Goal: Communication & Community: Answer question/provide support

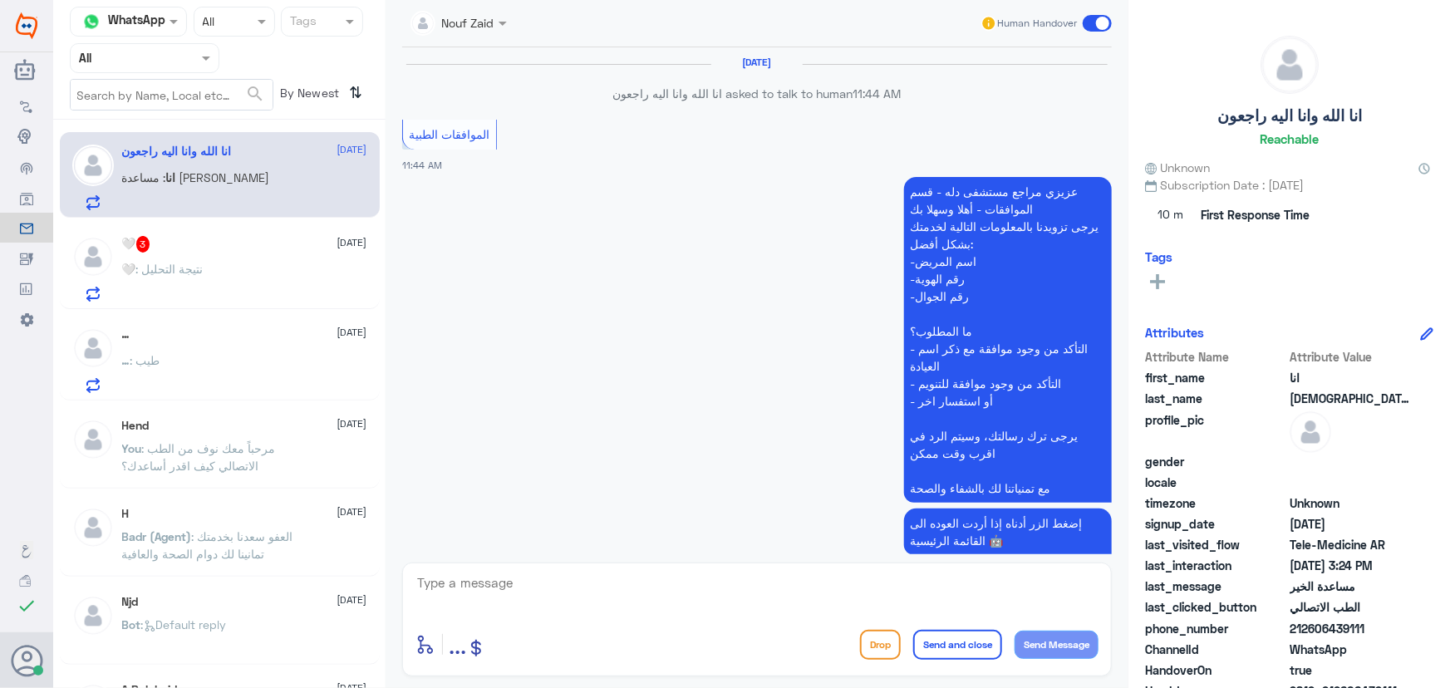
scroll to position [1470, 0]
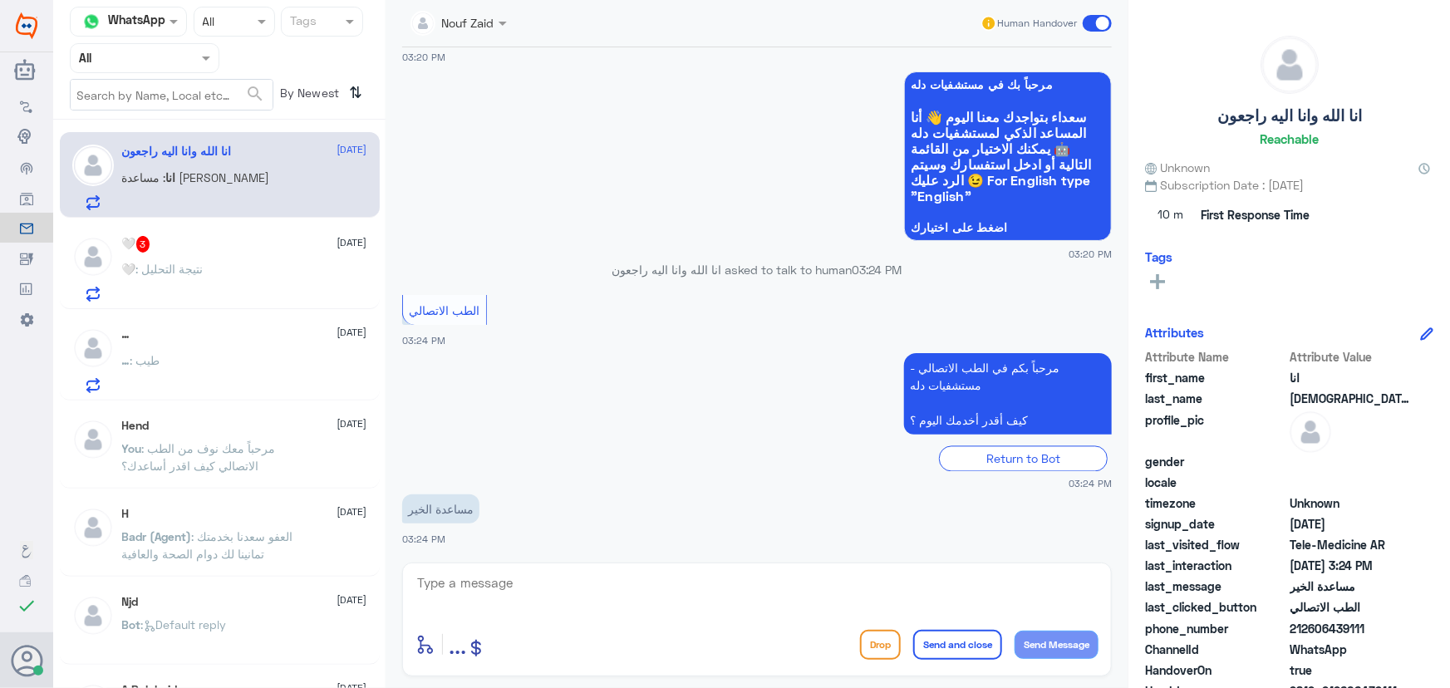
click at [274, 248] on div "🤍 3 [DATE]" at bounding box center [244, 244] width 245 height 17
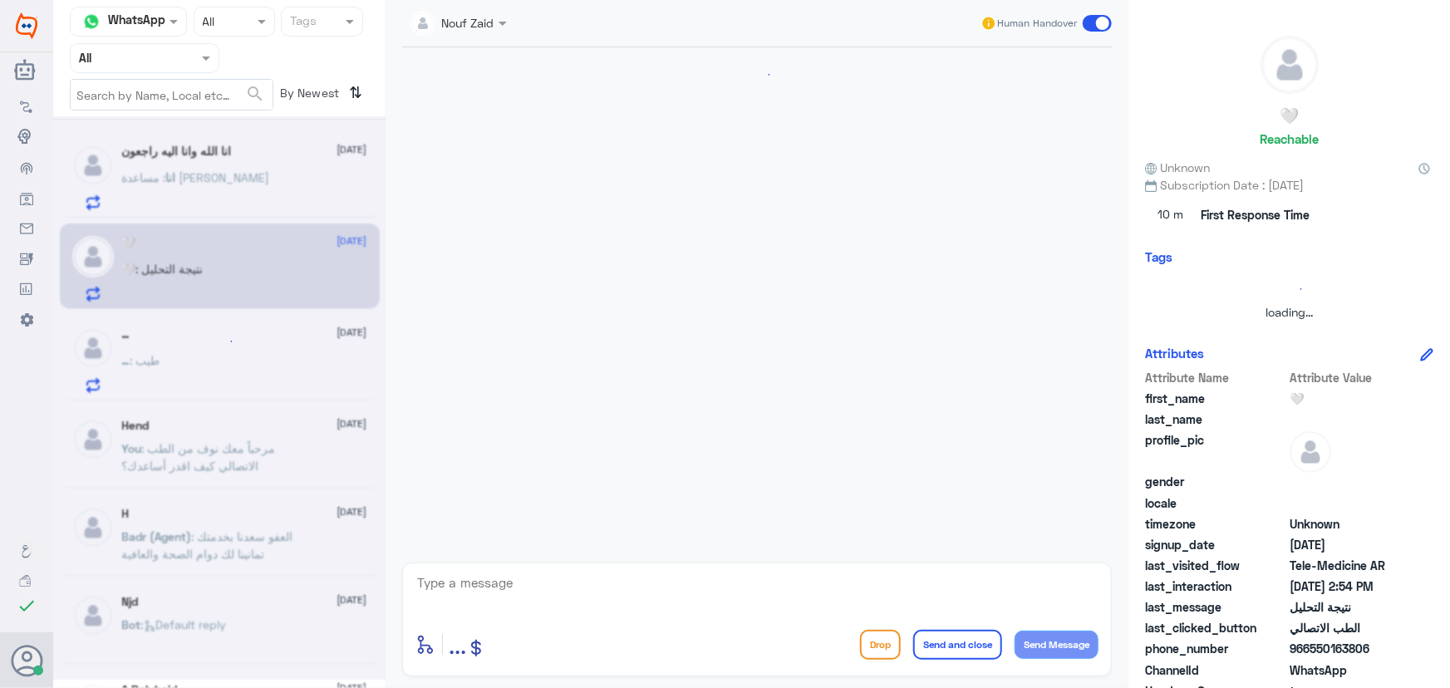
scroll to position [73, 0]
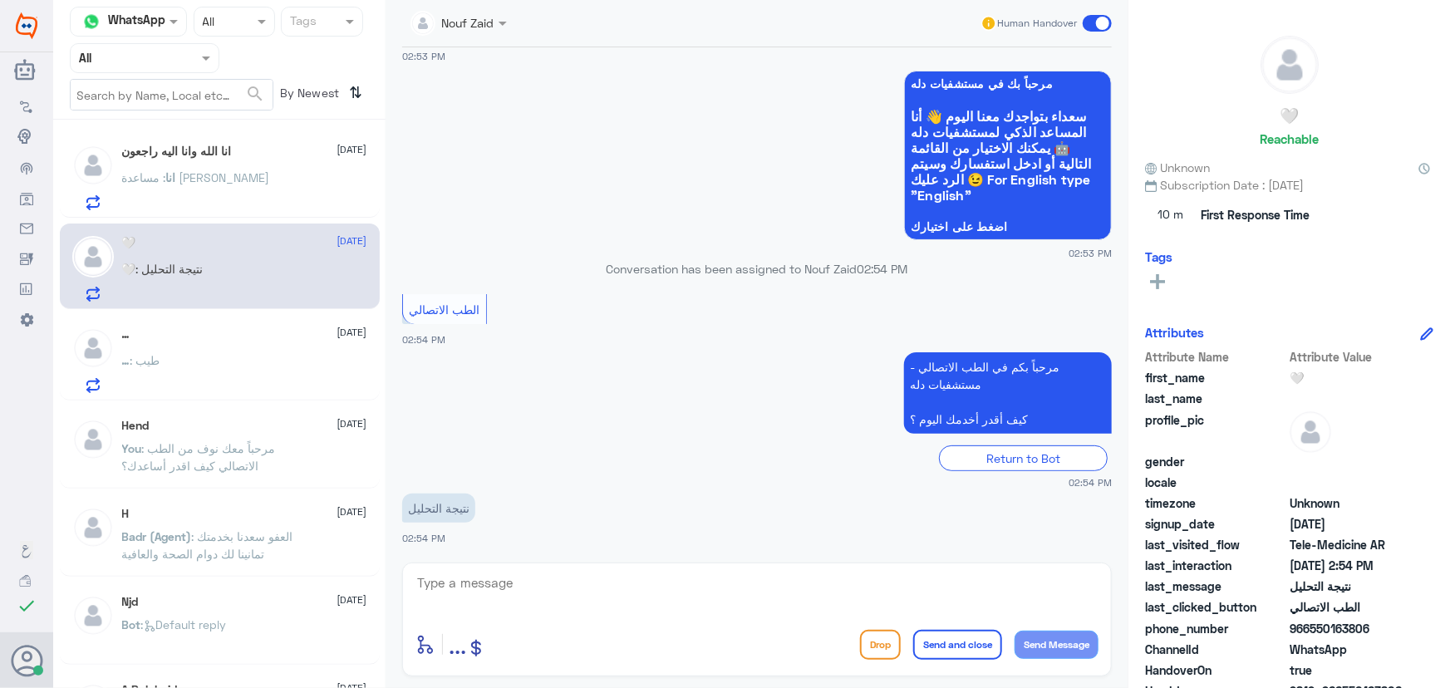
click at [233, 191] on div "انا : مساعدة [PERSON_NAME]" at bounding box center [244, 191] width 245 height 37
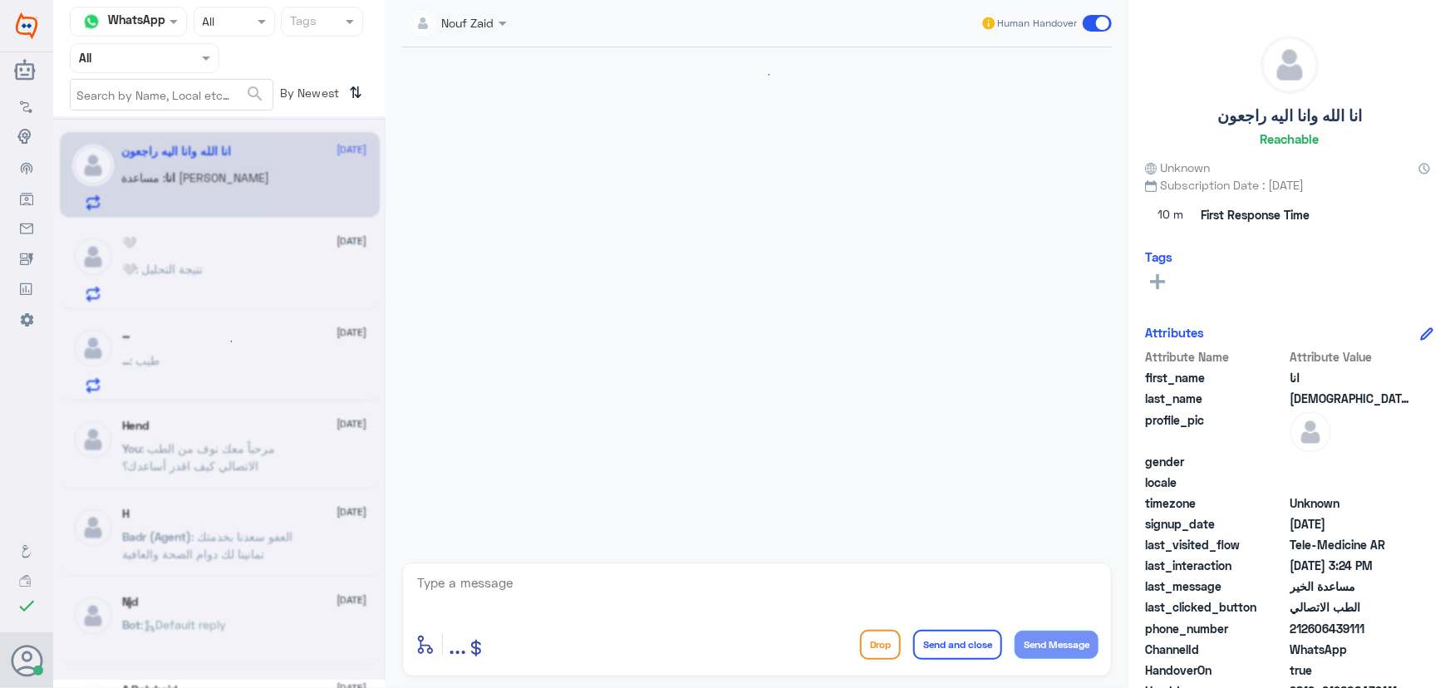
scroll to position [1470, 0]
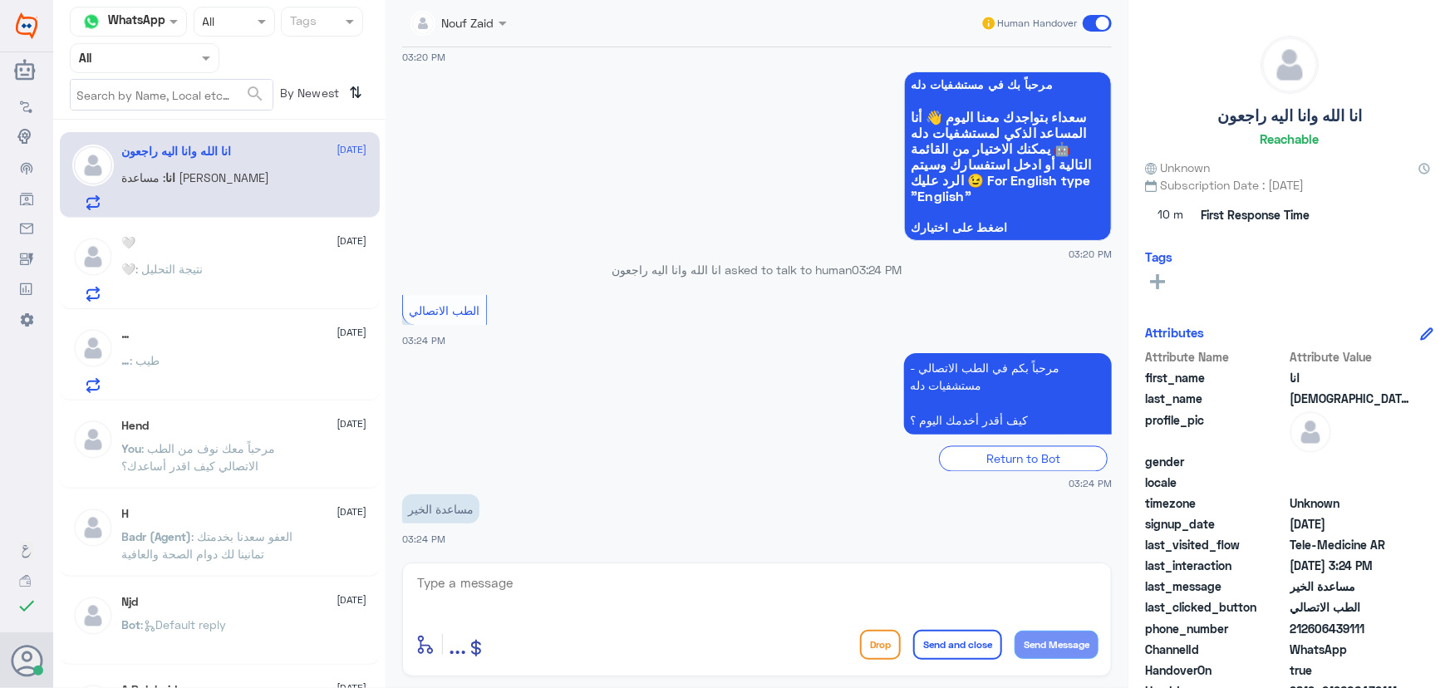
click at [251, 259] on div "🤍 [DATE] 🤍 : نتيجة التحليل" at bounding box center [244, 269] width 245 height 66
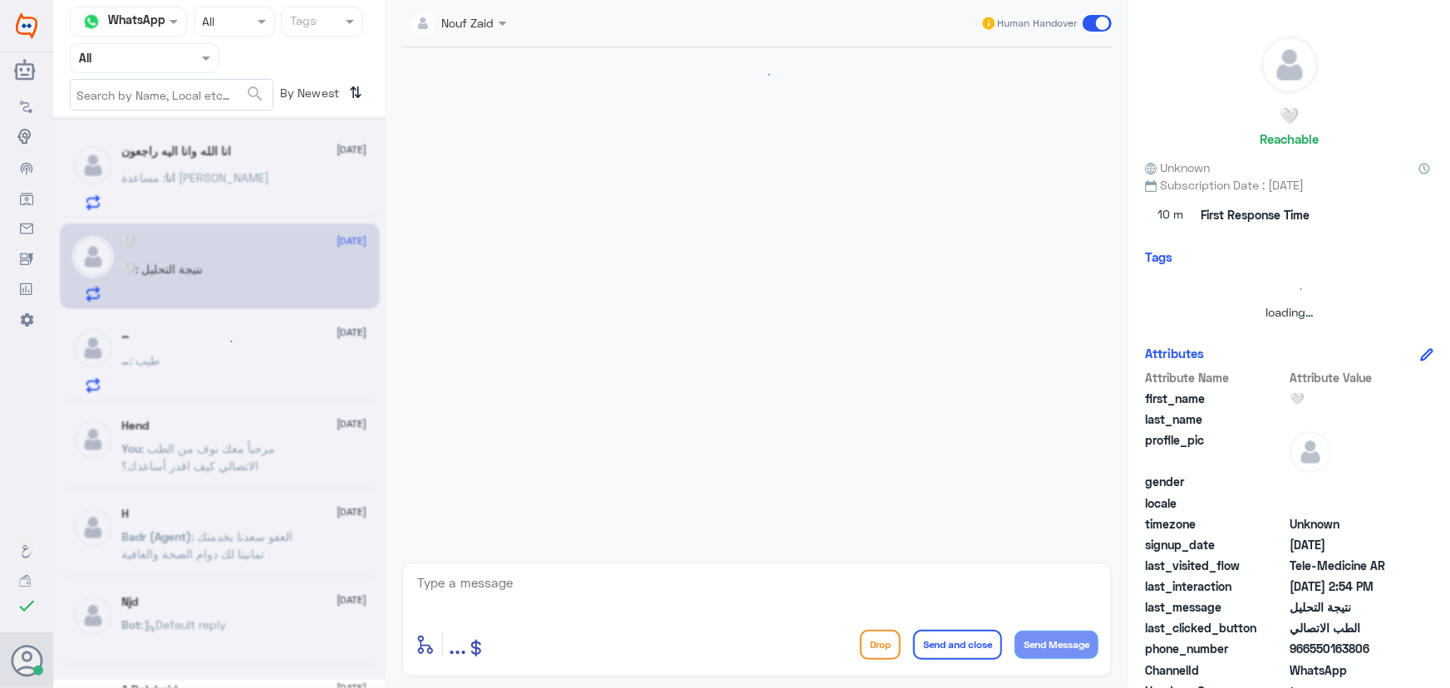
scroll to position [73, 0]
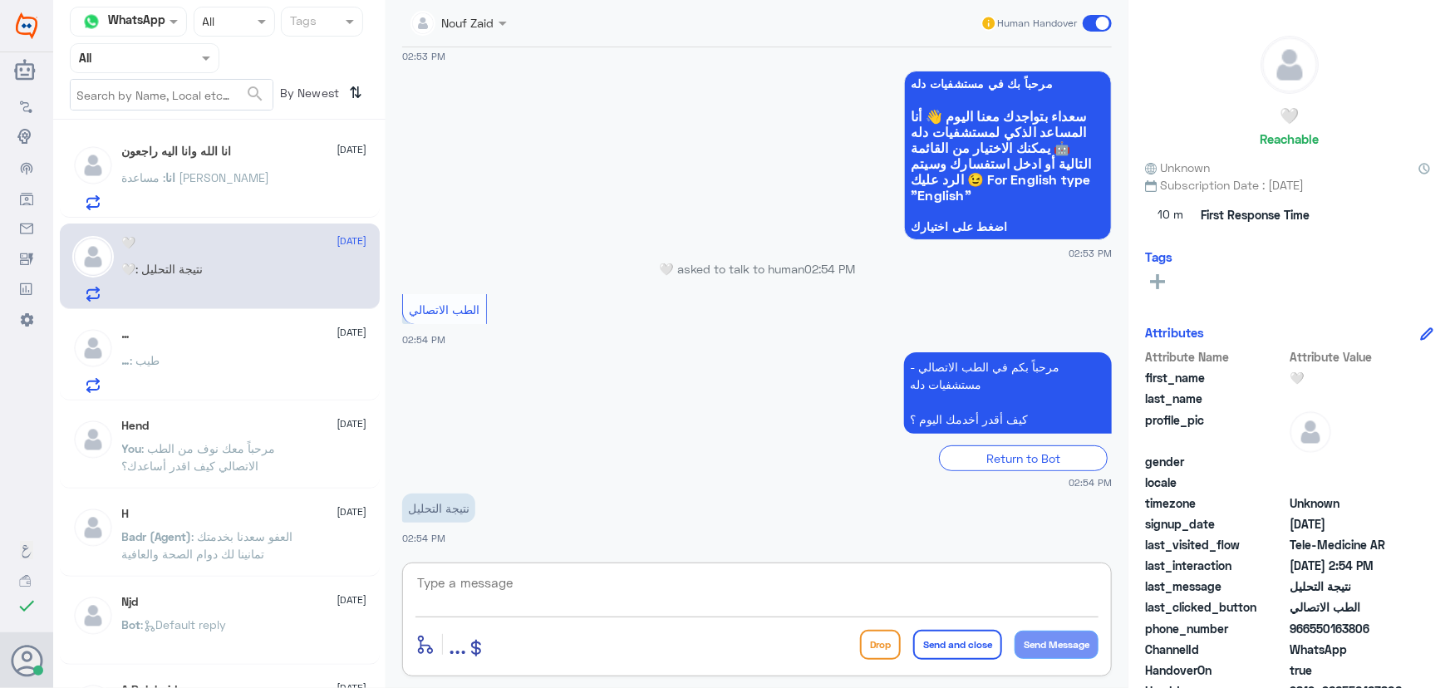
click at [475, 588] on textarea at bounding box center [757, 592] width 683 height 41
click at [250, 191] on div "انا : مساعدة [PERSON_NAME]" at bounding box center [244, 191] width 245 height 37
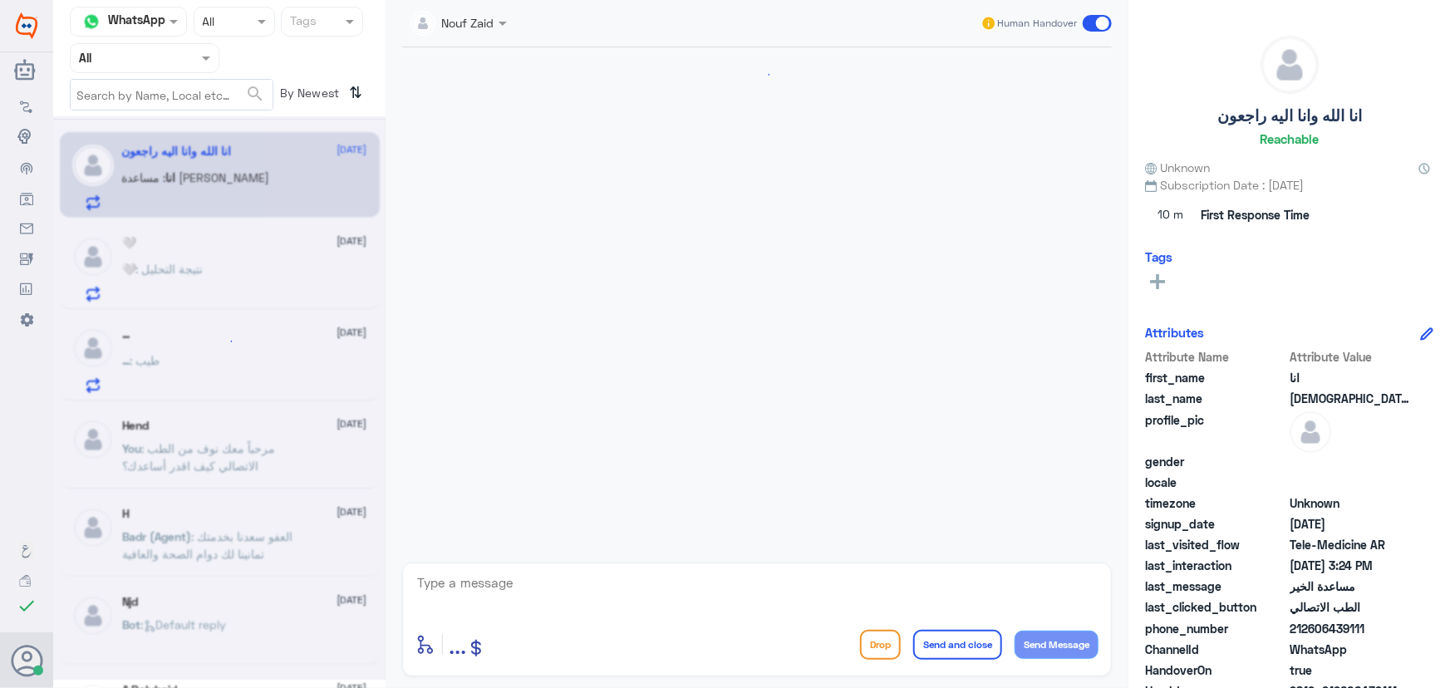
scroll to position [1470, 0]
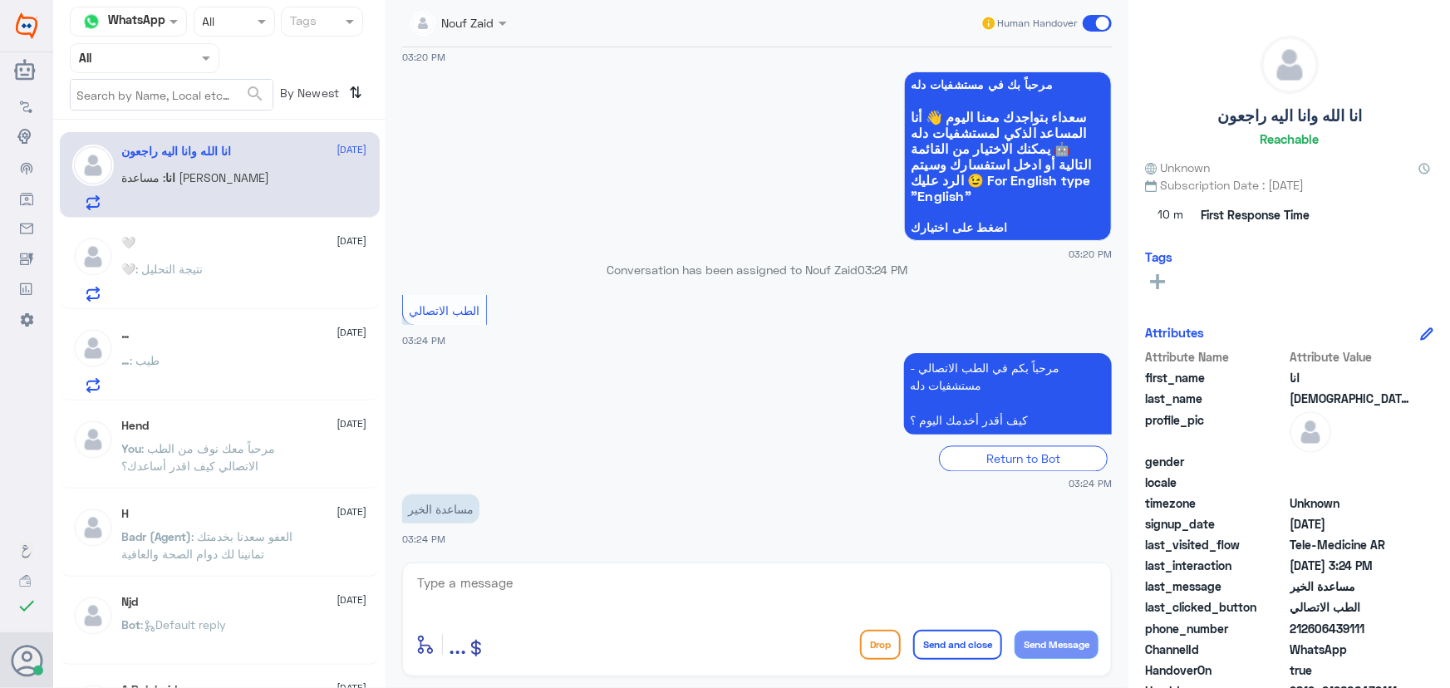
click at [248, 266] on div "🤍 : نتيجة التحليل" at bounding box center [244, 282] width 245 height 37
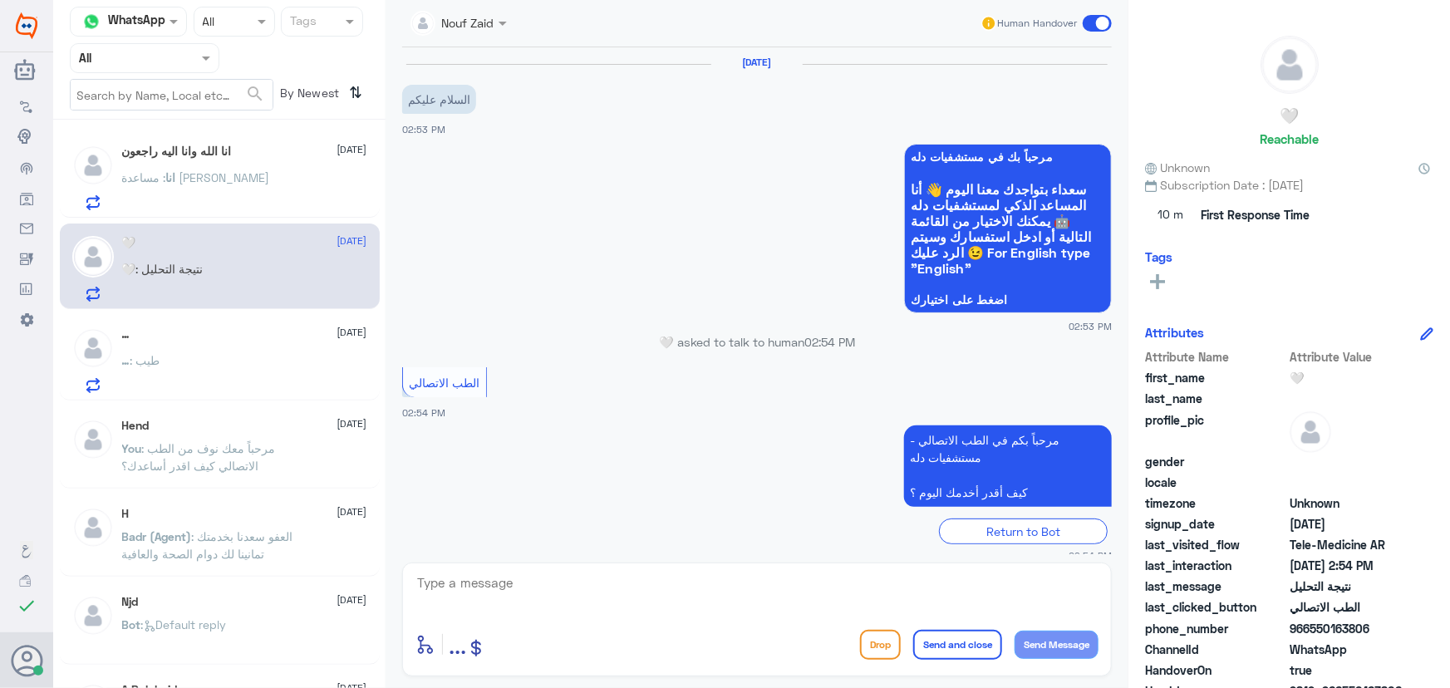
scroll to position [73, 0]
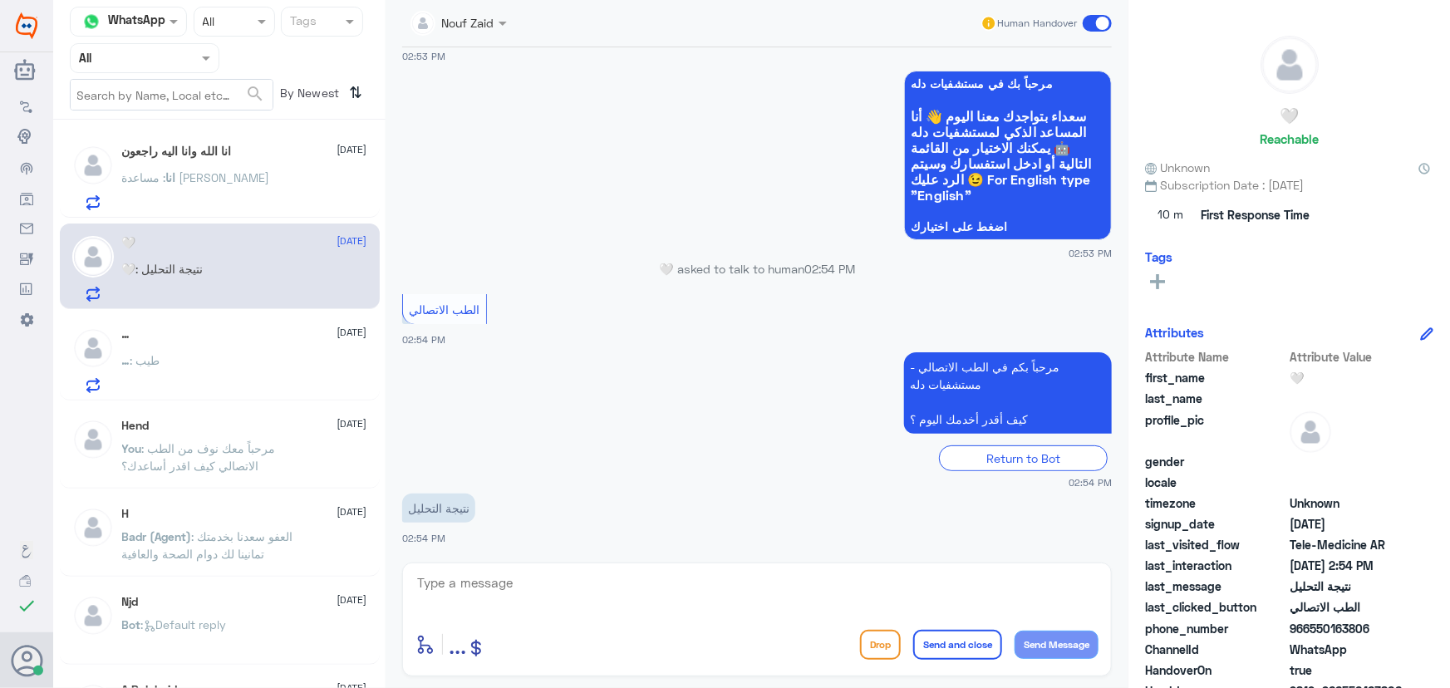
click at [499, 588] on textarea at bounding box center [757, 592] width 683 height 41
paste textarea "مرحباً معك نوف من الطب الاتصالي"
type textarea "مرحباً معك نوف من الطب الاتصالي"
click at [1053, 637] on button "Send Message" at bounding box center [1057, 645] width 84 height 28
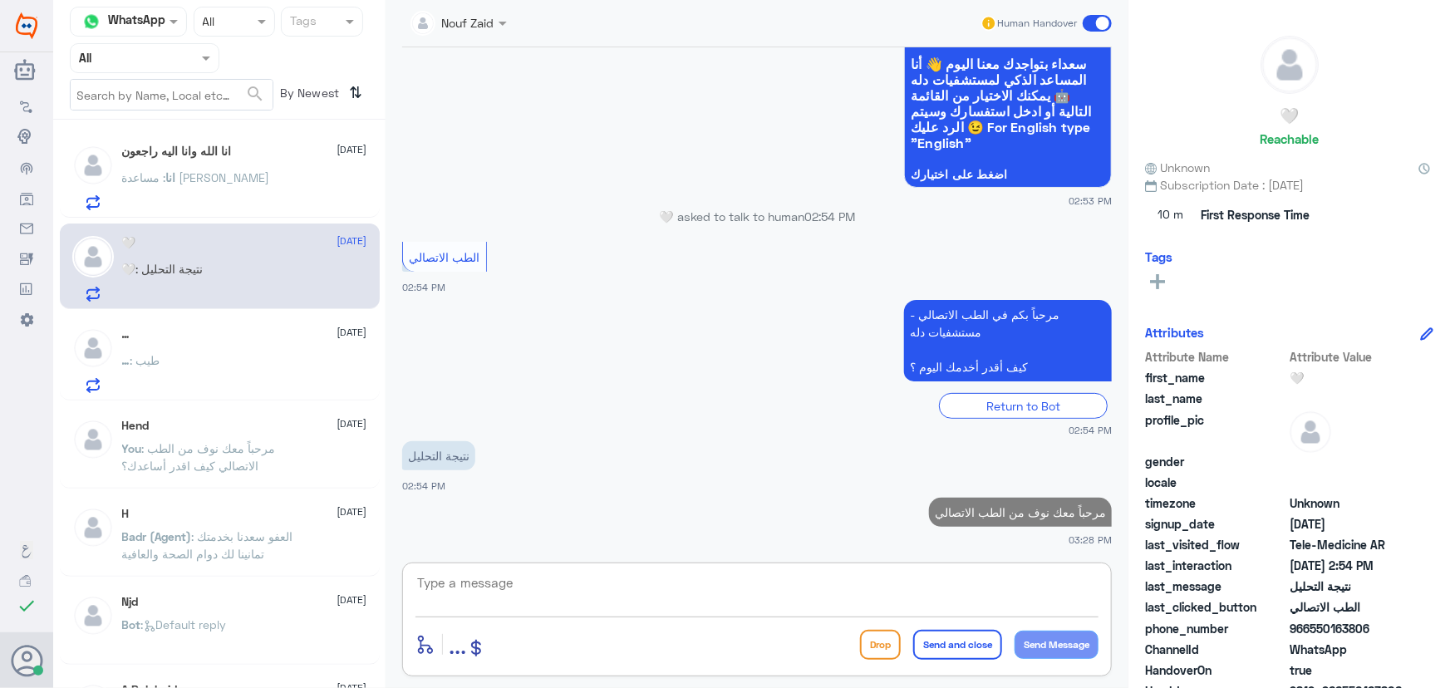
drag, startPoint x: 914, startPoint y: 577, endPoint x: 770, endPoint y: 570, distance: 143.9
click at [913, 577] on textarea at bounding box center [757, 592] width 683 height 41
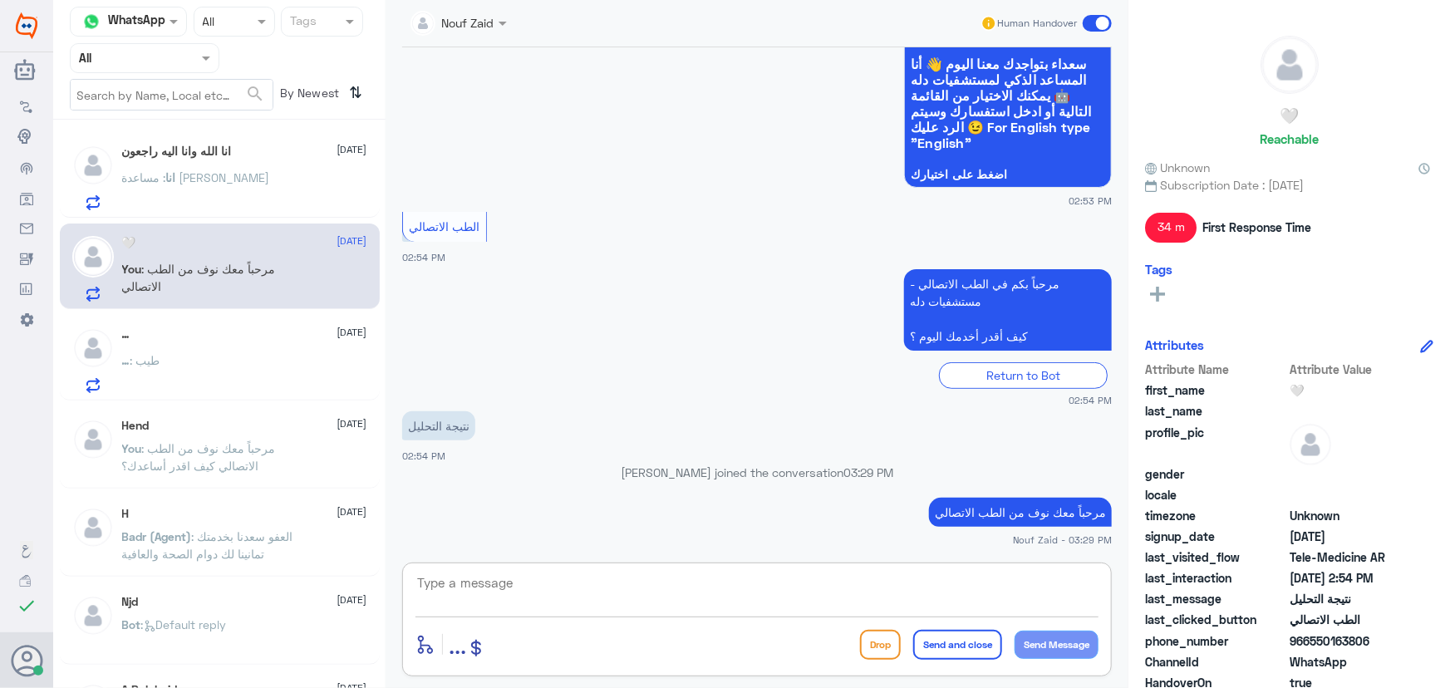
click at [465, 567] on div "enter flow name ... Drop Send and close Send Message" at bounding box center [757, 620] width 710 height 114
click at [776, 585] on textarea at bounding box center [757, 592] width 683 height 41
paste textarea "هنا الطب الاتصالي لكل مايخص الاستشارة الفورية من خلال التطبيق والتي من خلالها ي…"
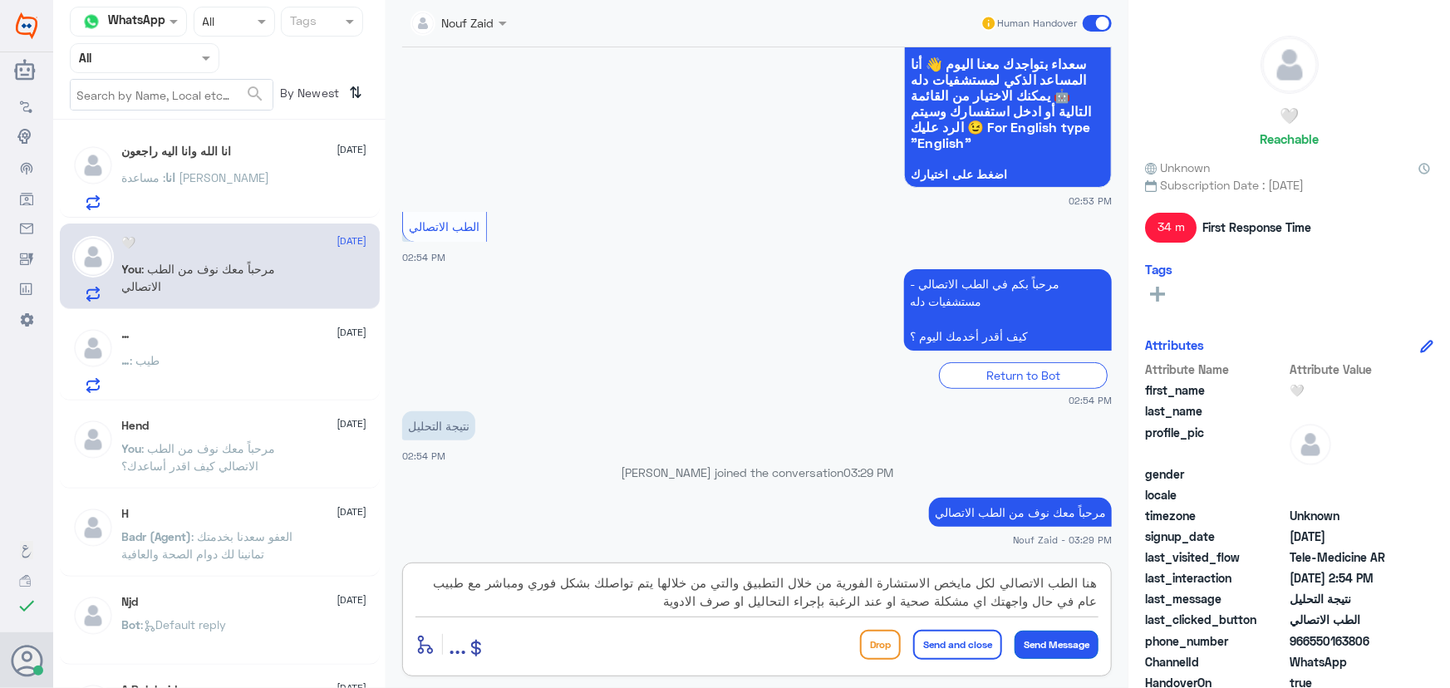
type textarea "هنا الطب الاتصالي لكل مايخص الاستشارة الفورية من خلال التطبيق والتي من خلالها ي…"
click at [1050, 645] on button "Send Message" at bounding box center [1057, 645] width 84 height 28
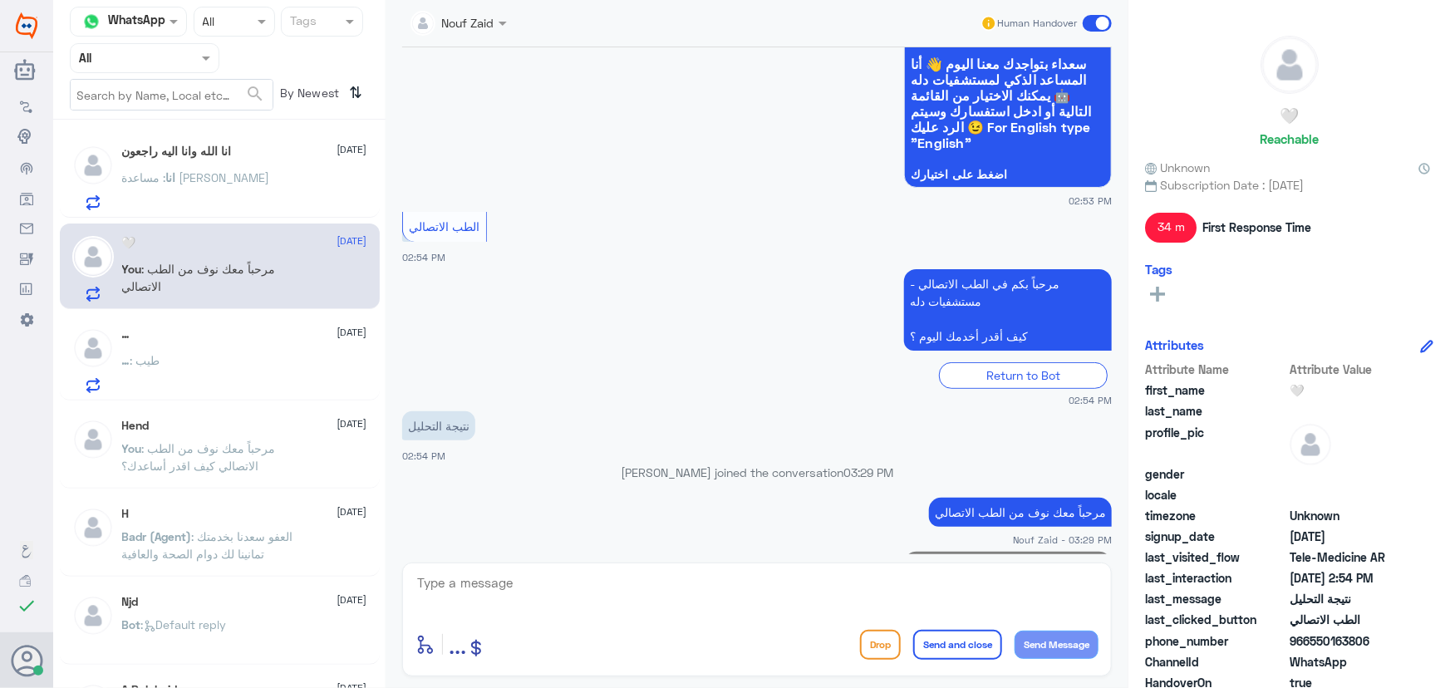
scroll to position [266, 0]
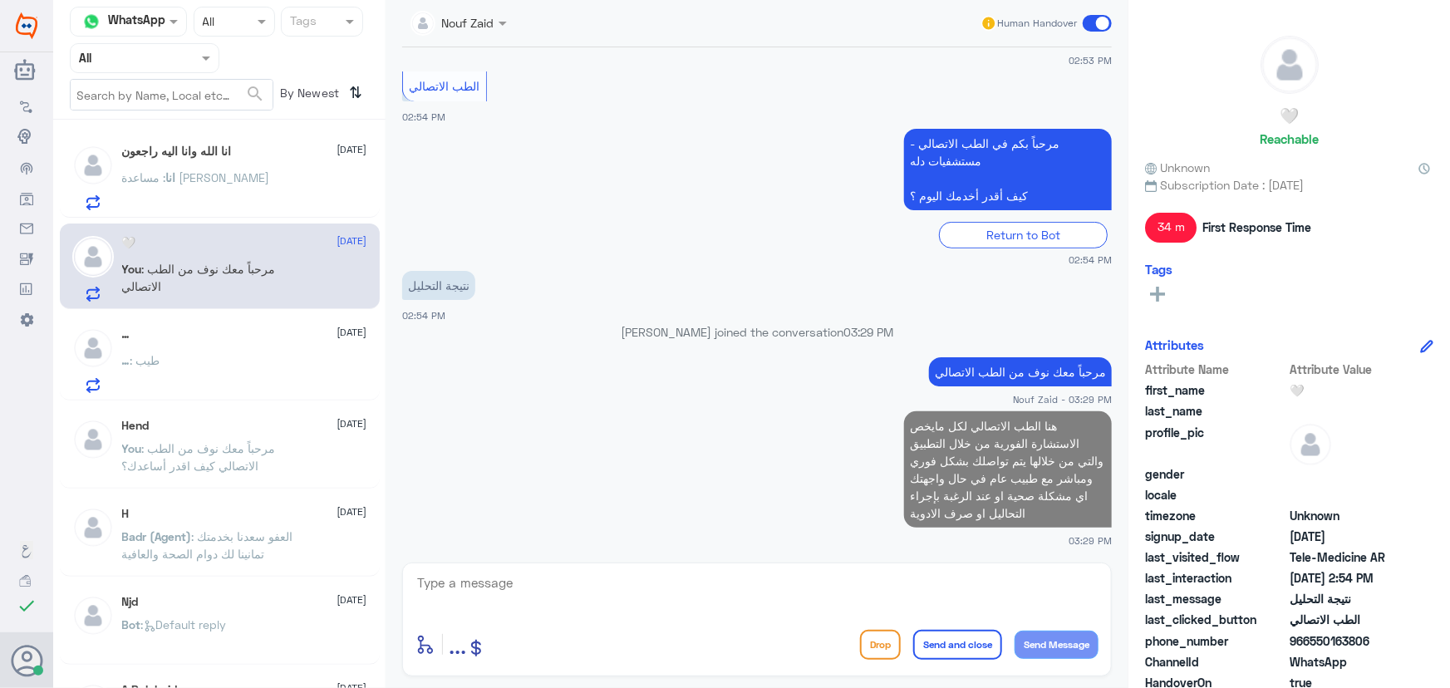
click at [288, 167] on div "انا الله وانا اليه راجعون [DATE] انا : مساعدة [PERSON_NAME]" at bounding box center [244, 178] width 245 height 66
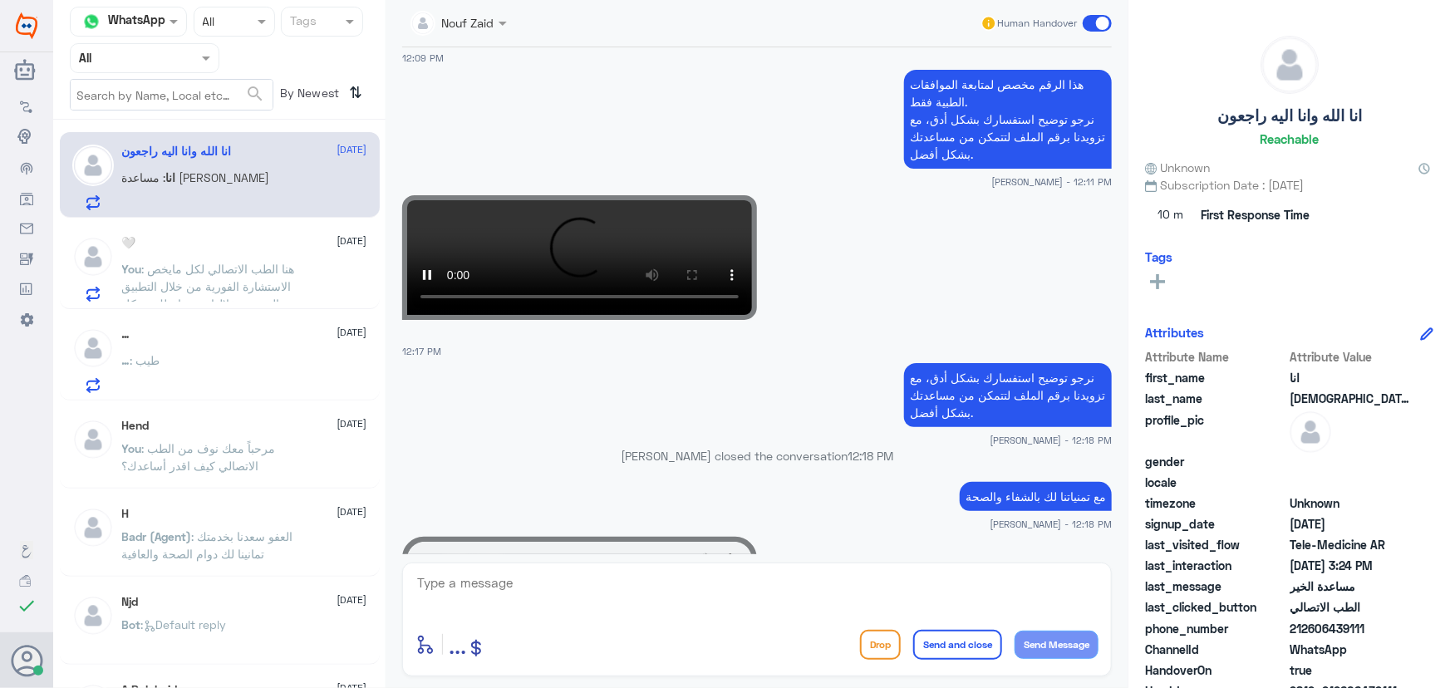
scroll to position [715, 0]
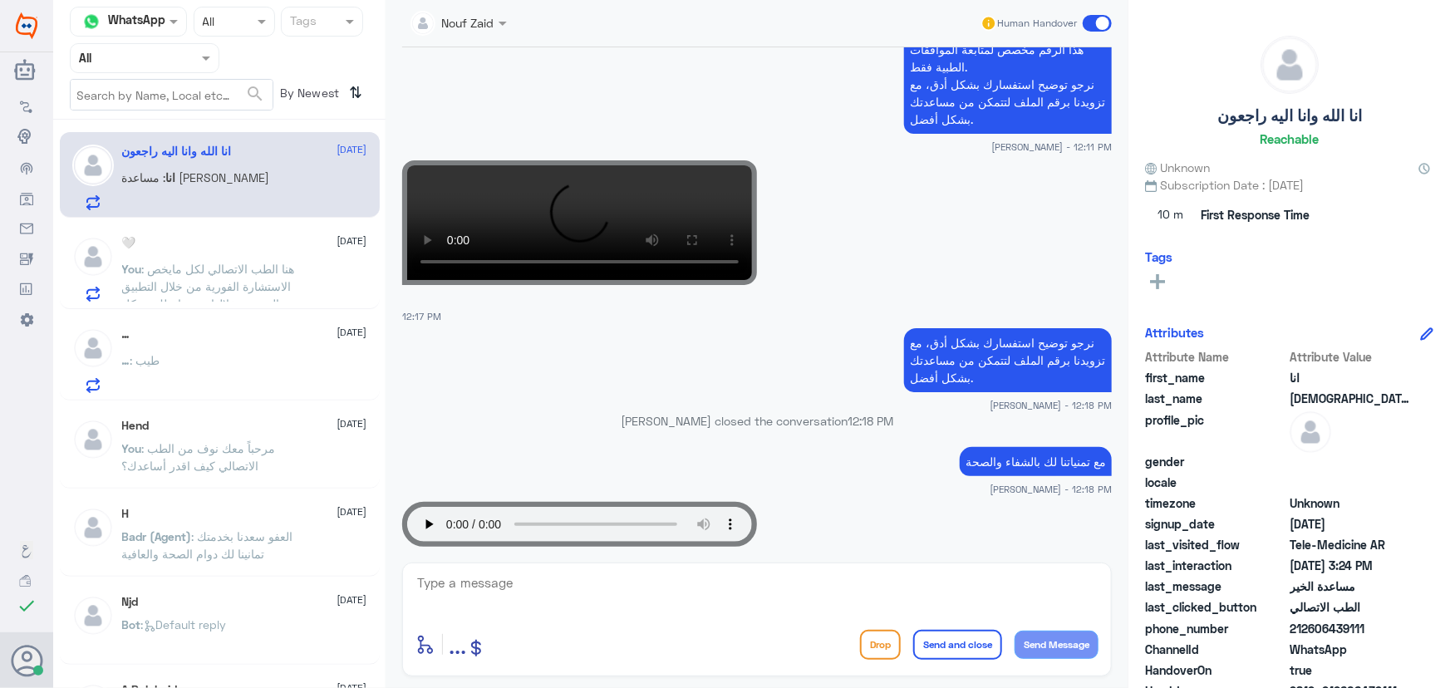
click at [584, 387] on app-msgs-text "نرجو توضيح استفسارك بشكل أدق، مع تزويدنا برقم الملف لتتمكن من مساعدتك بشكل أفضل." at bounding box center [757, 361] width 710 height 66
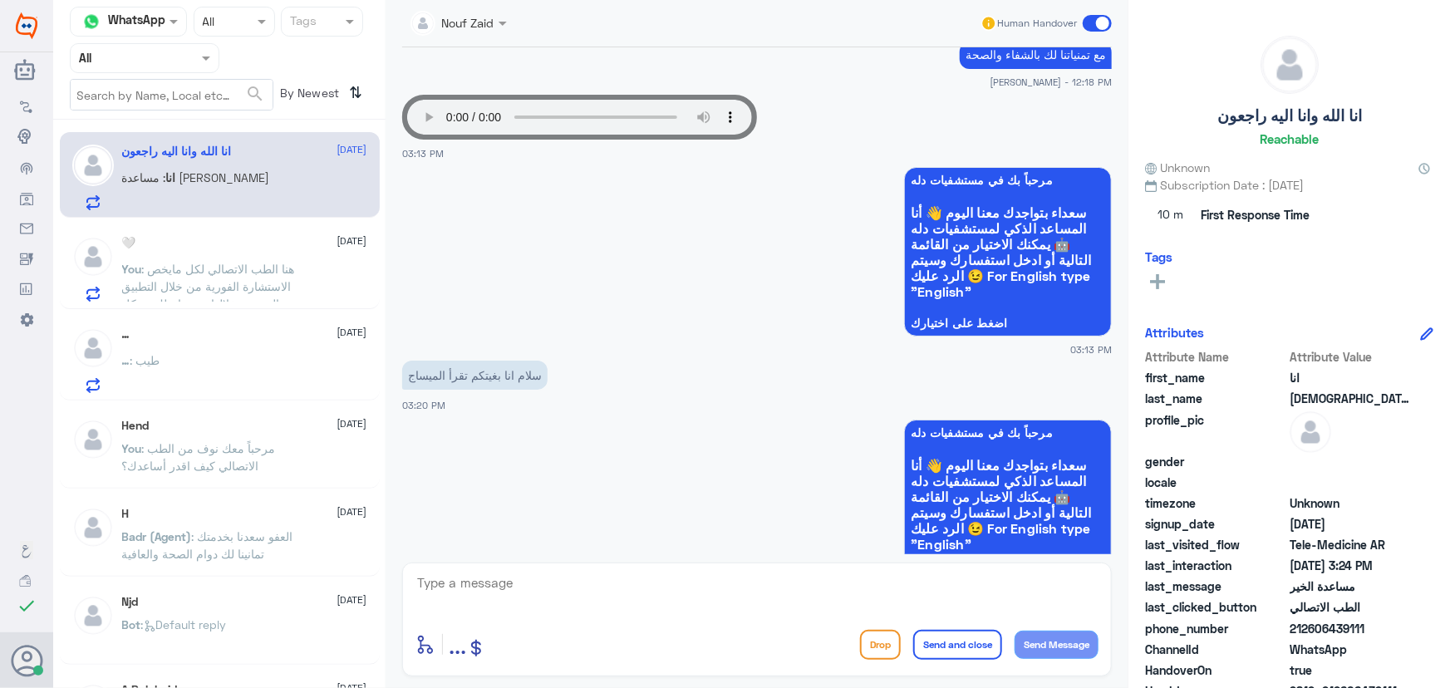
scroll to position [1168, 0]
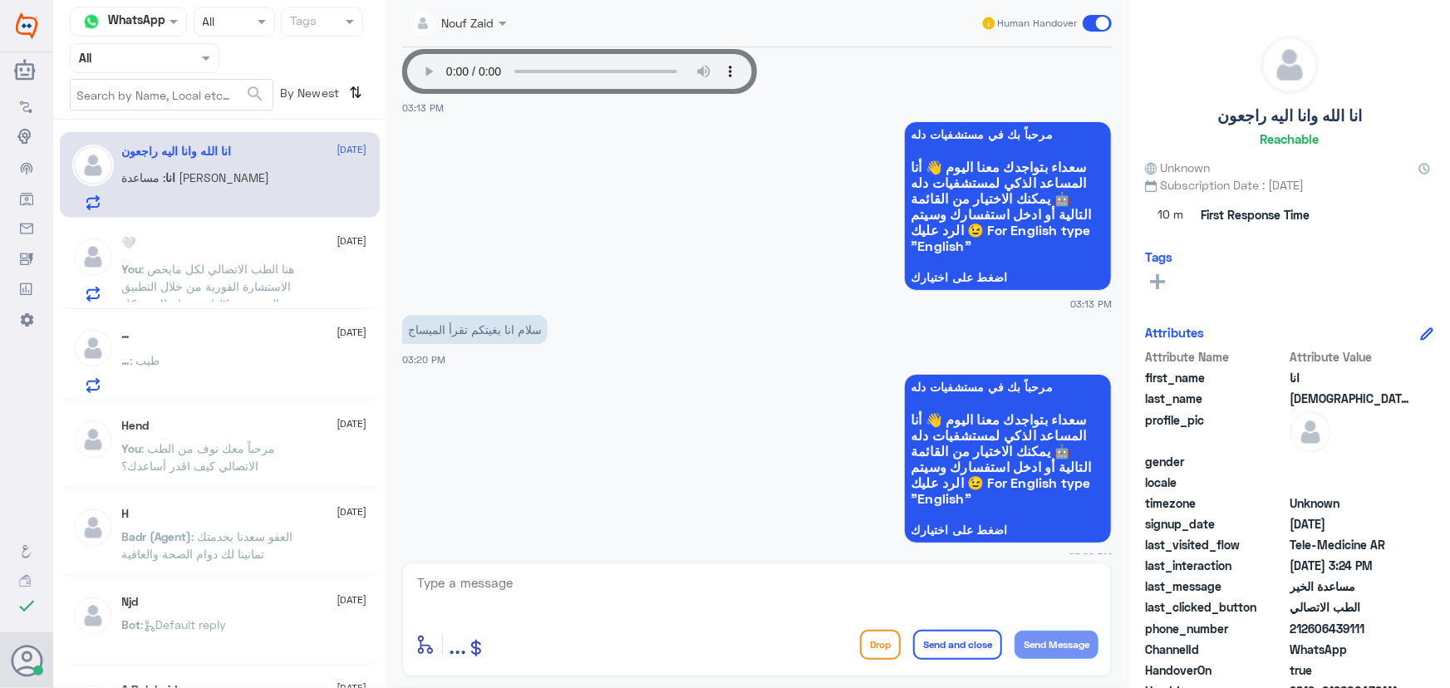
click at [484, 333] on p "سلام انا بغيتكم تقرأ الميساج" at bounding box center [474, 329] width 145 height 29
click at [526, 341] on p "سلام انا بغيتكم تقرأ الميساج" at bounding box center [474, 329] width 145 height 29
click at [511, 337] on p "سلام انا بغيتكم تقرأ الميساج" at bounding box center [474, 329] width 145 height 29
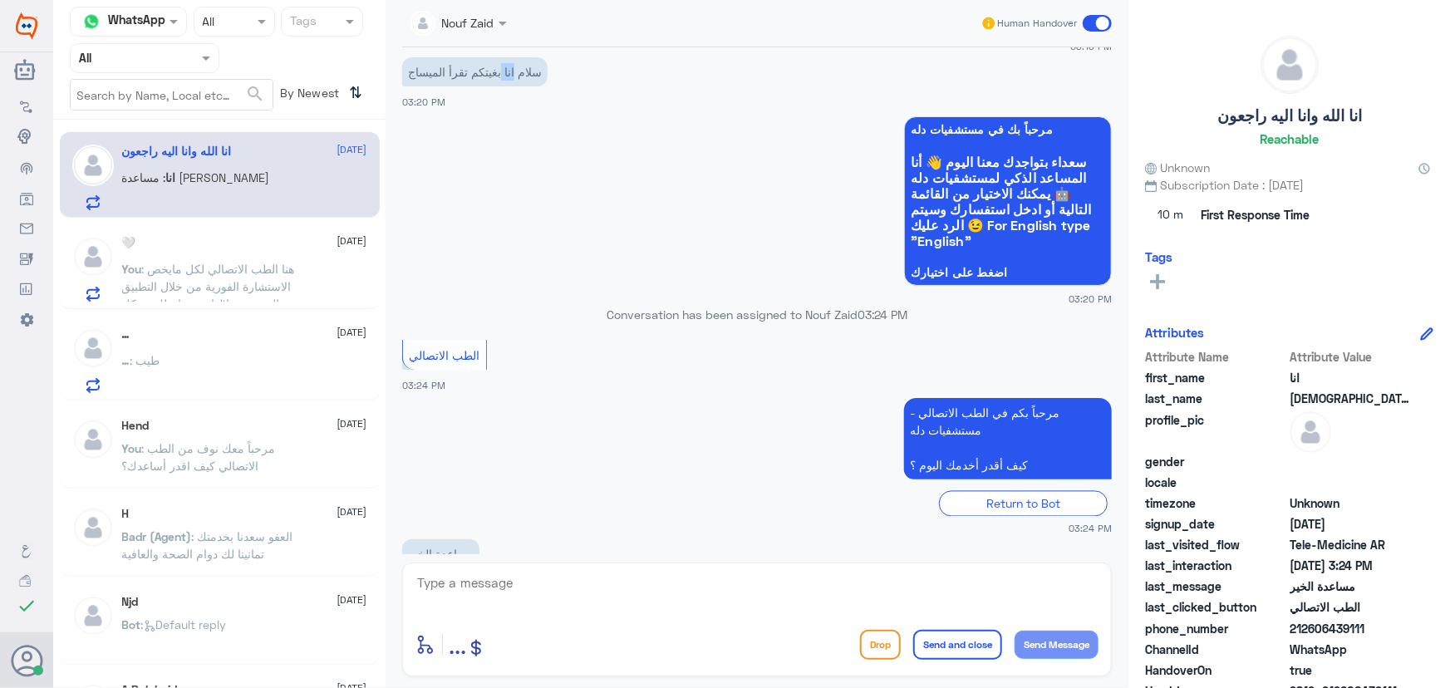
scroll to position [1470, 0]
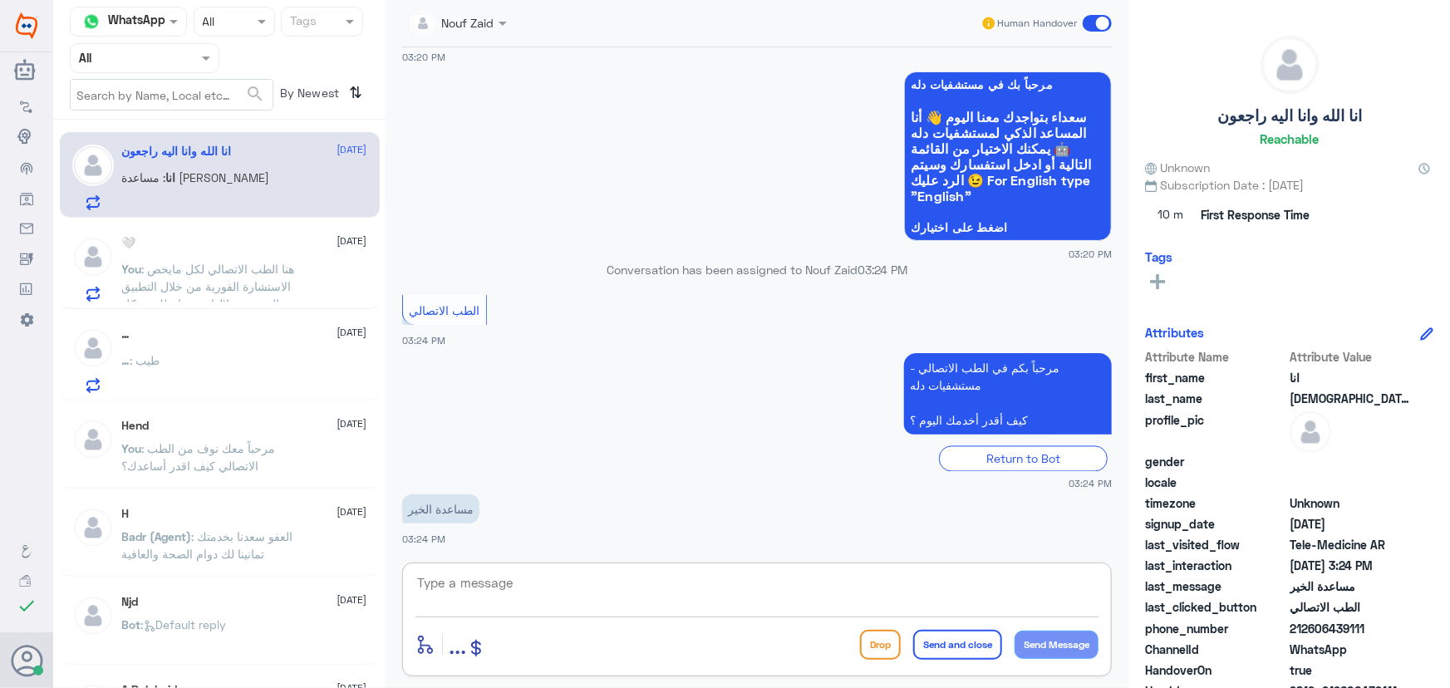
click at [485, 587] on textarea at bounding box center [757, 592] width 683 height 41
paste textarea "مرحباً معك نوف من الطب الاتصالي"
type textarea "مرحباً معك نوف من الطب الاتصالي"
drag, startPoint x: 854, startPoint y: 573, endPoint x: 1168, endPoint y: 578, distance: 314.2
click at [1168, 577] on div "Channel WhatsApp Status × All Tags Agent Filter All search By Newest ⇅ انا [DEM…" at bounding box center [751, 346] width 1397 height 693
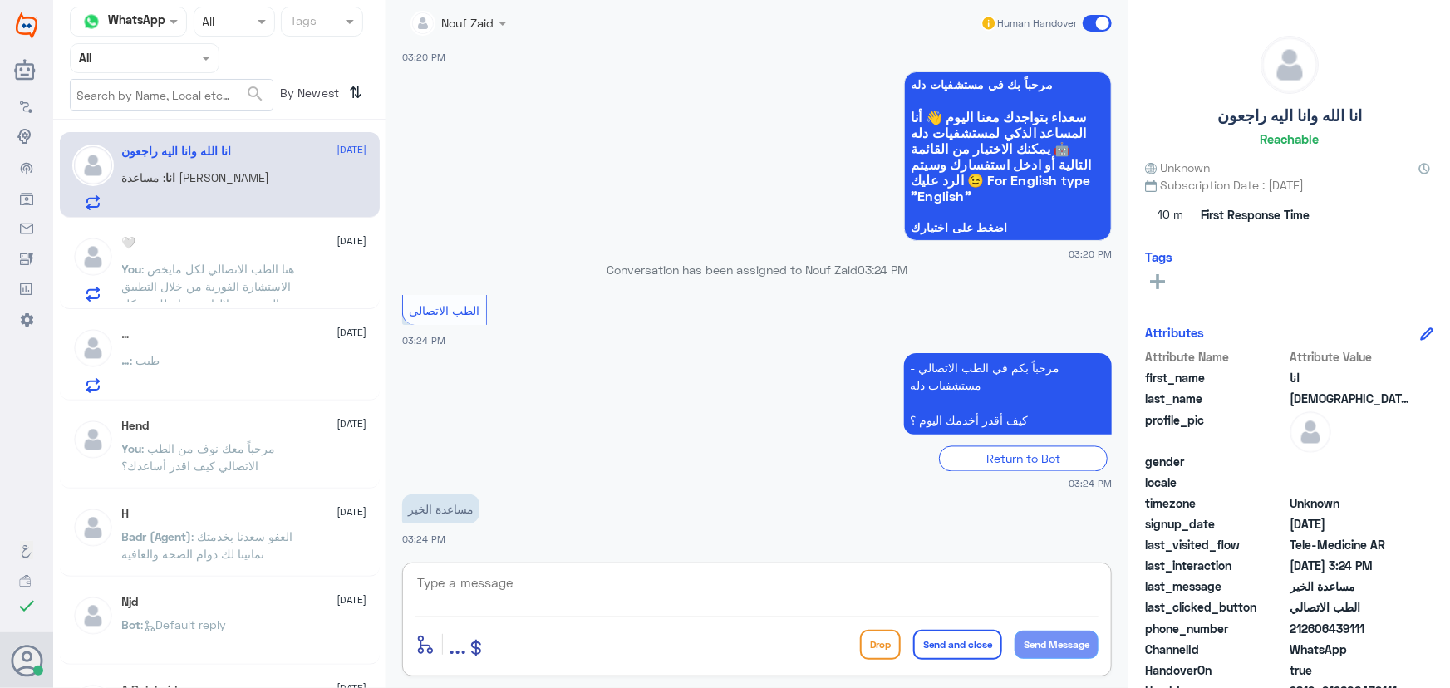
paste textarea "مرحباً معك نوف من الطب الاتصالي كيف اقدر أساعدك؟"
type textarea "مرحباً معك نوف من الطب الاتصالي كيف اقدر أساعدك؟"
click at [1062, 648] on button "Send Message" at bounding box center [1057, 645] width 84 height 28
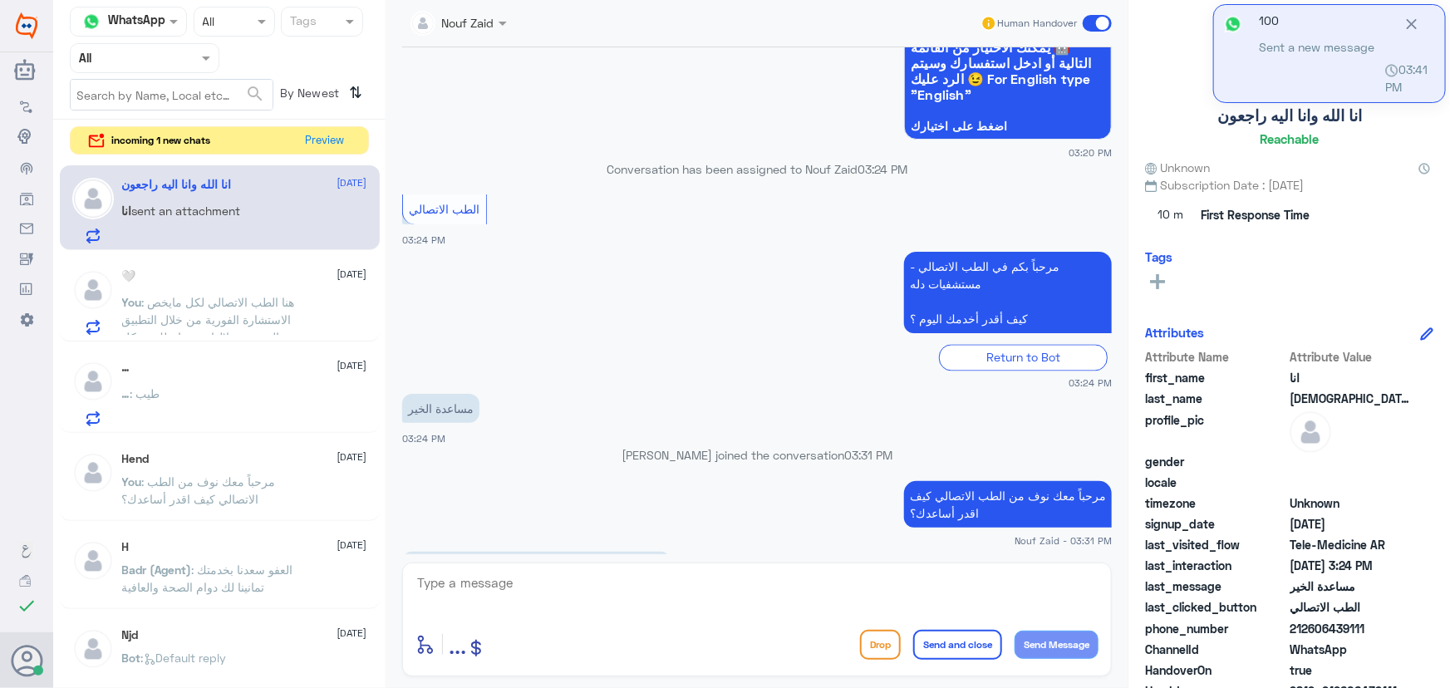
scroll to position [1823, 0]
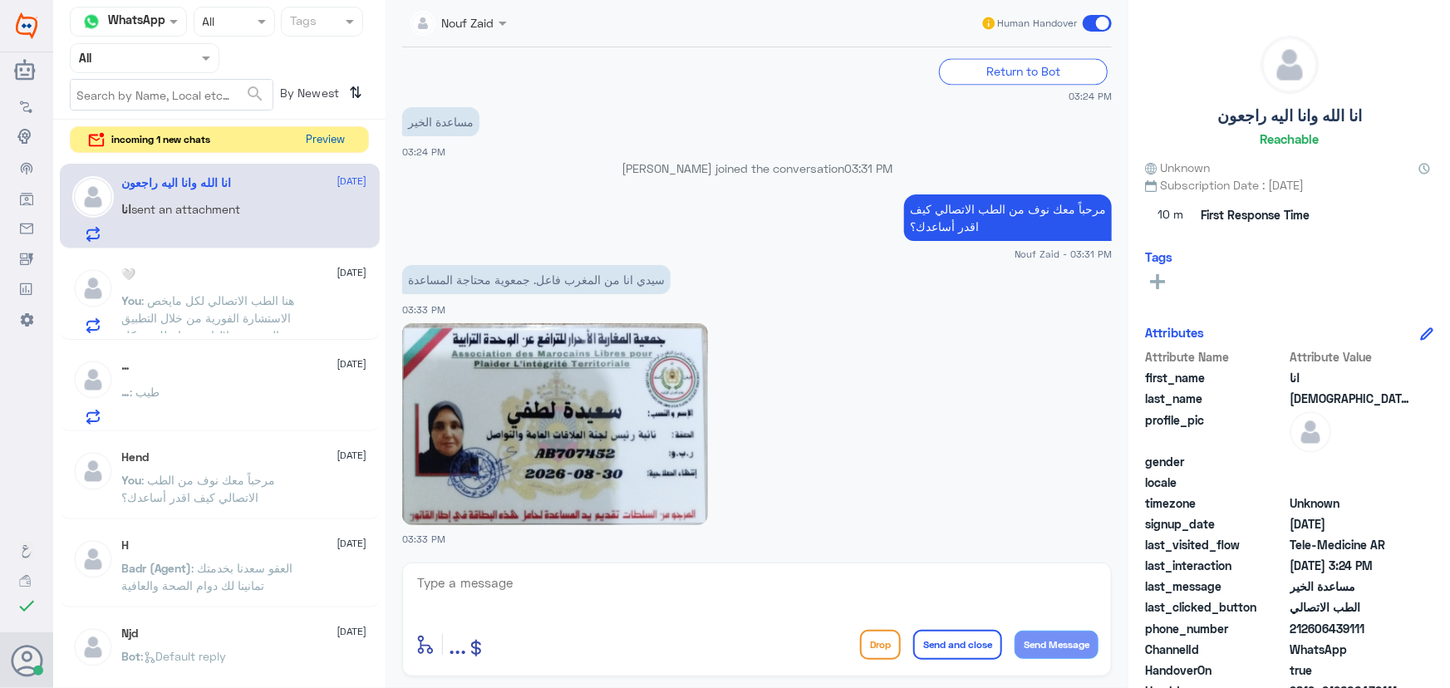
click at [349, 134] on button "Preview" at bounding box center [326, 140] width 52 height 26
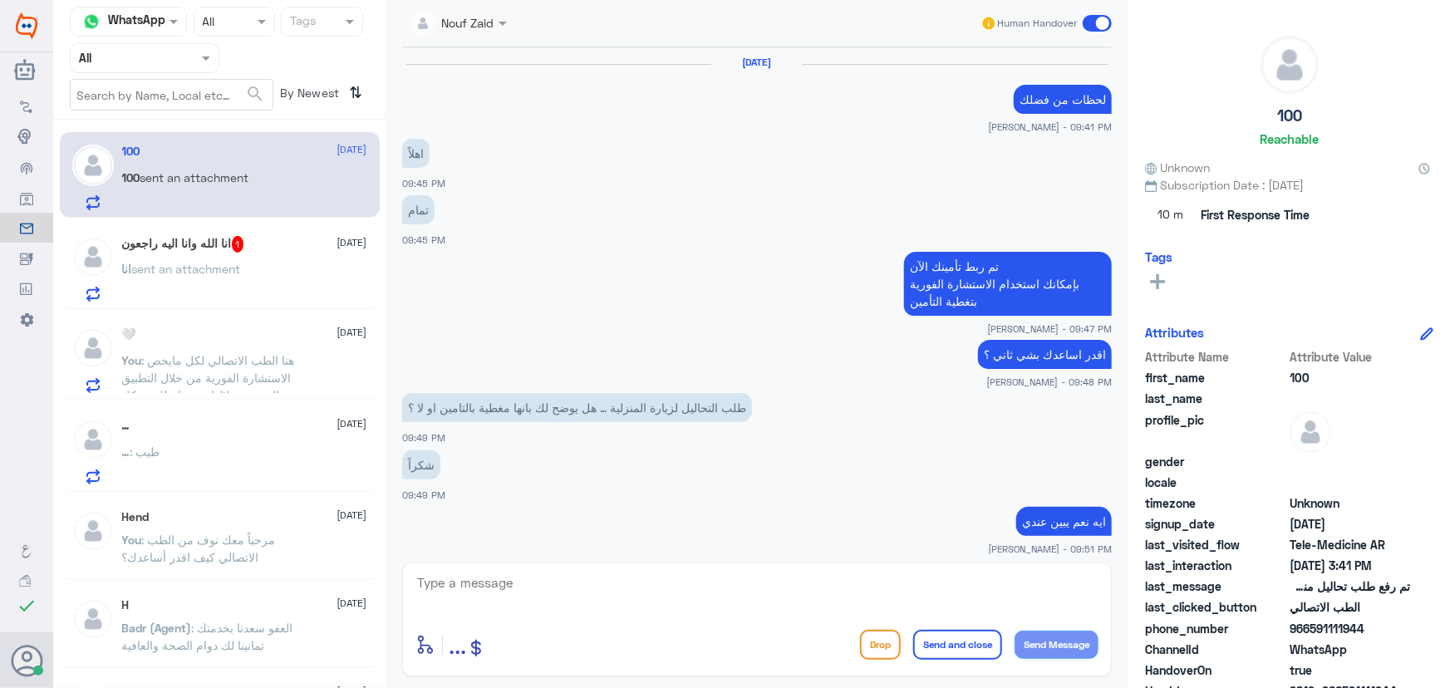
scroll to position [823, 0]
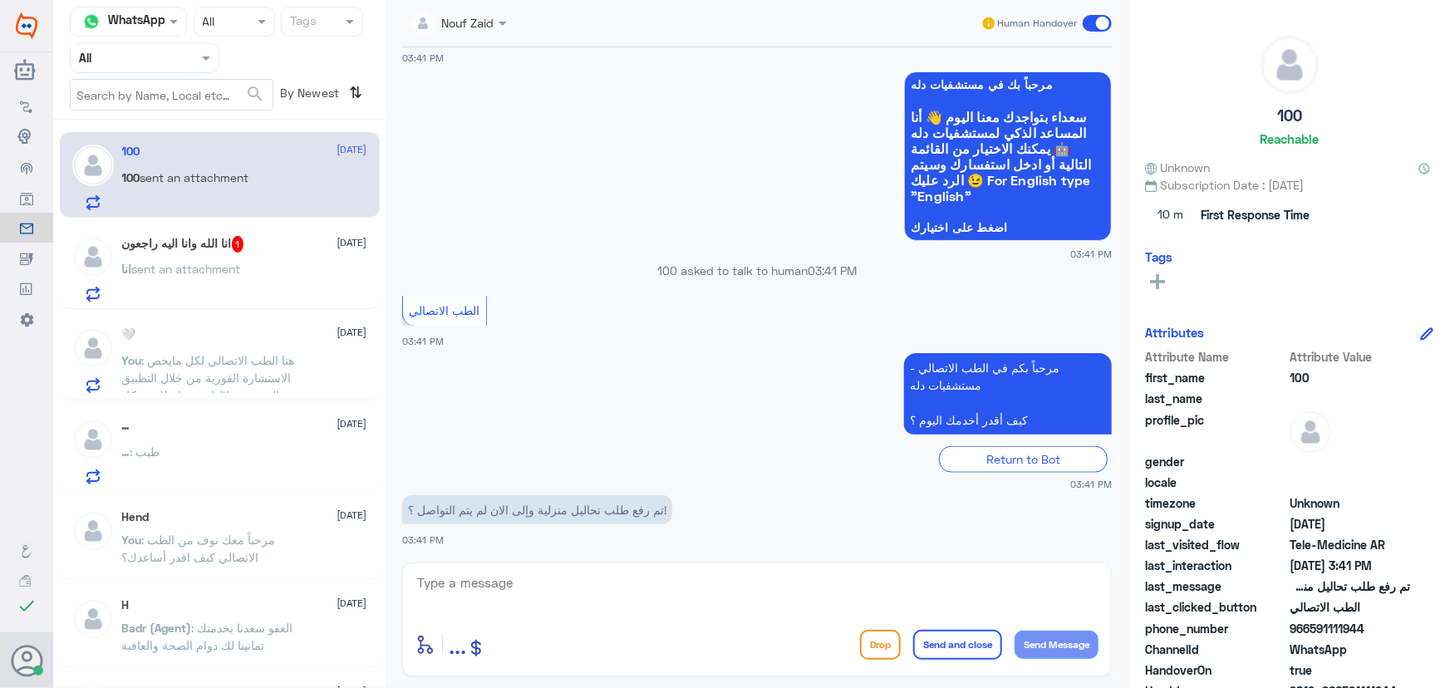
click at [239, 266] on span "sent an attachment" at bounding box center [186, 269] width 109 height 14
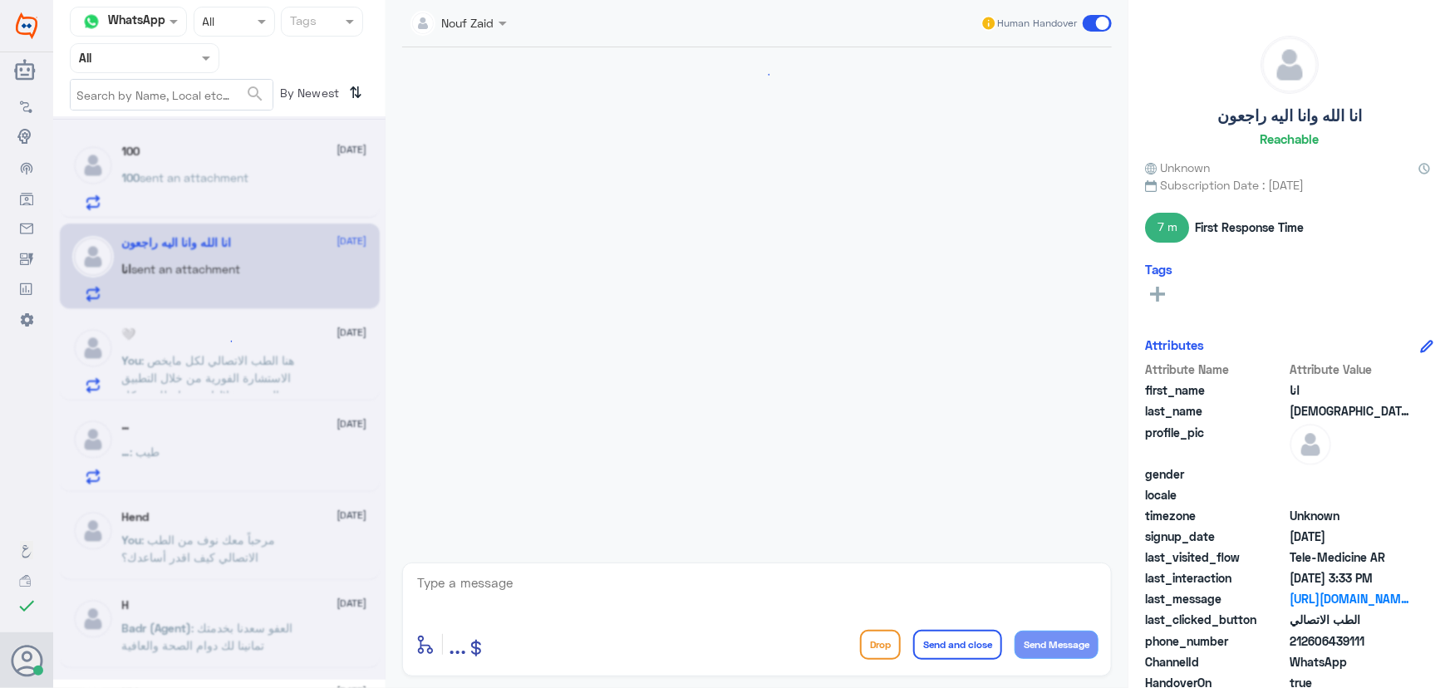
scroll to position [1303, 0]
click at [189, 183] on span "sent an attachment" at bounding box center [194, 177] width 109 height 14
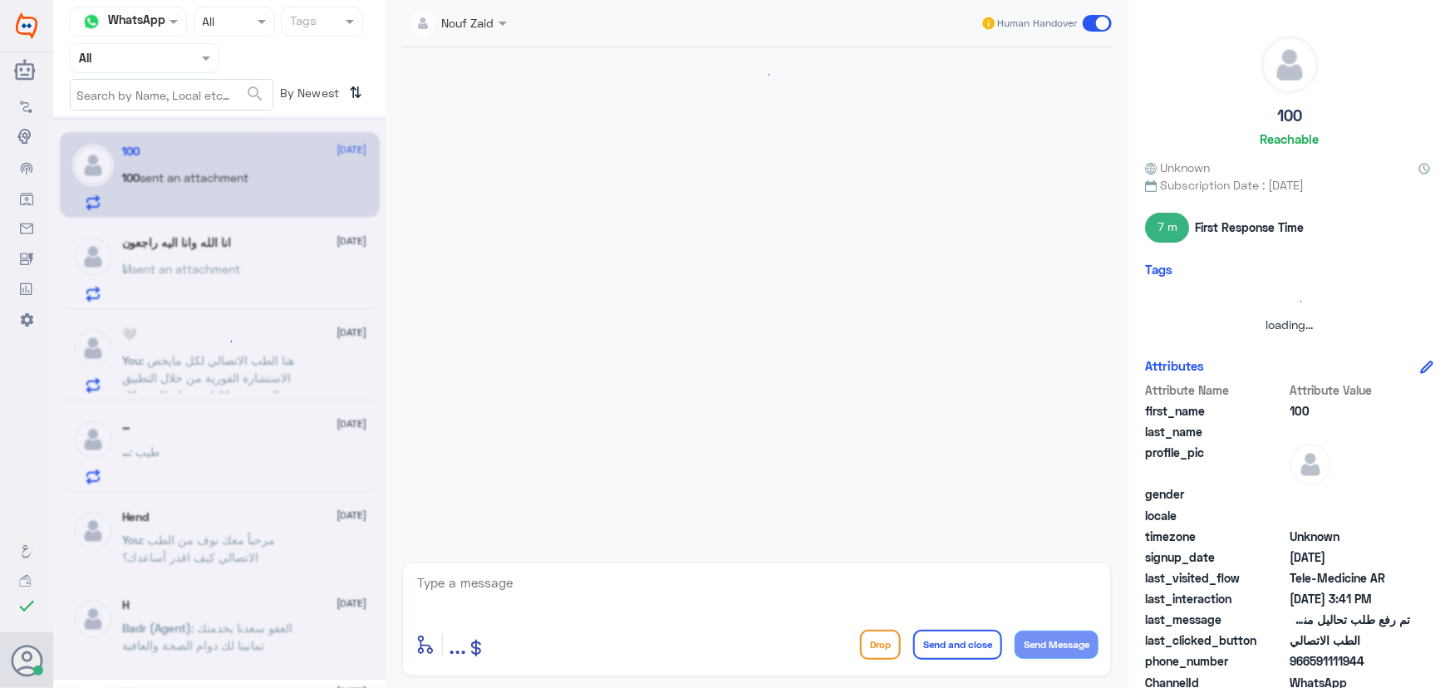
scroll to position [823, 0]
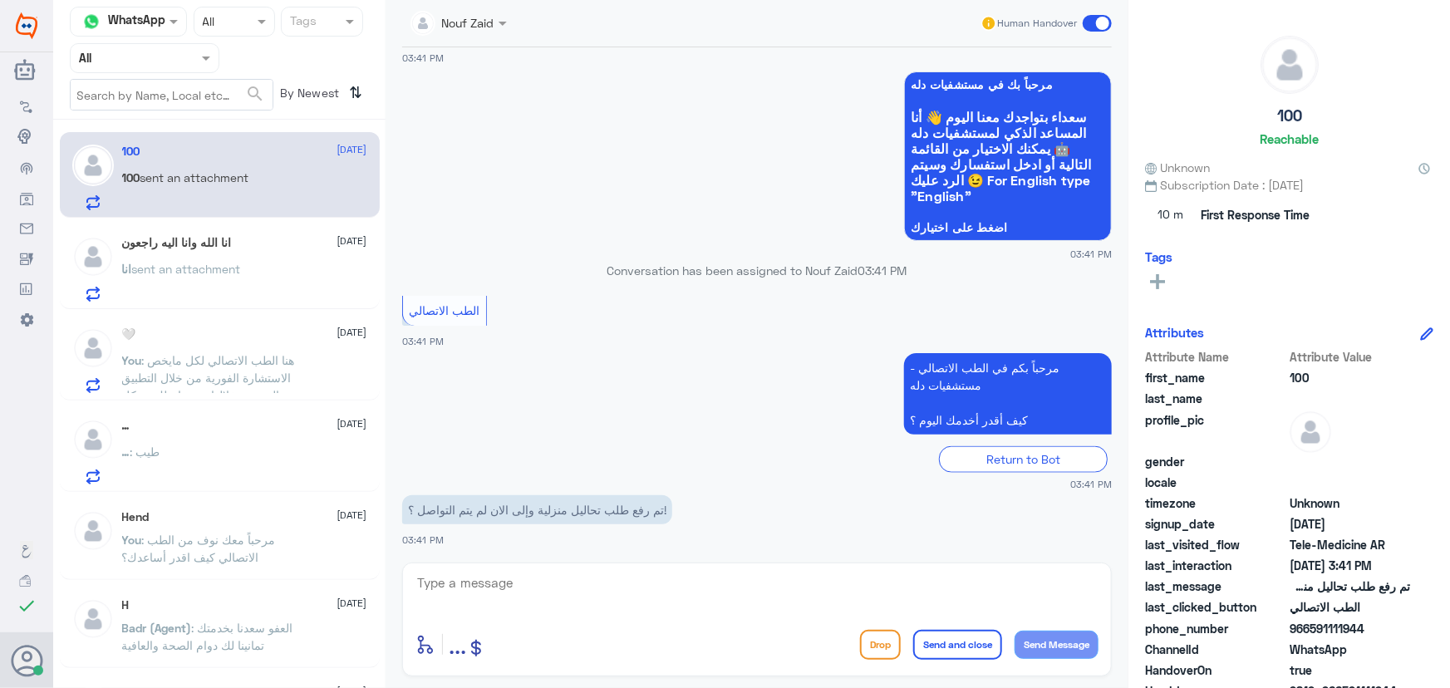
click at [220, 200] on p "100 sent an attachment" at bounding box center [185, 190] width 127 height 42
click at [555, 584] on textarea at bounding box center [757, 592] width 683 height 41
drag, startPoint x: 1309, startPoint y: 627, endPoint x: 1395, endPoint y: 623, distance: 86.5
click at [1395, 624] on span "966591111944" at bounding box center [1350, 628] width 121 height 17
copy span "591111944"
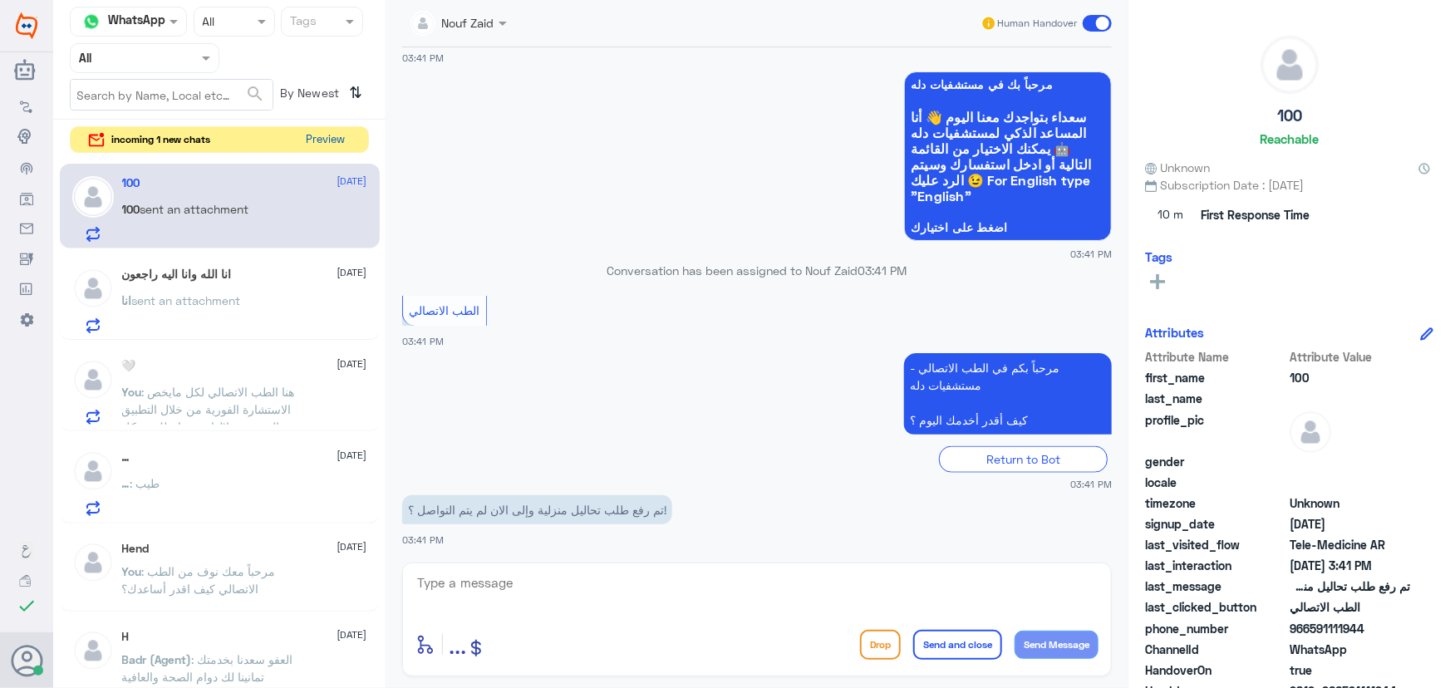
click at [316, 141] on button "Preview" at bounding box center [326, 140] width 52 height 26
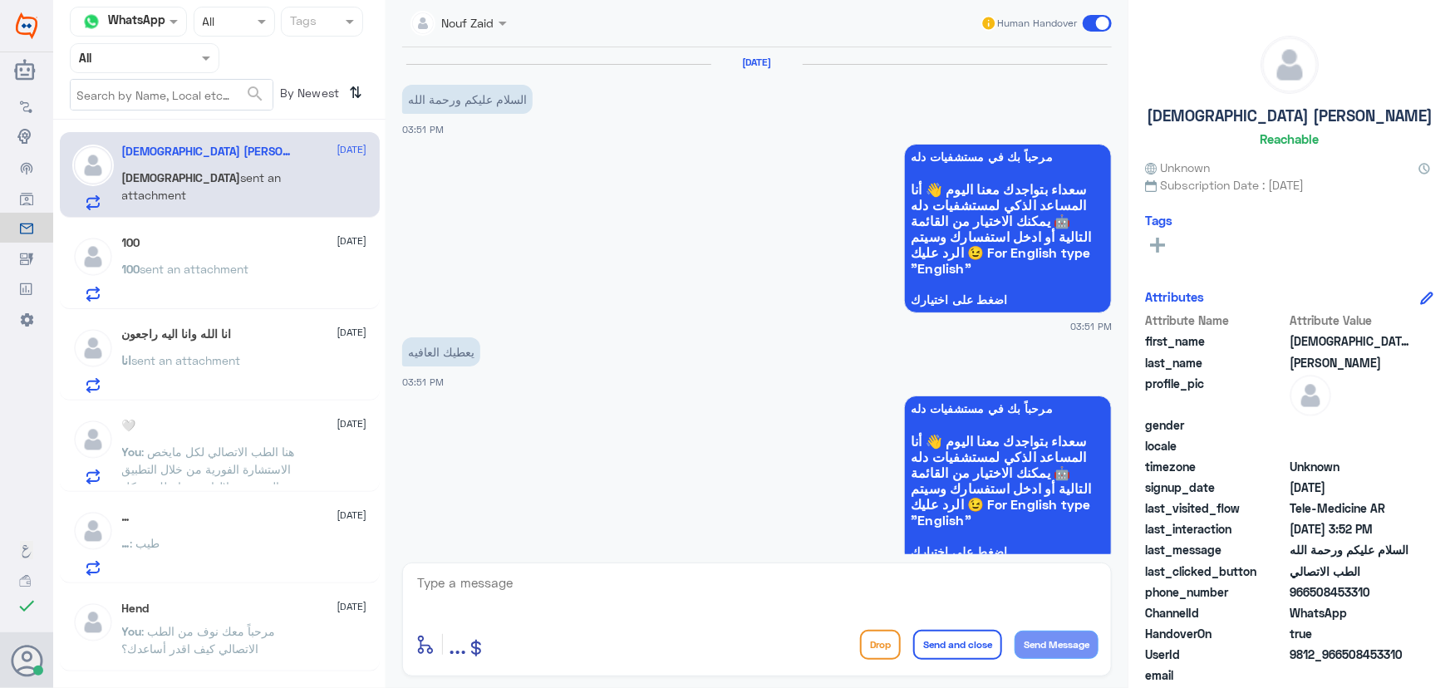
scroll to position [1198, 0]
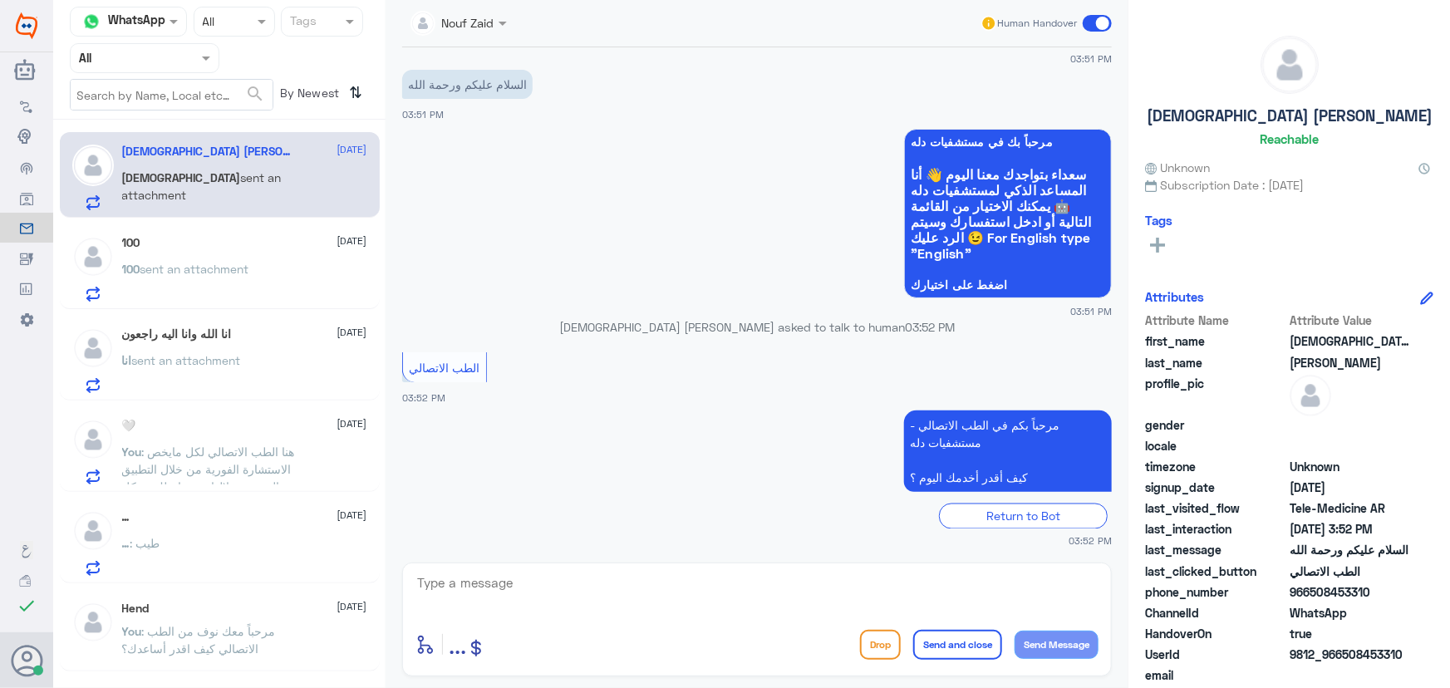
click at [224, 260] on p "100 sent an attachment" at bounding box center [185, 281] width 127 height 42
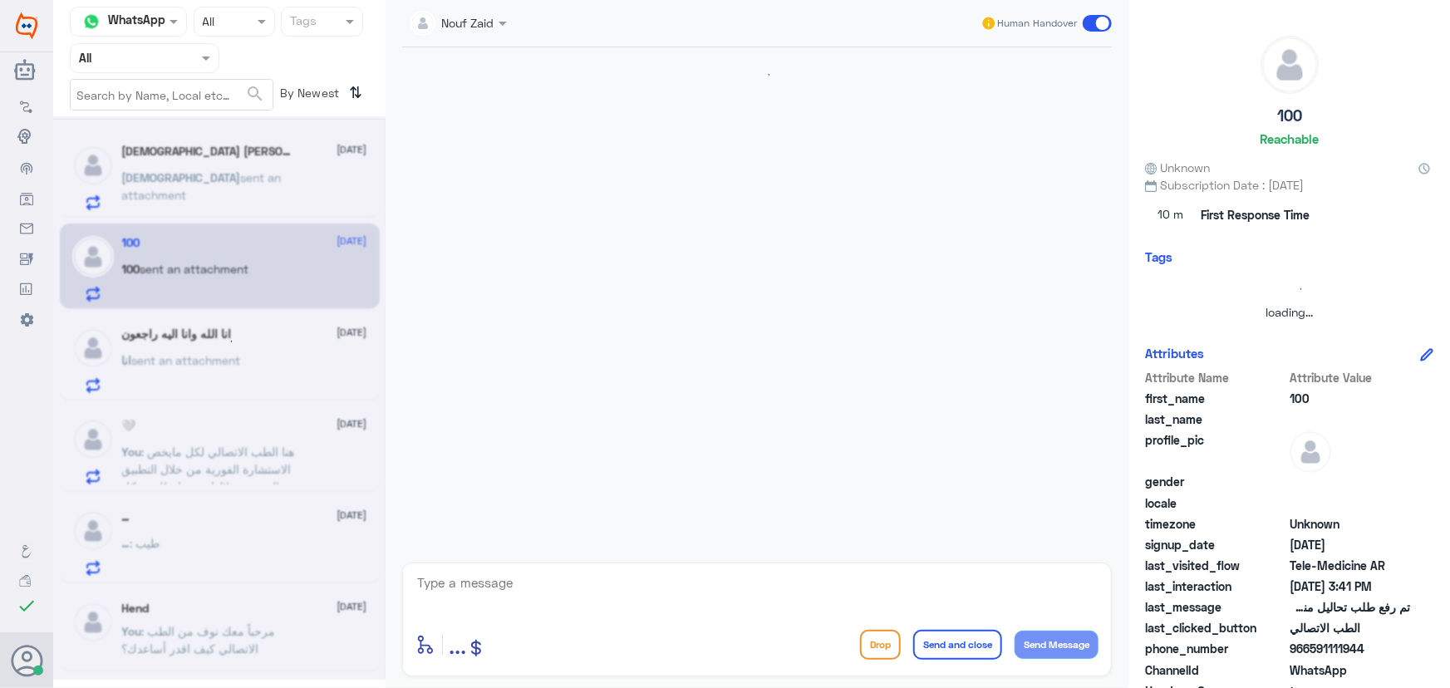
scroll to position [823, 0]
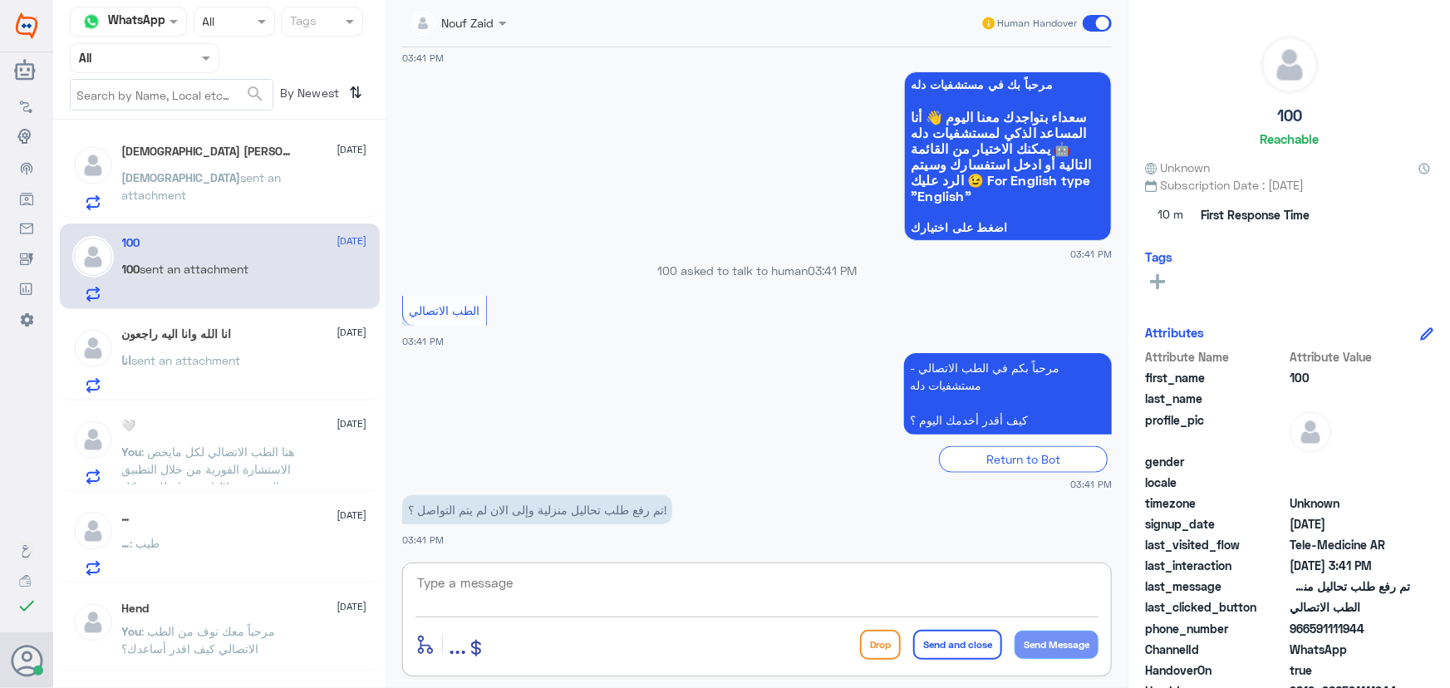
click at [548, 584] on textarea at bounding box center [757, 592] width 683 height 41
paste textarea "مرحباً معك نوف من الطب الاتصالي"
type textarea "مرحباً معك نوف من الطب الاتصالي"
drag, startPoint x: 1053, startPoint y: 652, endPoint x: 982, endPoint y: 609, distance: 83.5
click at [1052, 648] on button "Send Message" at bounding box center [1057, 645] width 84 height 28
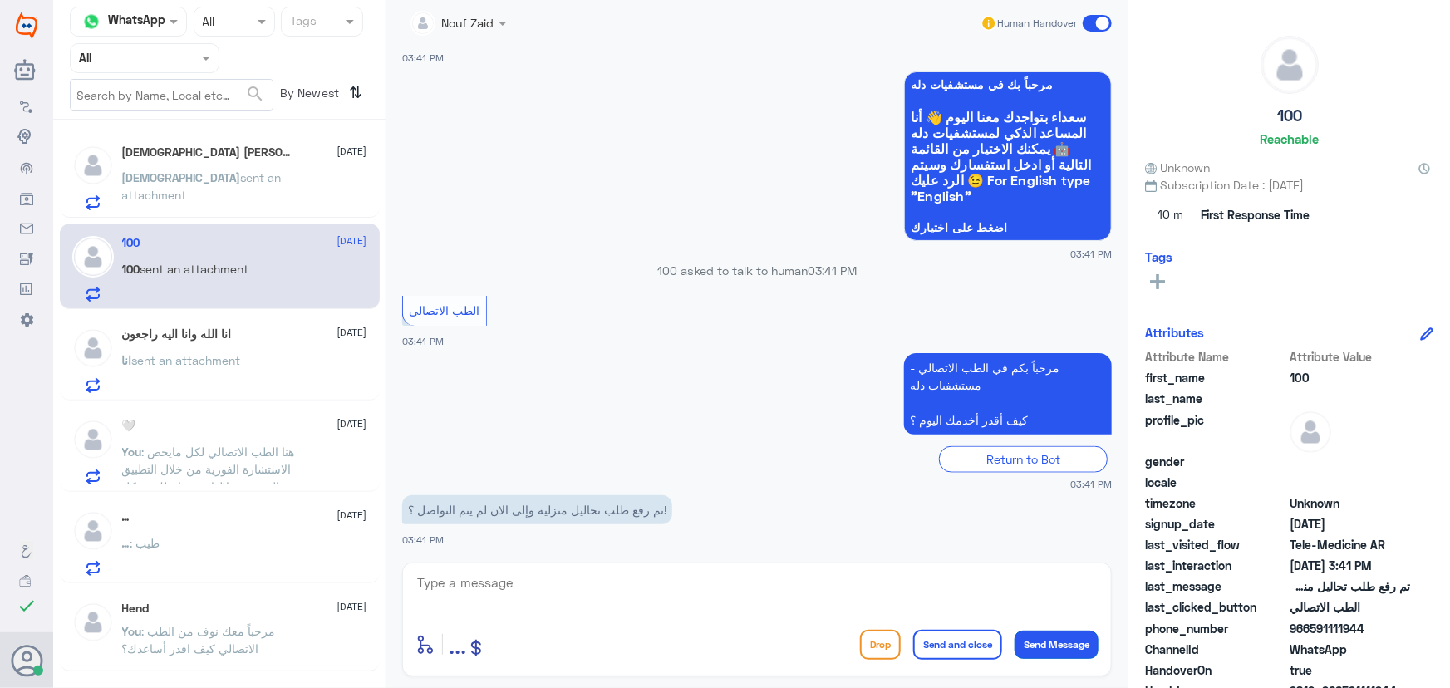
scroll to position [877, 0]
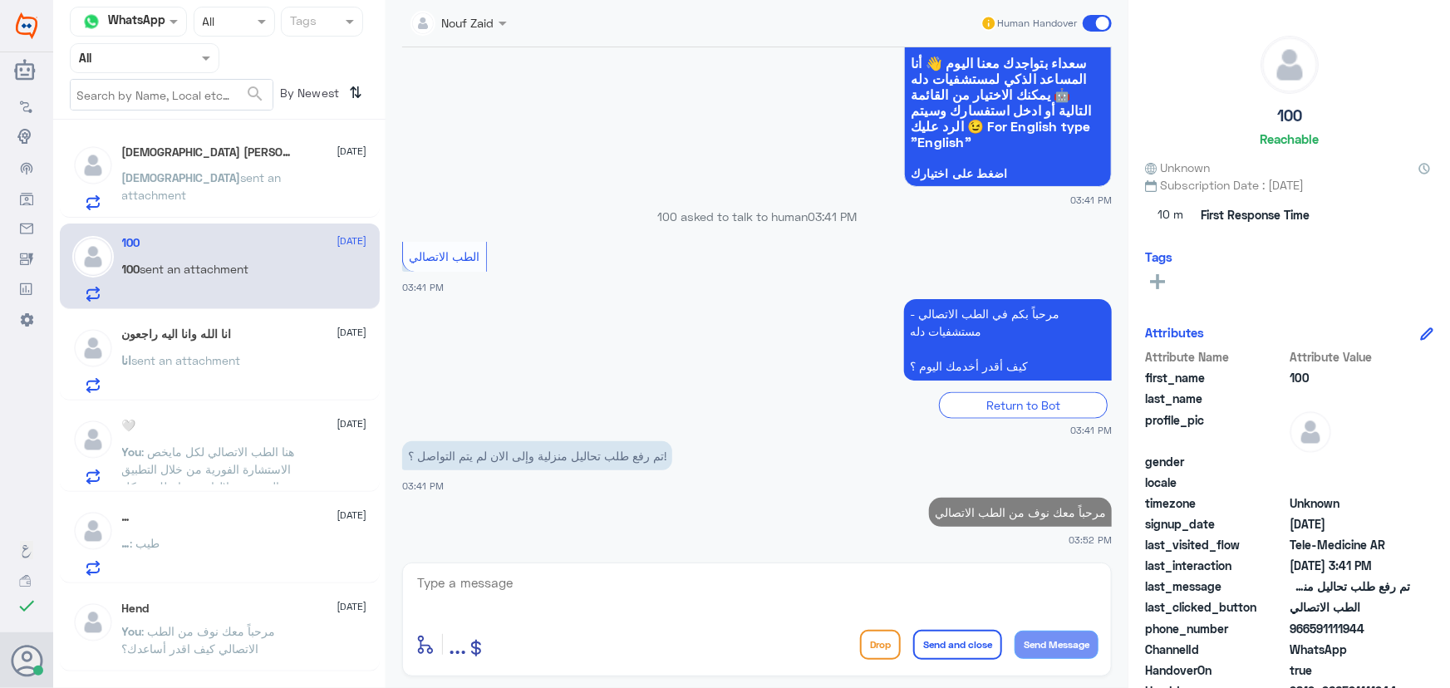
click at [933, 578] on textarea at bounding box center [757, 592] width 683 height 41
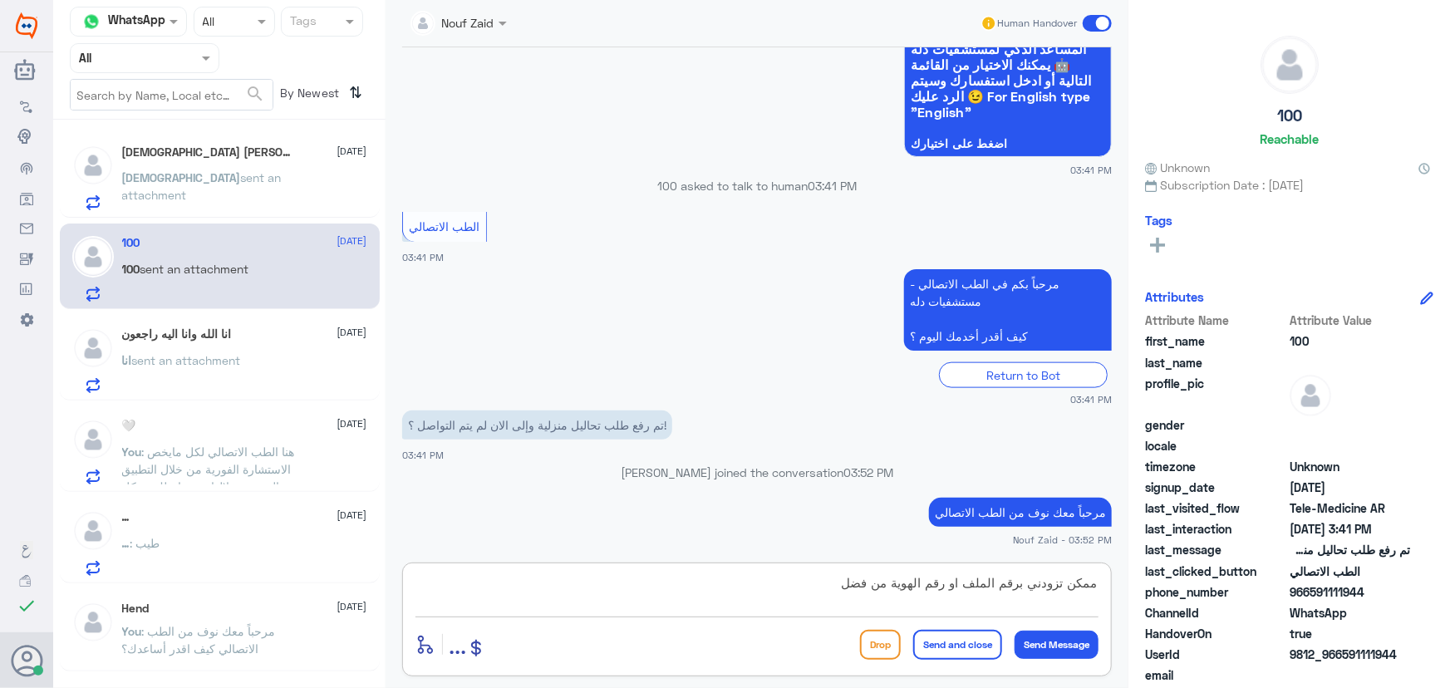
type textarea "ممكن تزودني برقم الملف او رقم الهوية من فضلك"
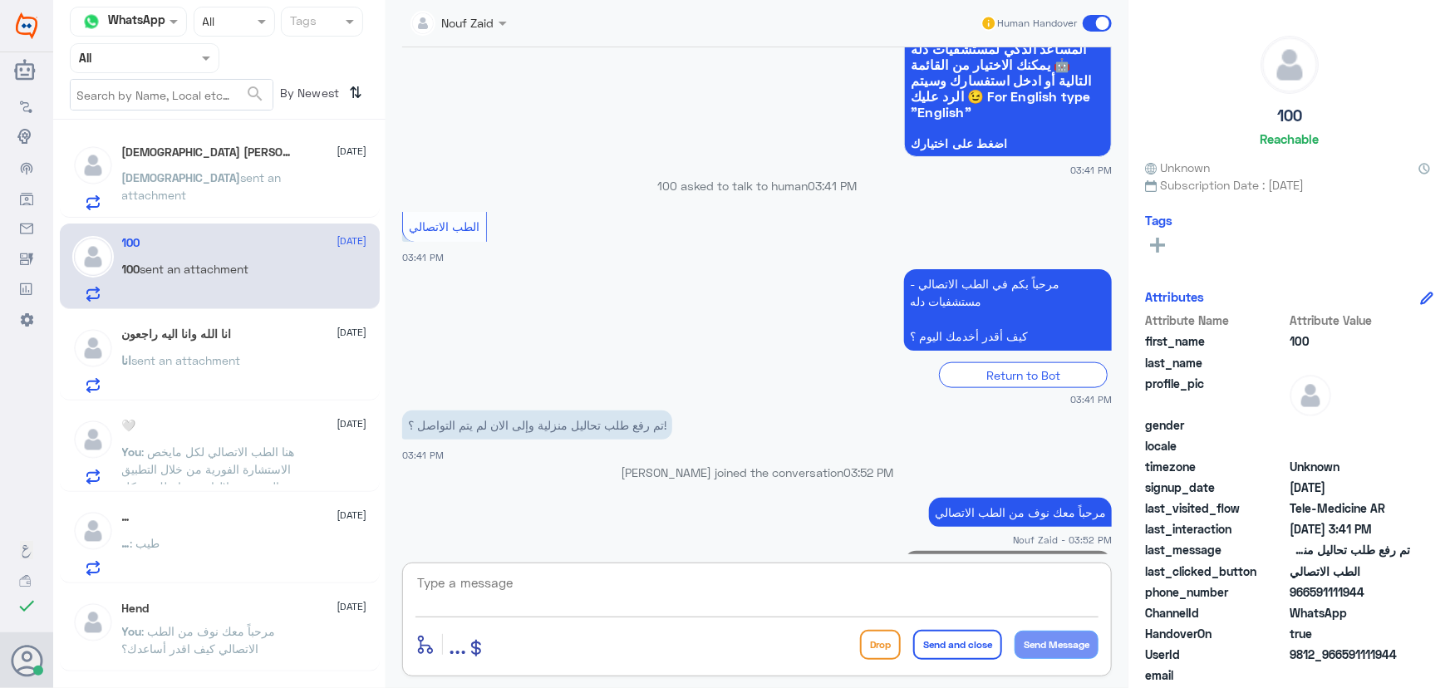
scroll to position [947, 0]
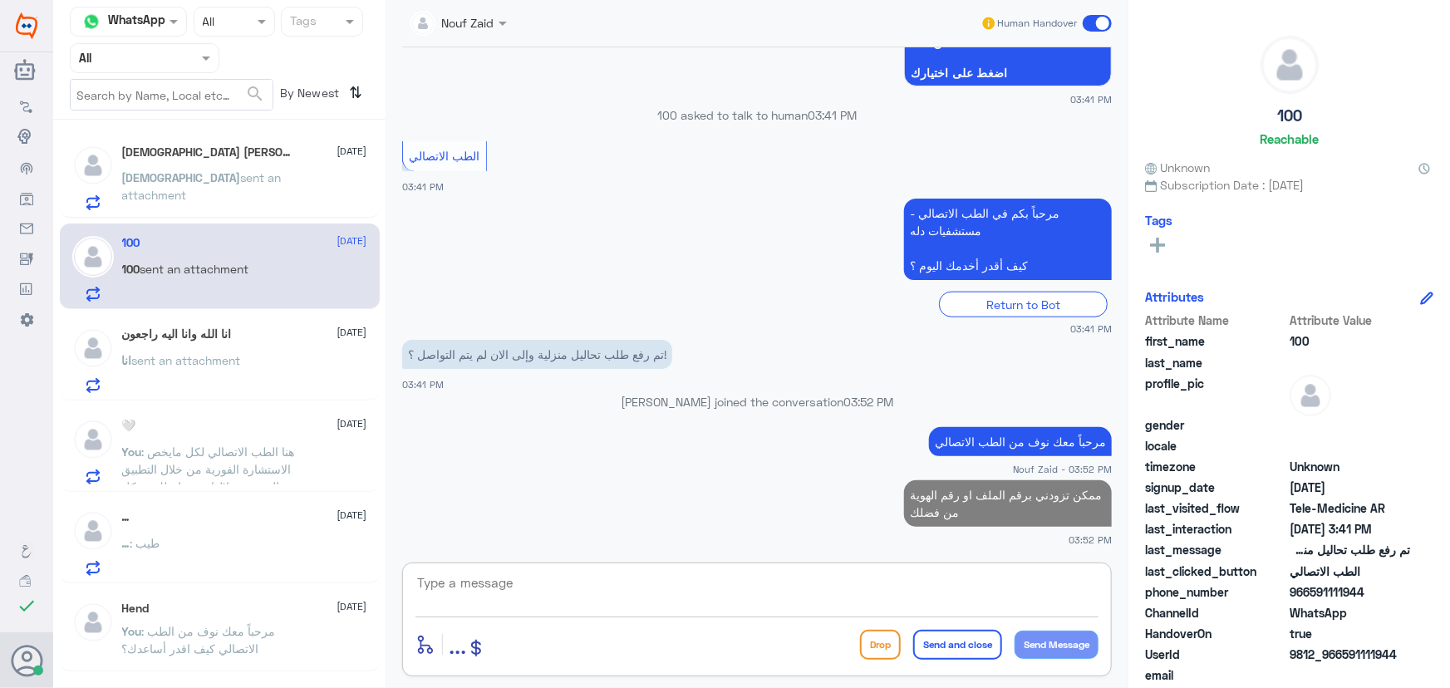
click at [258, 193] on p "مؤمن sent an attachment" at bounding box center [215, 190] width 187 height 42
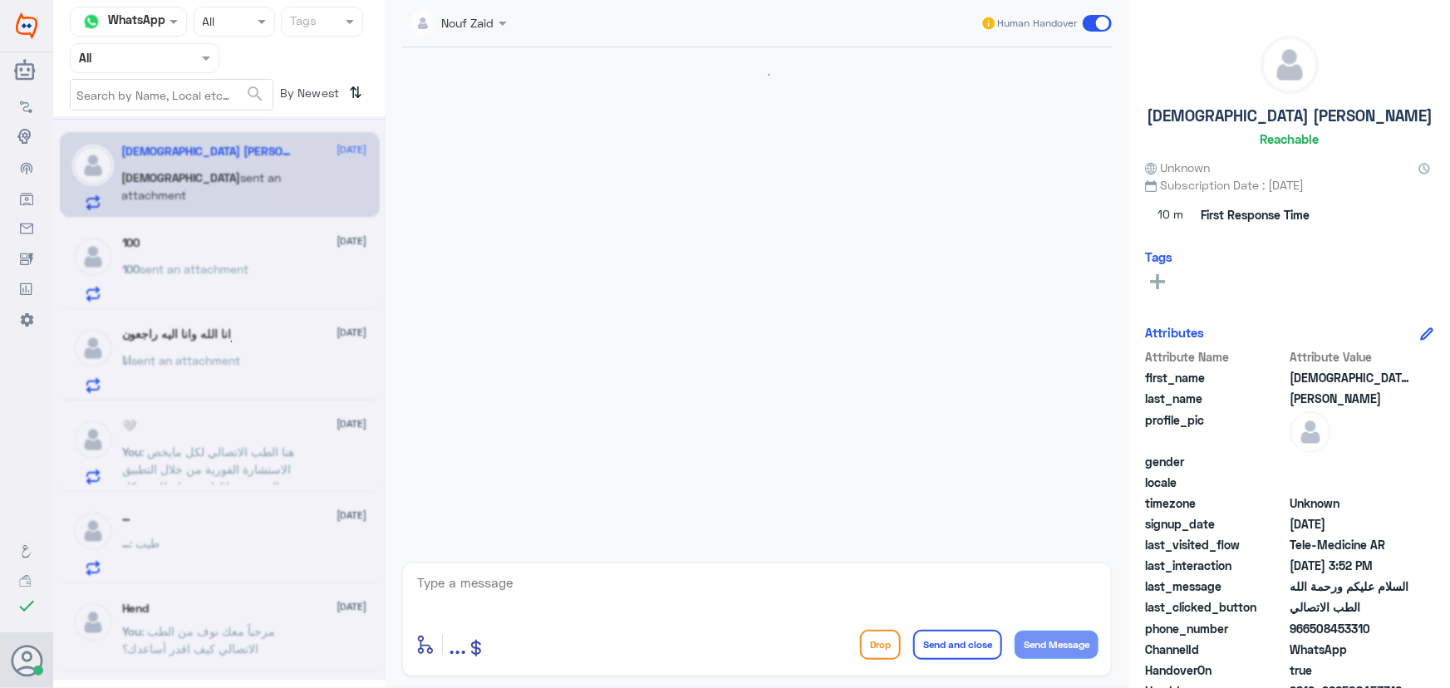
scroll to position [1313, 0]
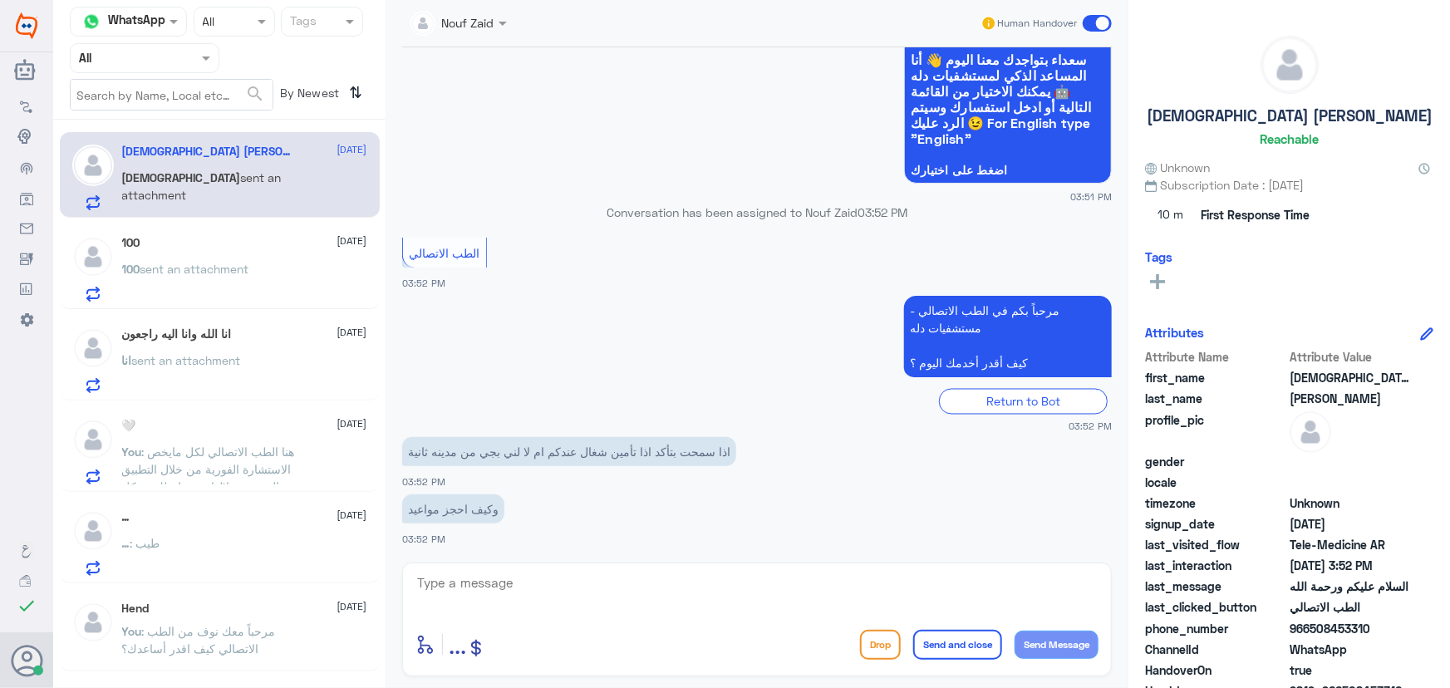
click at [482, 593] on textarea at bounding box center [757, 592] width 683 height 41
paste textarea "مرحباً معك نوف من الطب الاتصالي"
type textarea "مرحباً معك نوف من الطب الاتصالي"
click at [1046, 640] on button "Send Message" at bounding box center [1057, 645] width 84 height 28
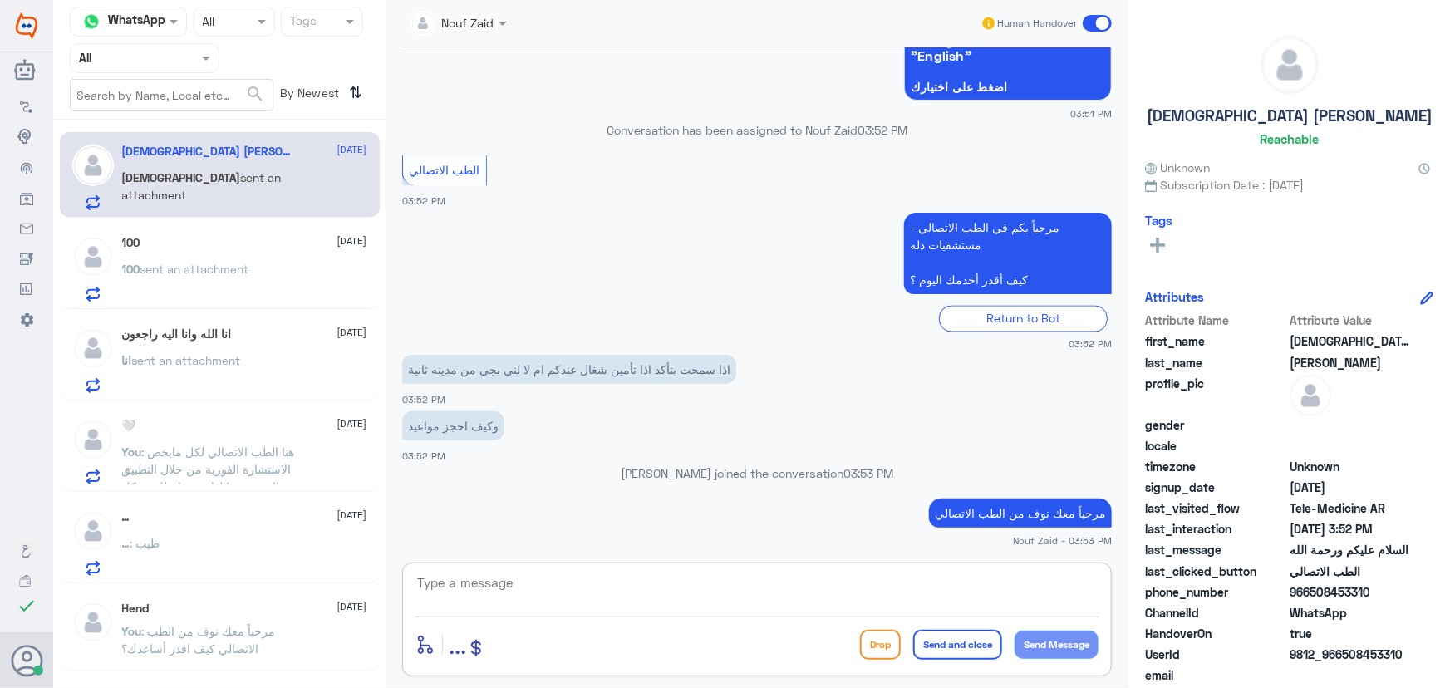
click at [567, 582] on textarea at bounding box center [757, 592] width 683 height 41
click at [565, 583] on textarea at bounding box center [757, 592] width 683 height 41
paste textarea "هنا الطب الاتصالي لكل مايخص الاستشارة الفورية من خلال التطبيق، يمكنك الاستفسار …"
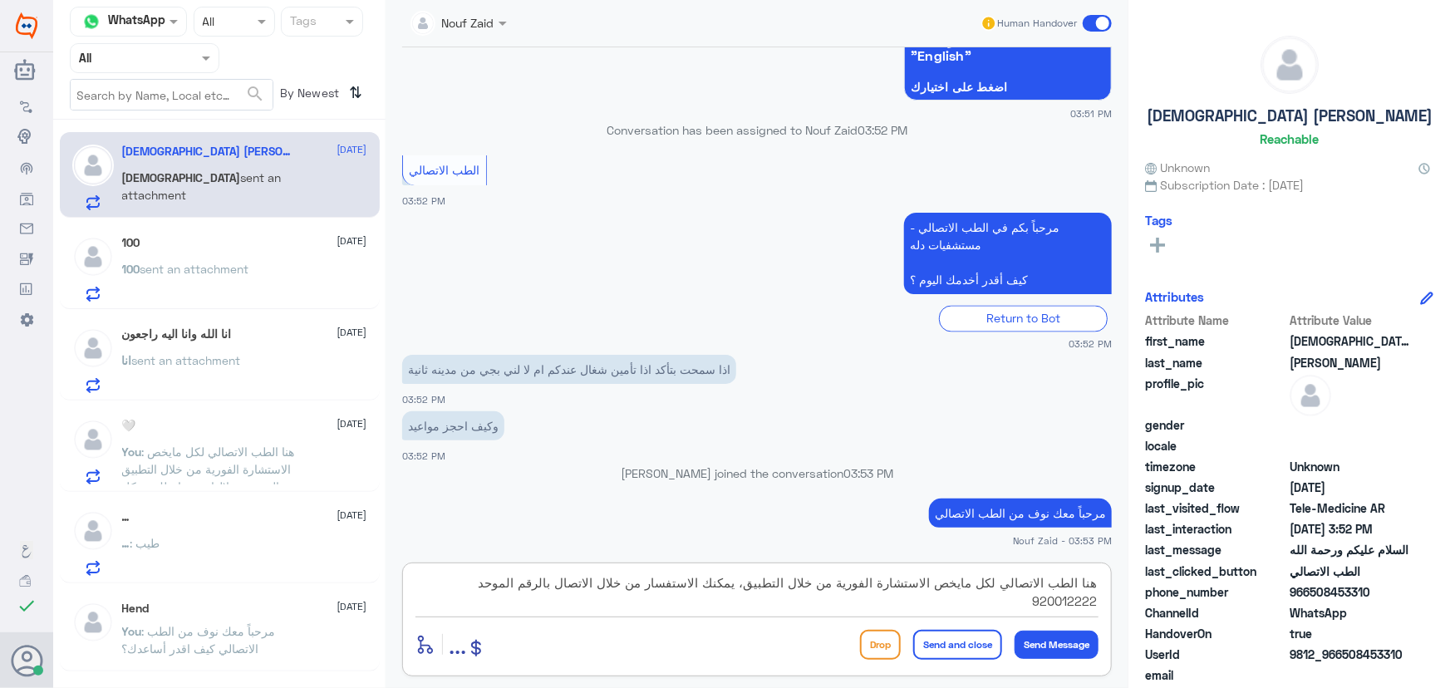
type textarea "هنا الطب الاتصالي لكل مايخص الاستشارة الفورية من خلال التطبيق، يمكنك الاستفسار …"
click at [987, 637] on button "Send and close" at bounding box center [957, 645] width 89 height 30
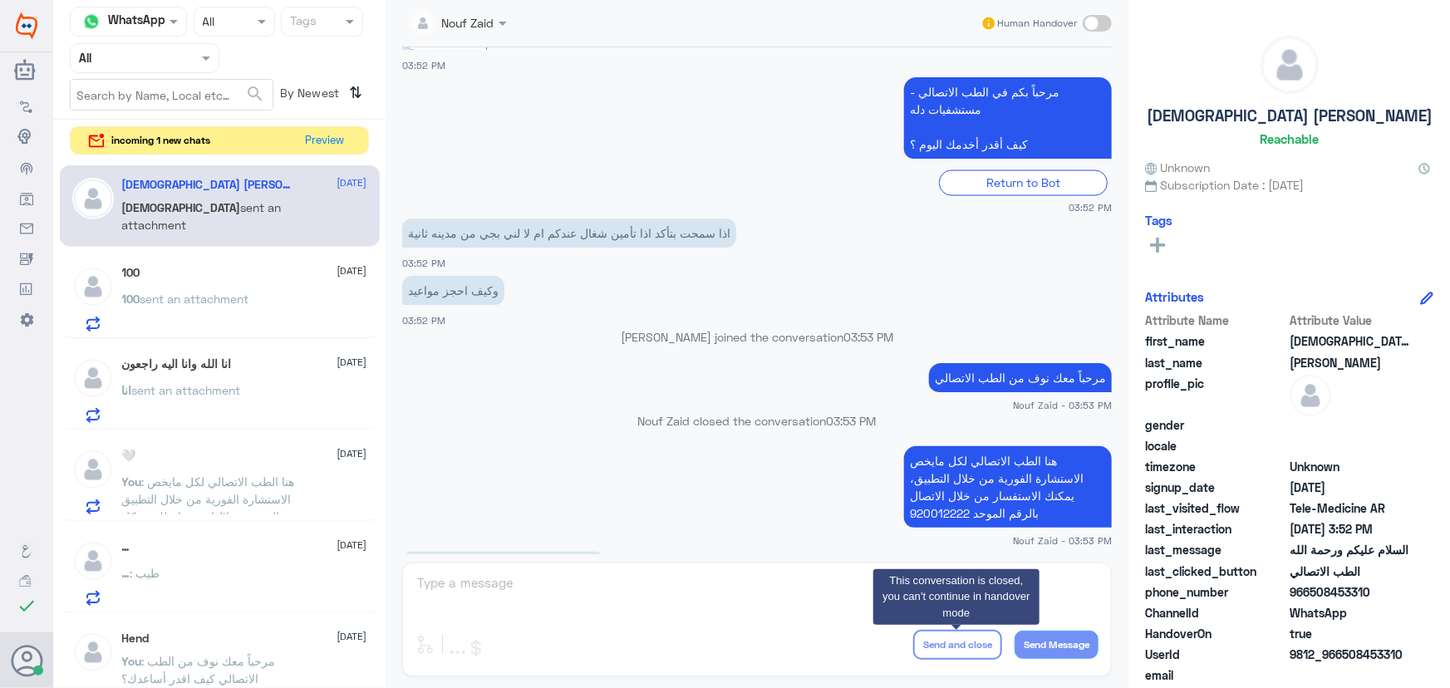
scroll to position [1983, 0]
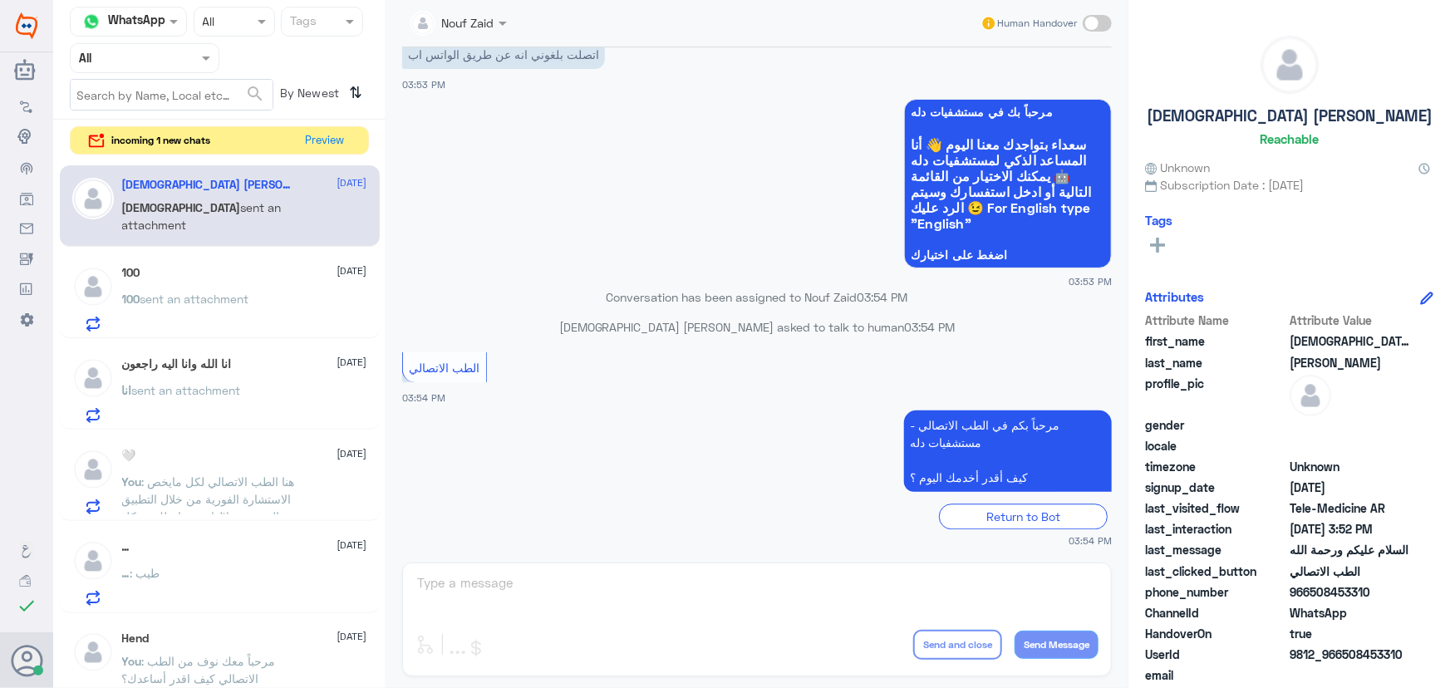
drag, startPoint x: 579, startPoint y: 584, endPoint x: 564, endPoint y: 586, distance: 15.1
click at [576, 582] on div "Nouf Zaid Human Handover [DATE] السلام عليكم ورحمة الله 03:51 PM مرحباً بك في م…" at bounding box center [757, 346] width 743 height 693
click at [325, 135] on button "Preview" at bounding box center [326, 140] width 52 height 26
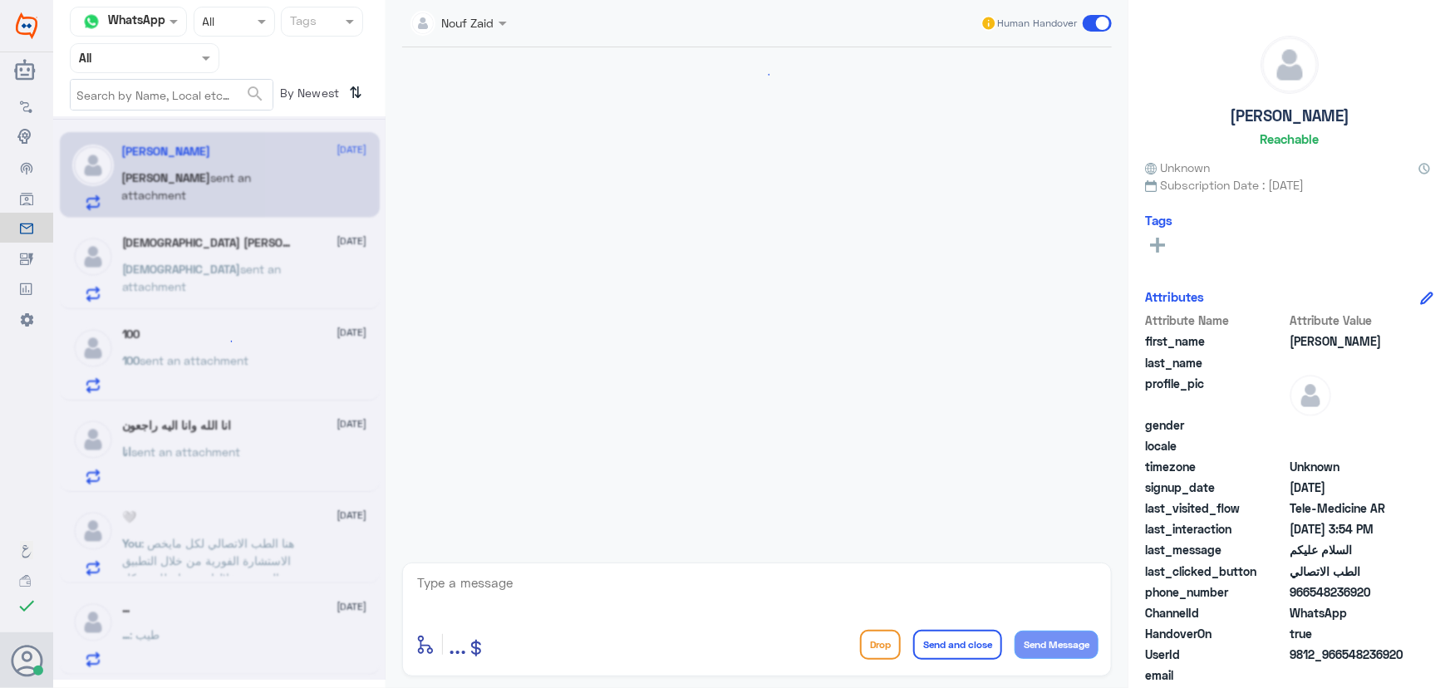
scroll to position [823, 0]
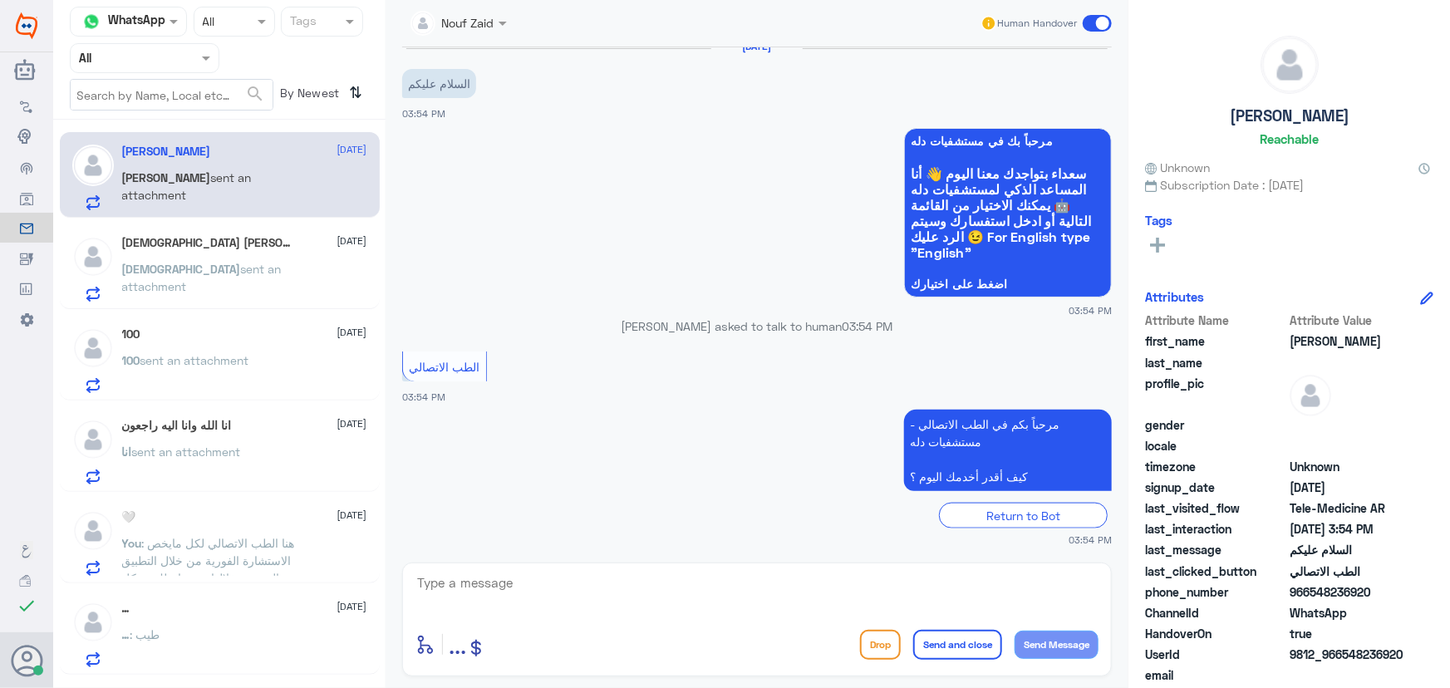
drag, startPoint x: 500, startPoint y: 580, endPoint x: 499, endPoint y: 588, distance: 8.5
click at [499, 584] on textarea at bounding box center [757, 592] width 683 height 41
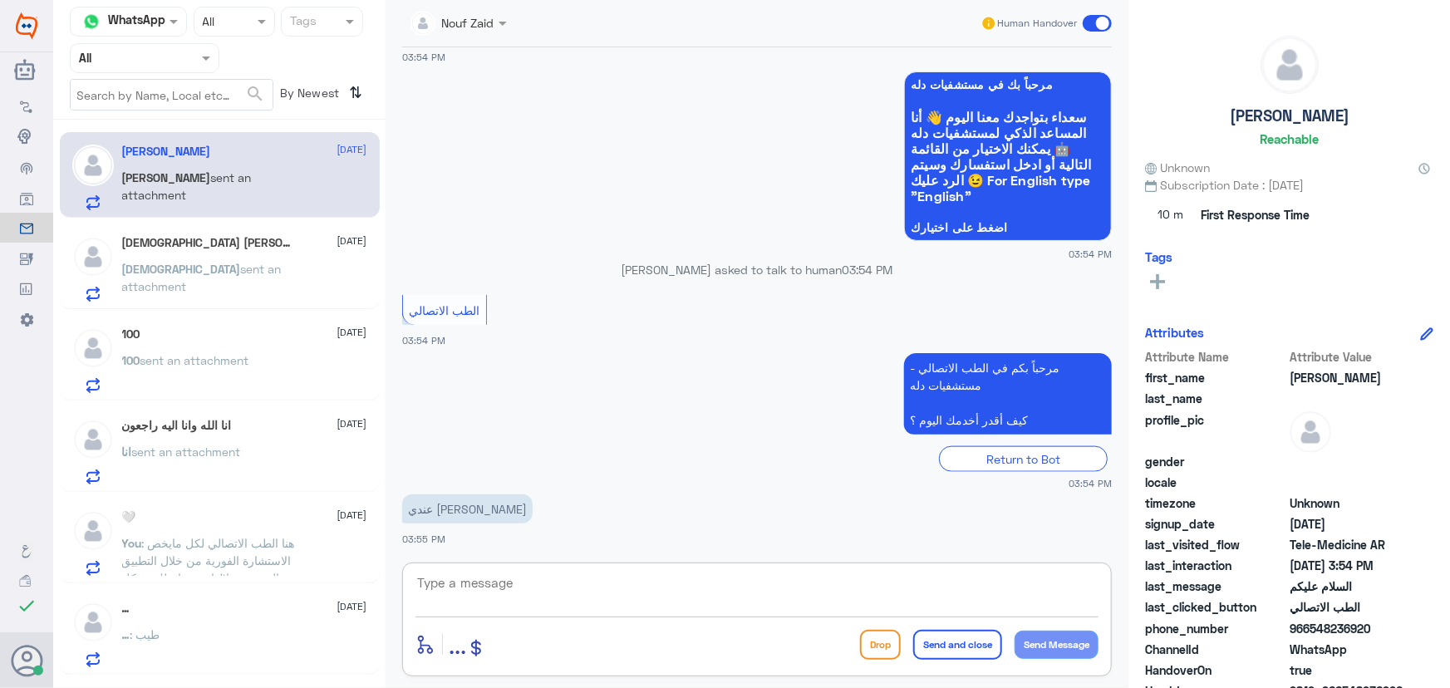
click at [456, 588] on textarea at bounding box center [757, 592] width 683 height 41
paste textarea "مرحباً معك نوف من الطب الاتصالي"
type textarea "مرحباً معك نوف من الطب الاتصالي"
click at [1053, 632] on button "Send Message" at bounding box center [1057, 645] width 84 height 28
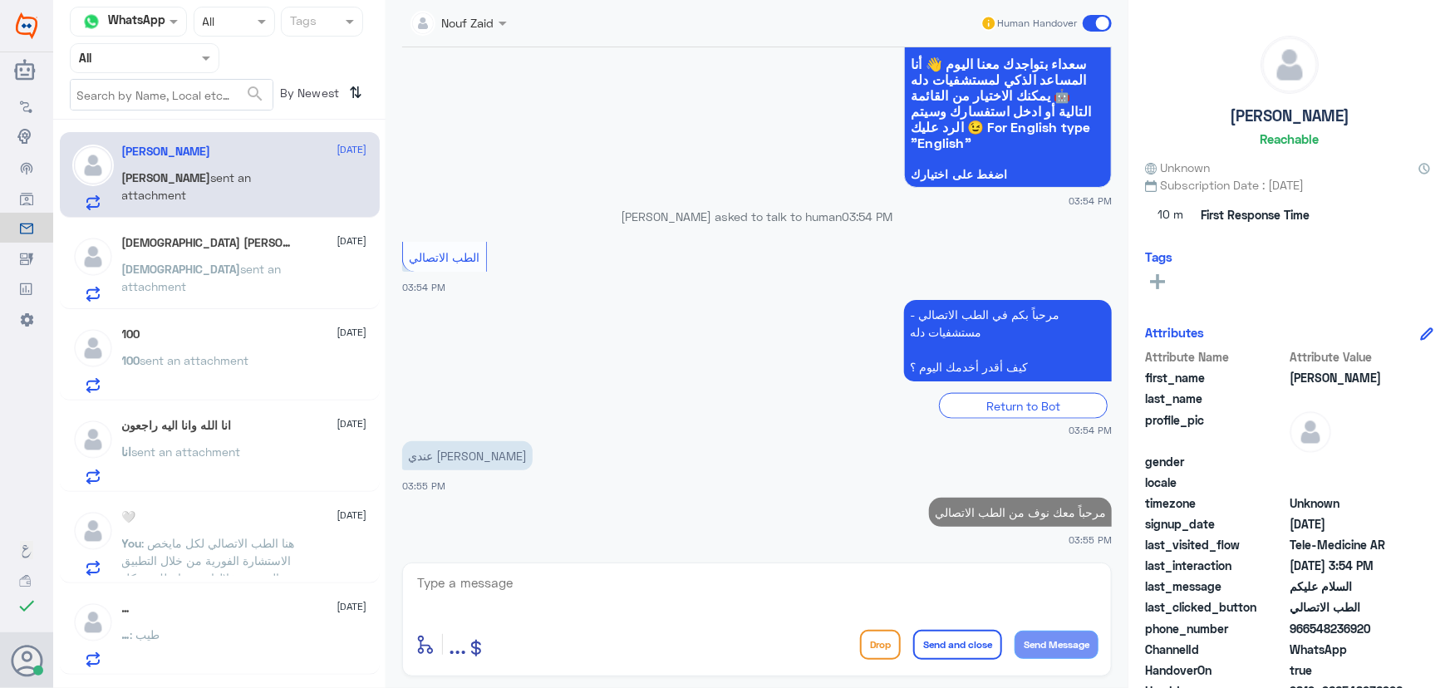
click at [272, 270] on div "مؤمن sent an attachment" at bounding box center [244, 282] width 245 height 37
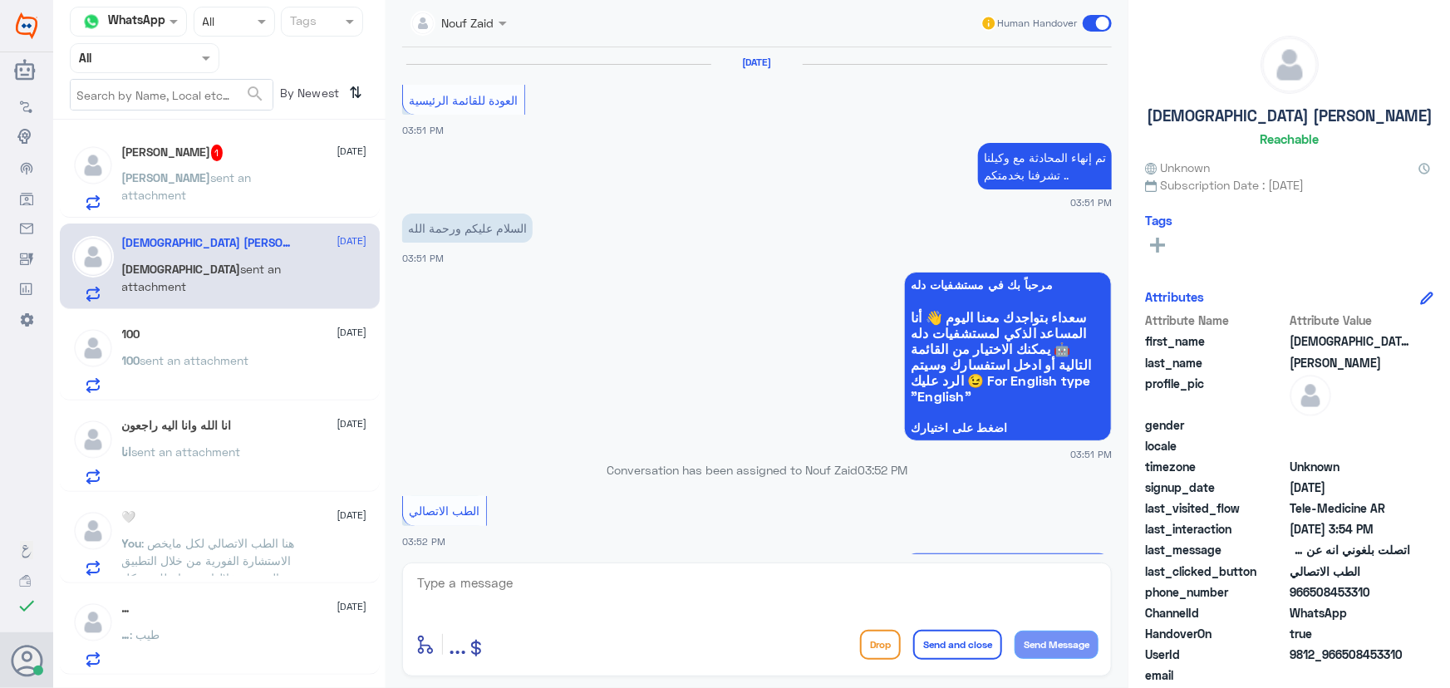
scroll to position [958, 0]
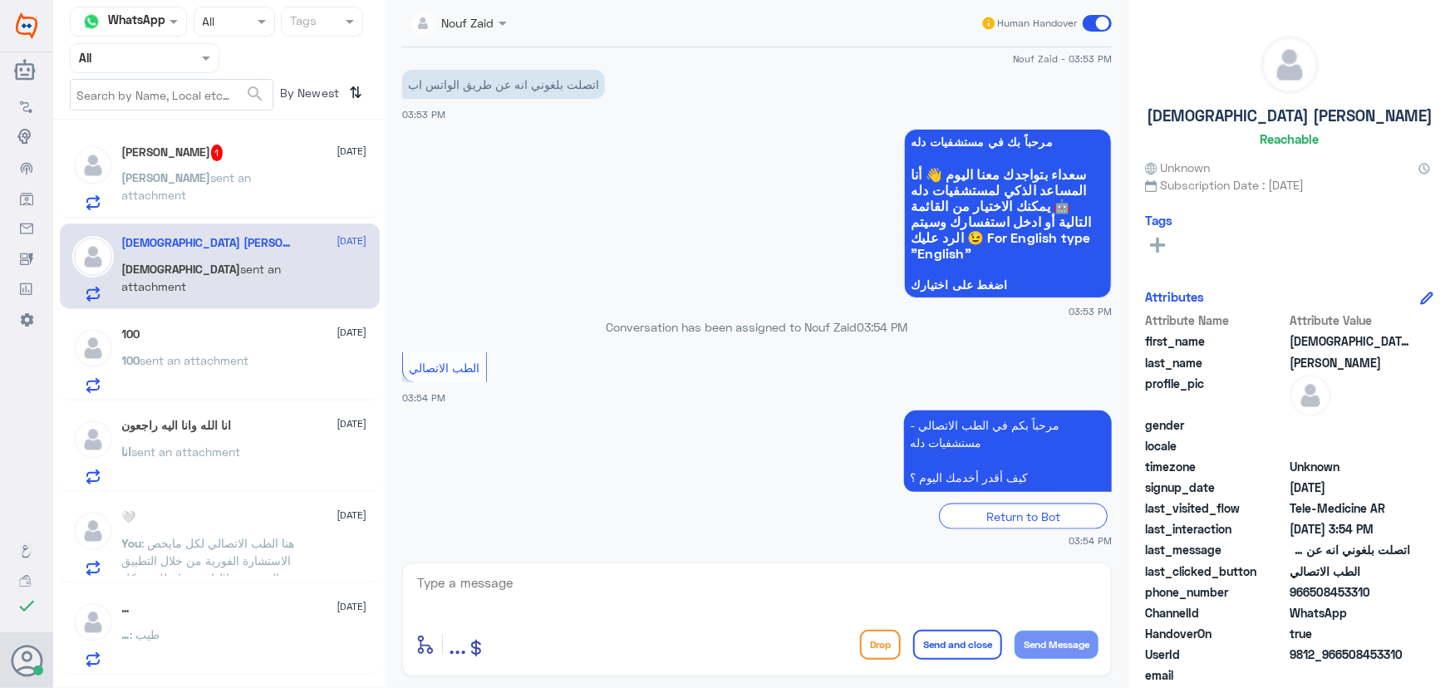
click at [197, 589] on div "… [DATE] … : طيب" at bounding box center [220, 632] width 320 height 86
click at [192, 595] on div "… [DATE] … : طيب" at bounding box center [220, 632] width 320 height 86
click at [199, 610] on div "… [DATE]" at bounding box center [244, 609] width 245 height 14
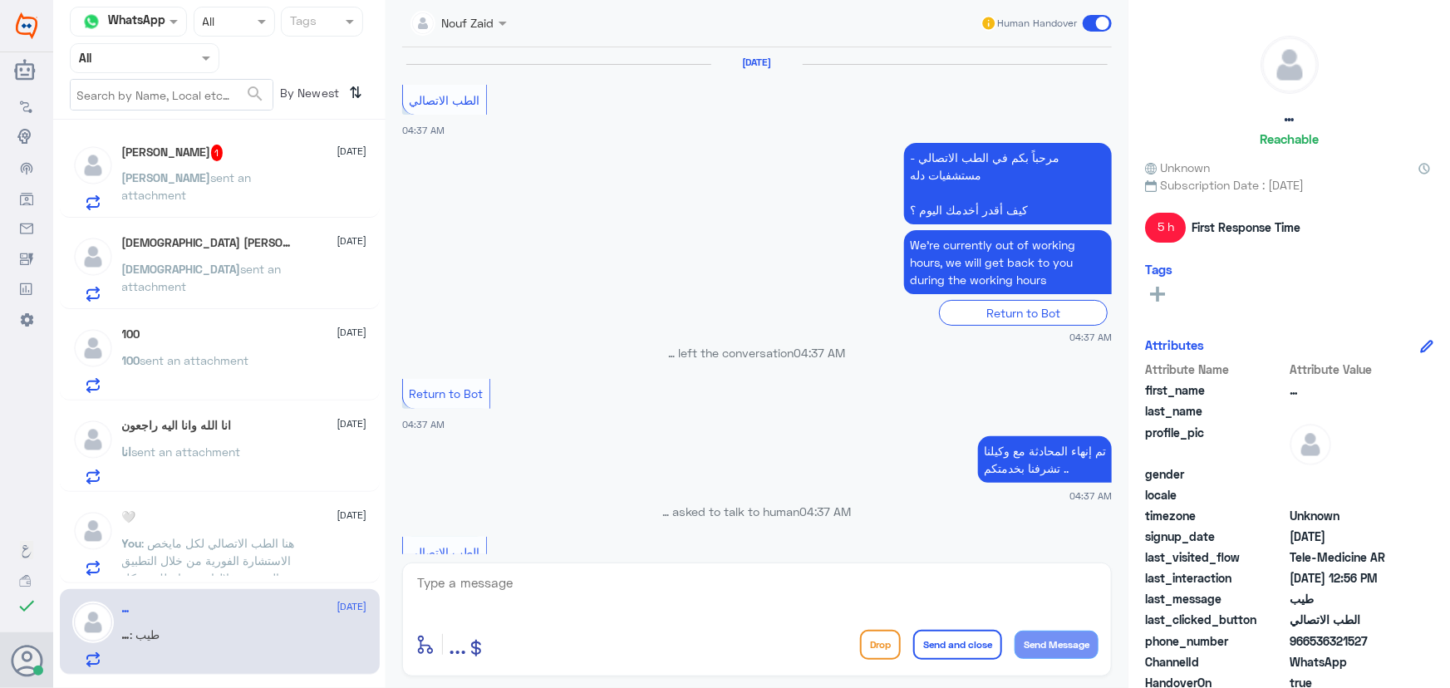
scroll to position [833, 0]
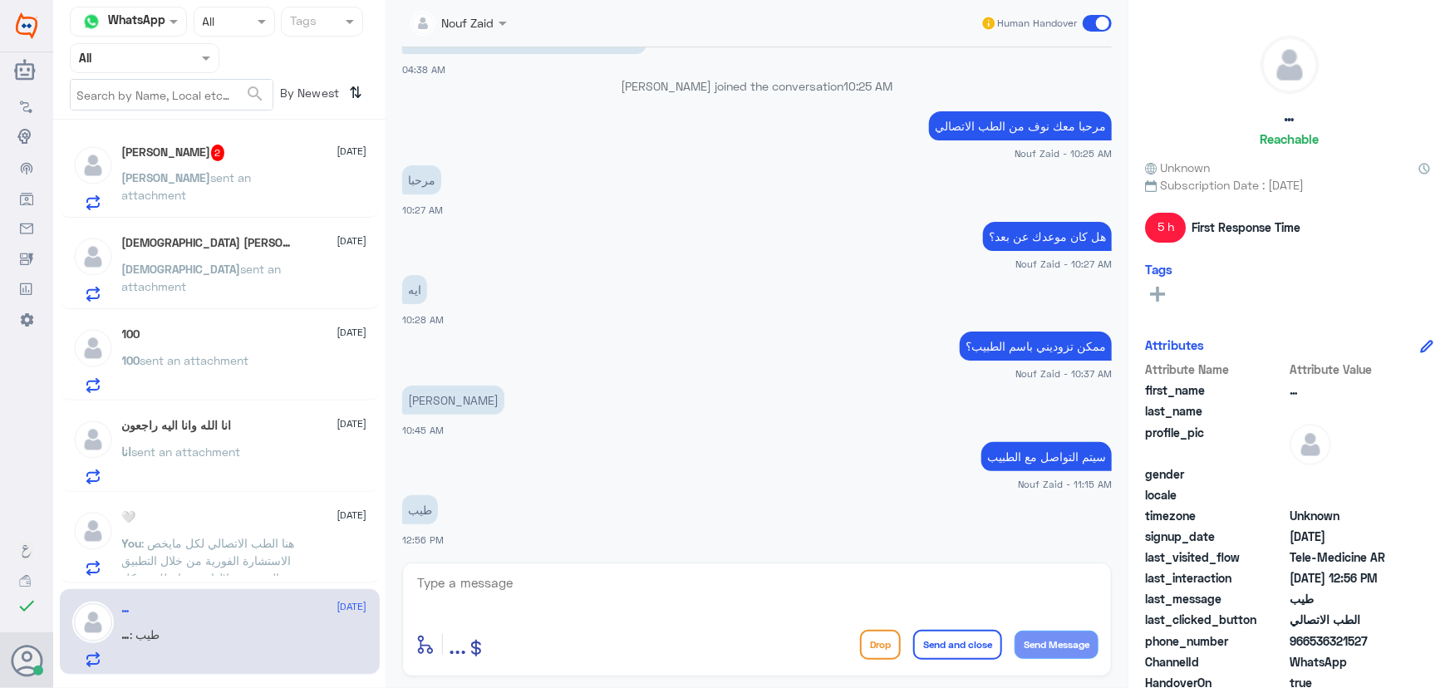
click at [1095, 15] on span at bounding box center [1097, 23] width 29 height 17
click at [0, 0] on input "checkbox" at bounding box center [0, 0] width 0 height 0
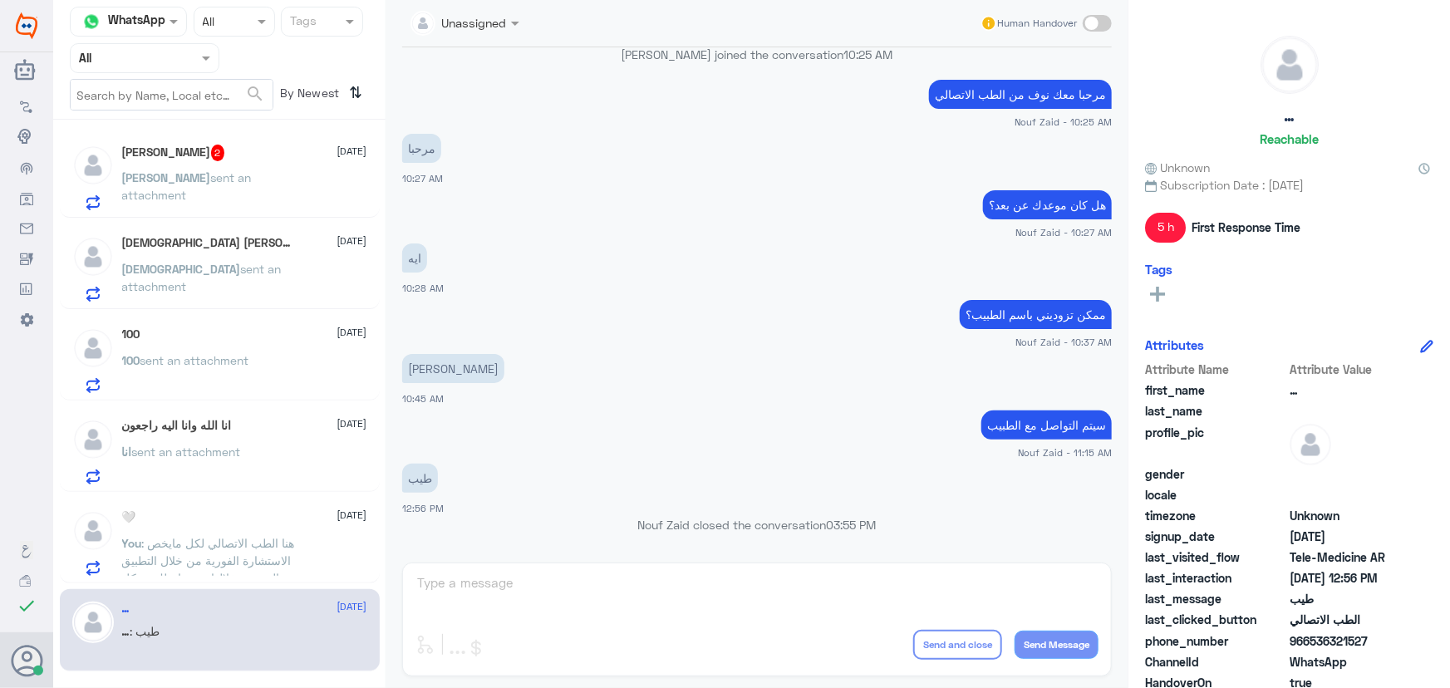
click at [173, 526] on div "🤍 [DATE] You : هنا [DEMOGRAPHIC_DATA] لكل مايخص الاستشارة الفورية من خلال التطب…" at bounding box center [244, 543] width 245 height 66
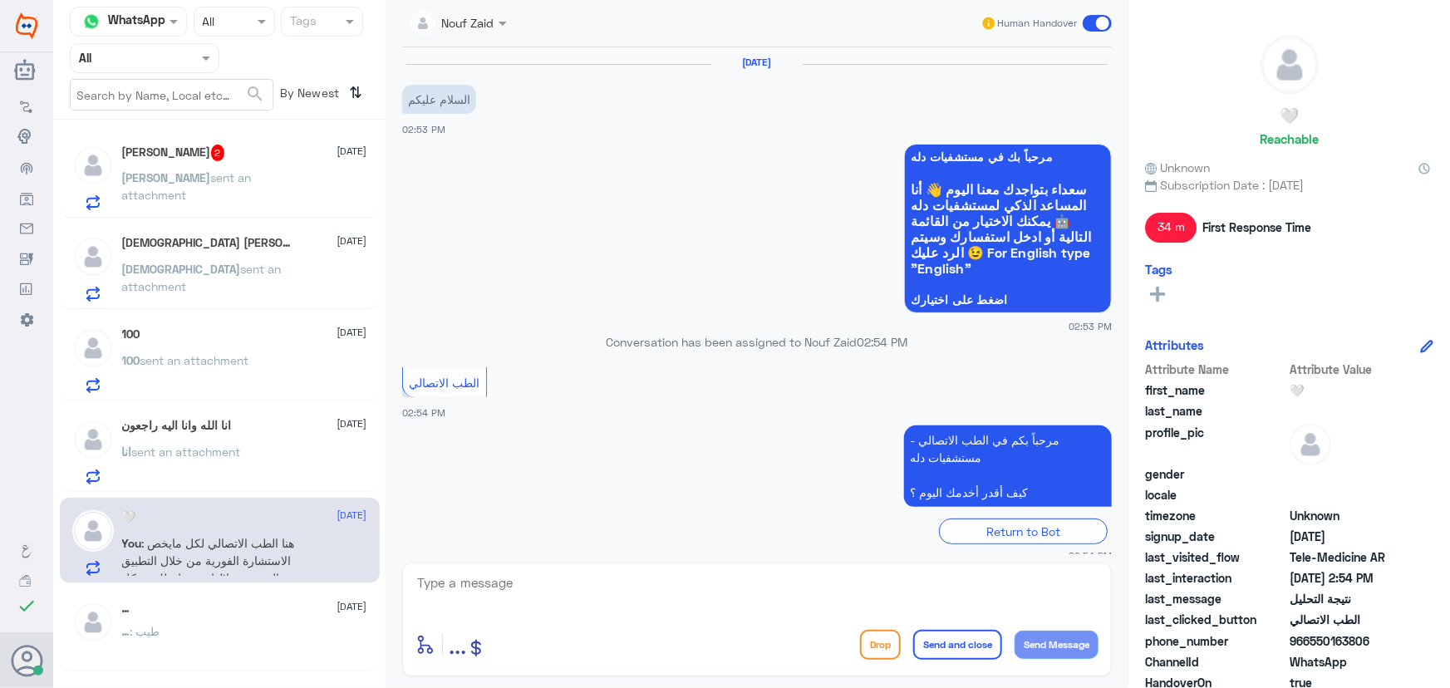
scroll to position [297, 0]
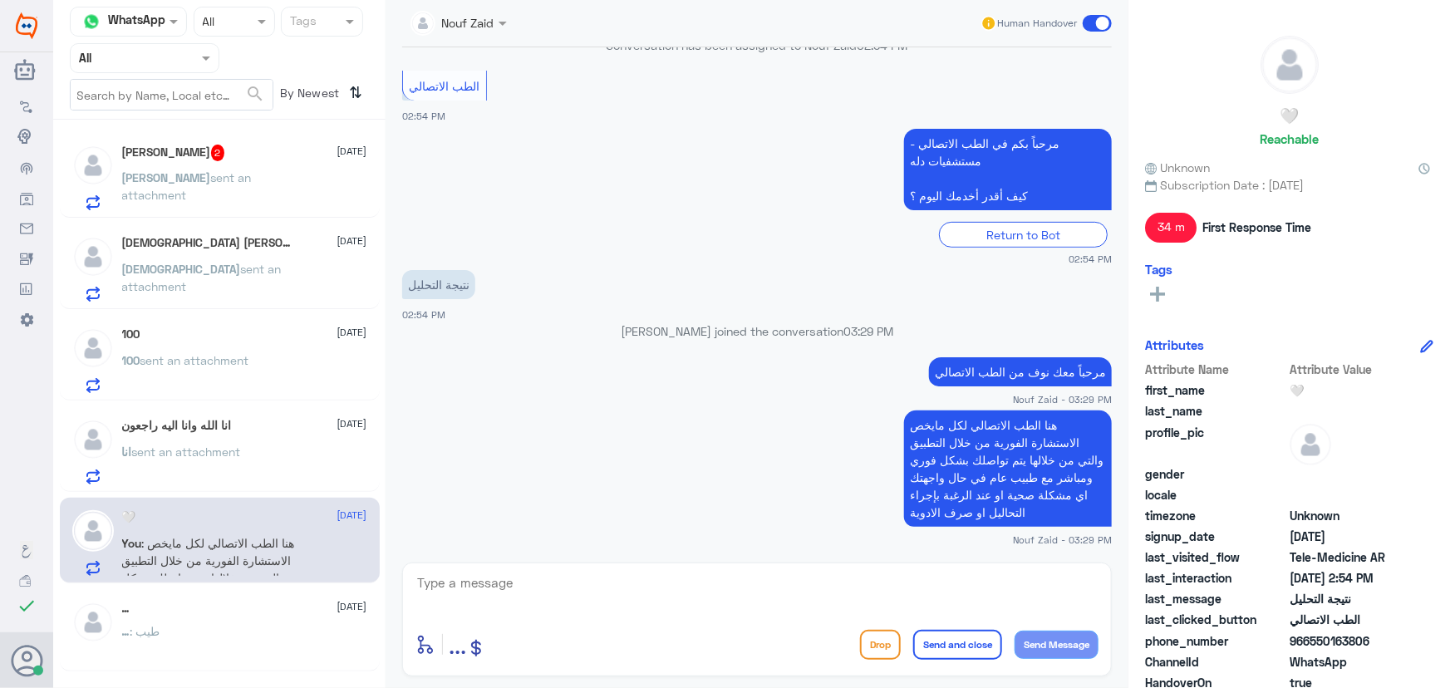
click at [1097, 17] on span at bounding box center [1097, 23] width 29 height 17
click at [0, 0] on input "checkbox" at bounding box center [0, 0] width 0 height 0
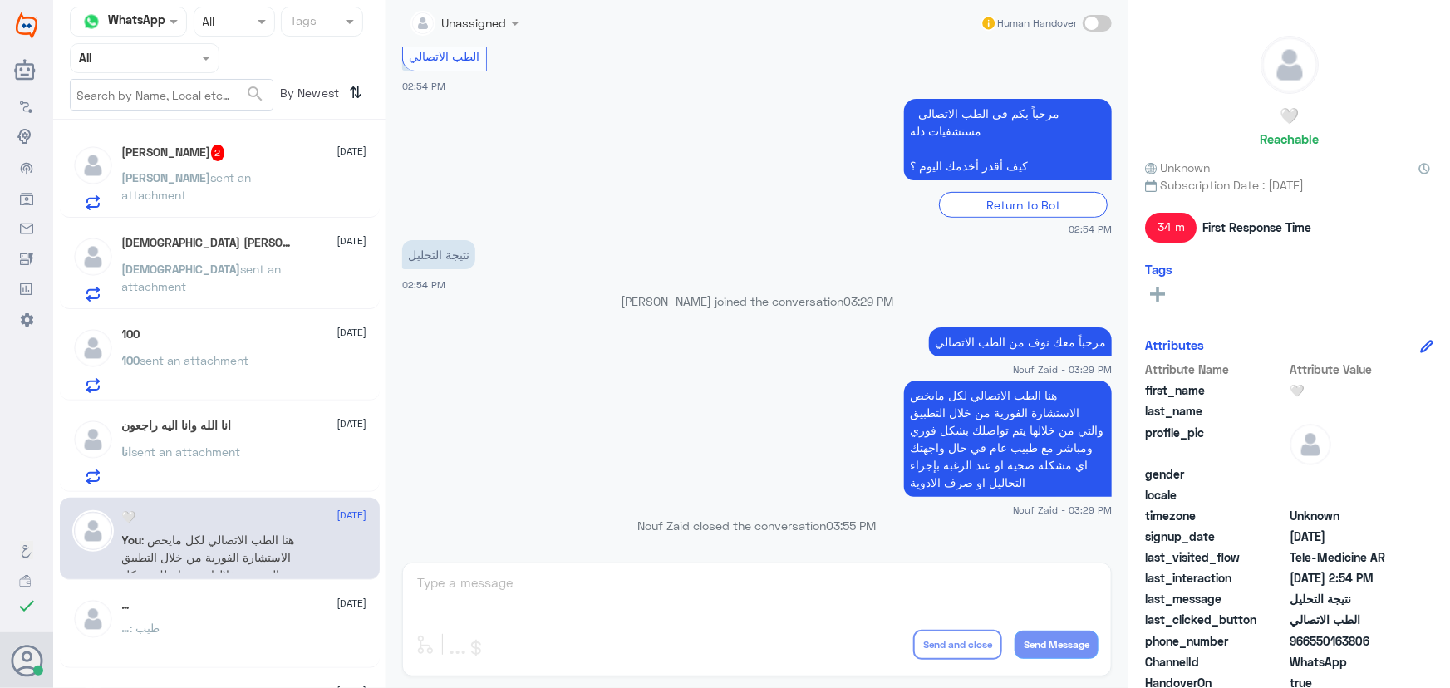
click at [277, 431] on div "انا الله وانا اليه راجعون [DATE]" at bounding box center [244, 426] width 245 height 14
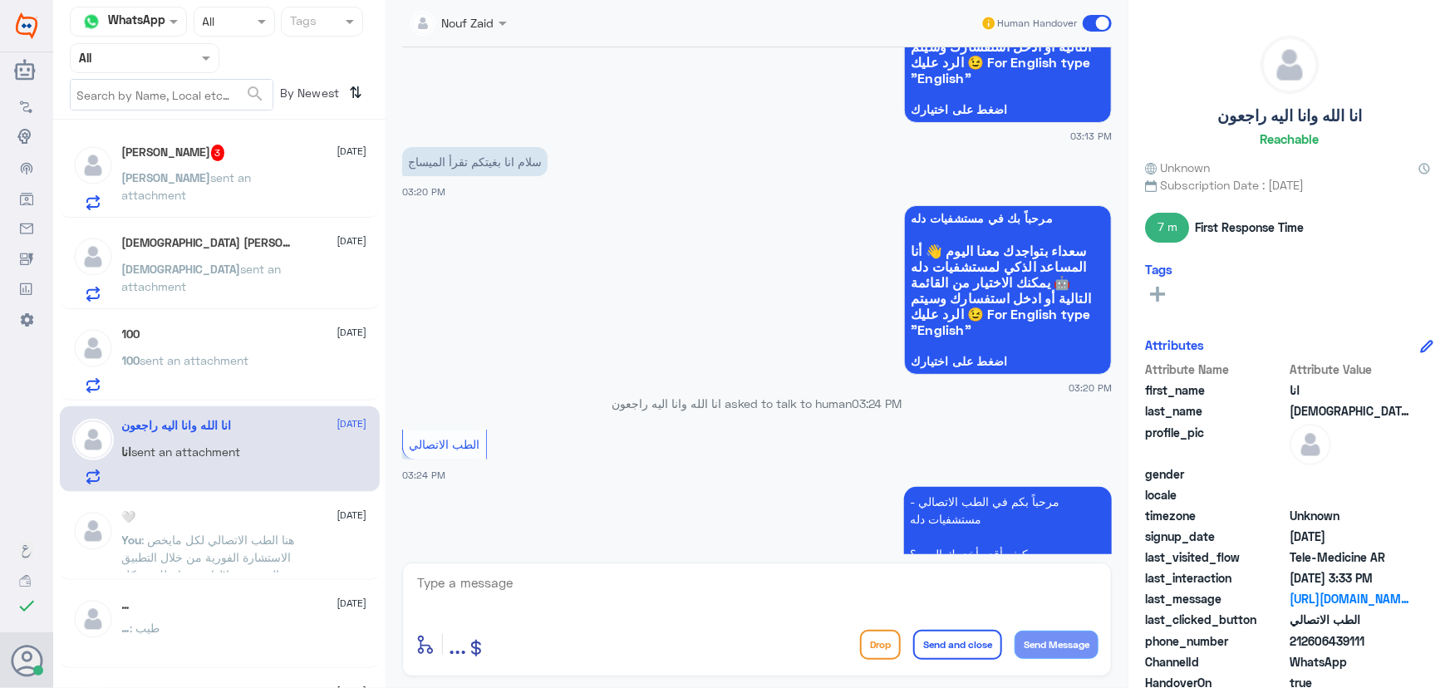
scroll to position [548, 0]
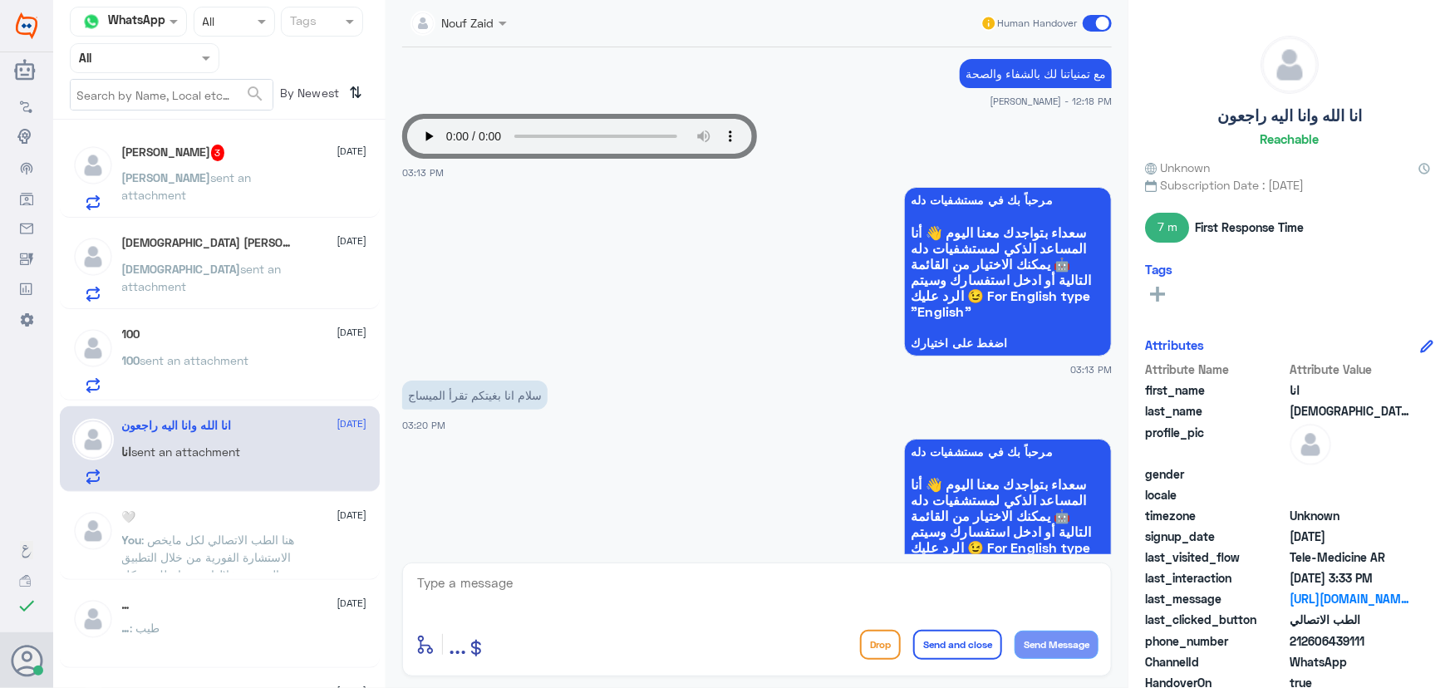
click at [598, 499] on app-msgs-whats-app-list "مرحباً بك في مستشفيات دله سعداء بتواجدك معنا اليوم 👋 أنا المساعد الذكي لمستشفيا…" at bounding box center [757, 524] width 710 height 171
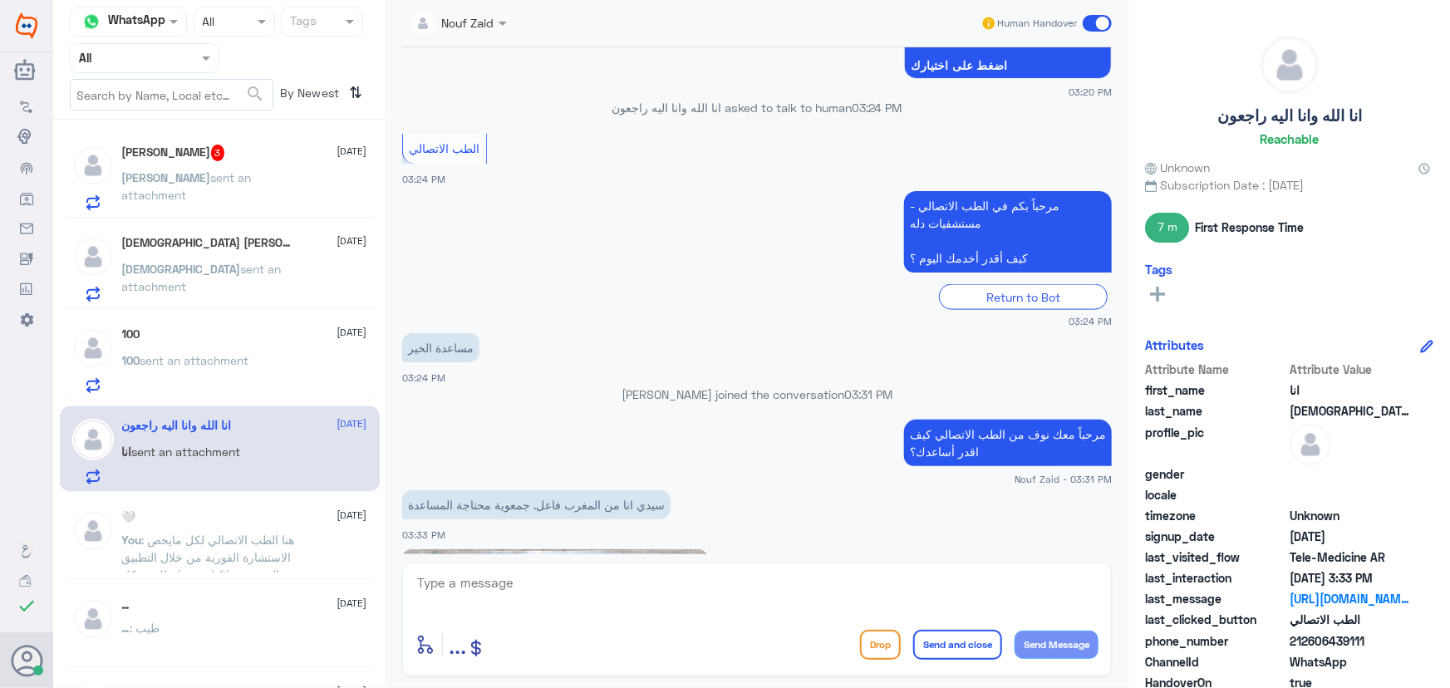
scroll to position [1303, 0]
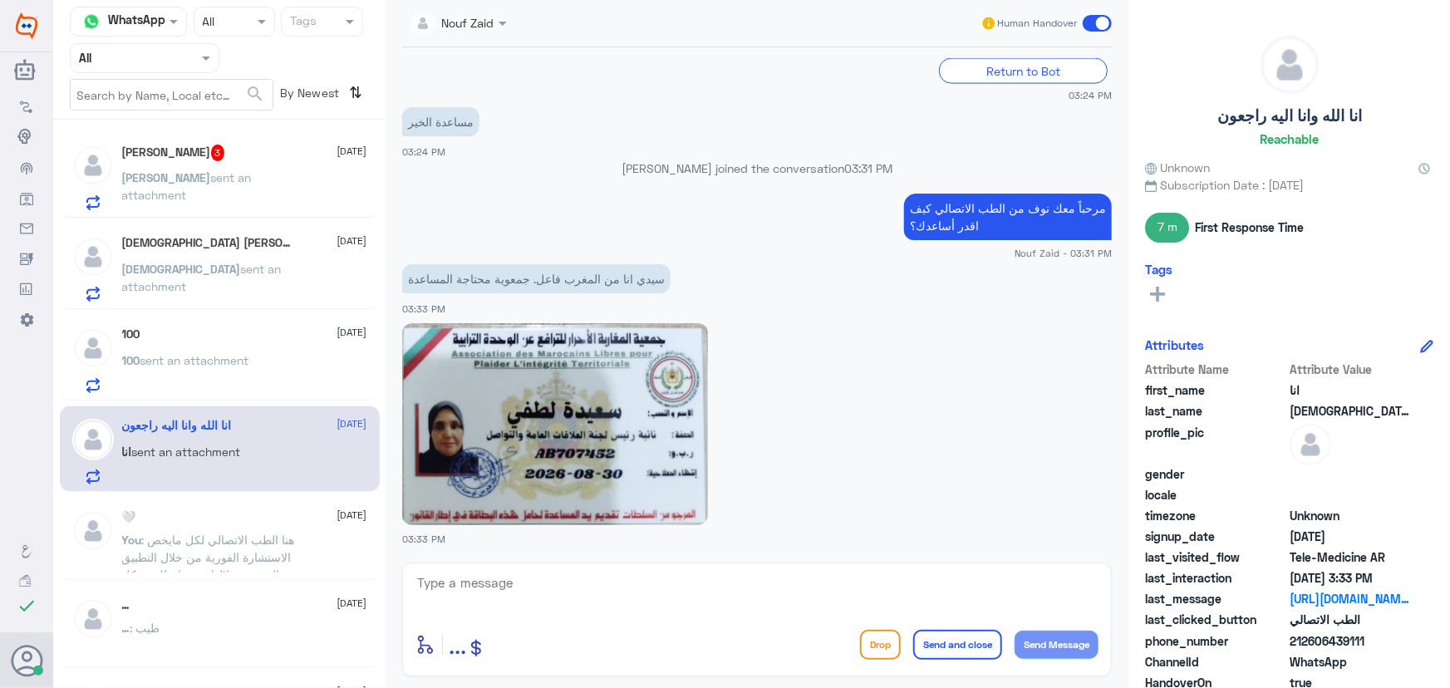
click at [553, 582] on textarea at bounding box center [757, 592] width 683 height 41
click at [462, 589] on textarea at bounding box center [757, 592] width 683 height 41
paste textarea "هنا الطب الاتصالي لكل مايخص الاستشارة الفورية من خلال التطبيق، يمكنك الاستفسار …"
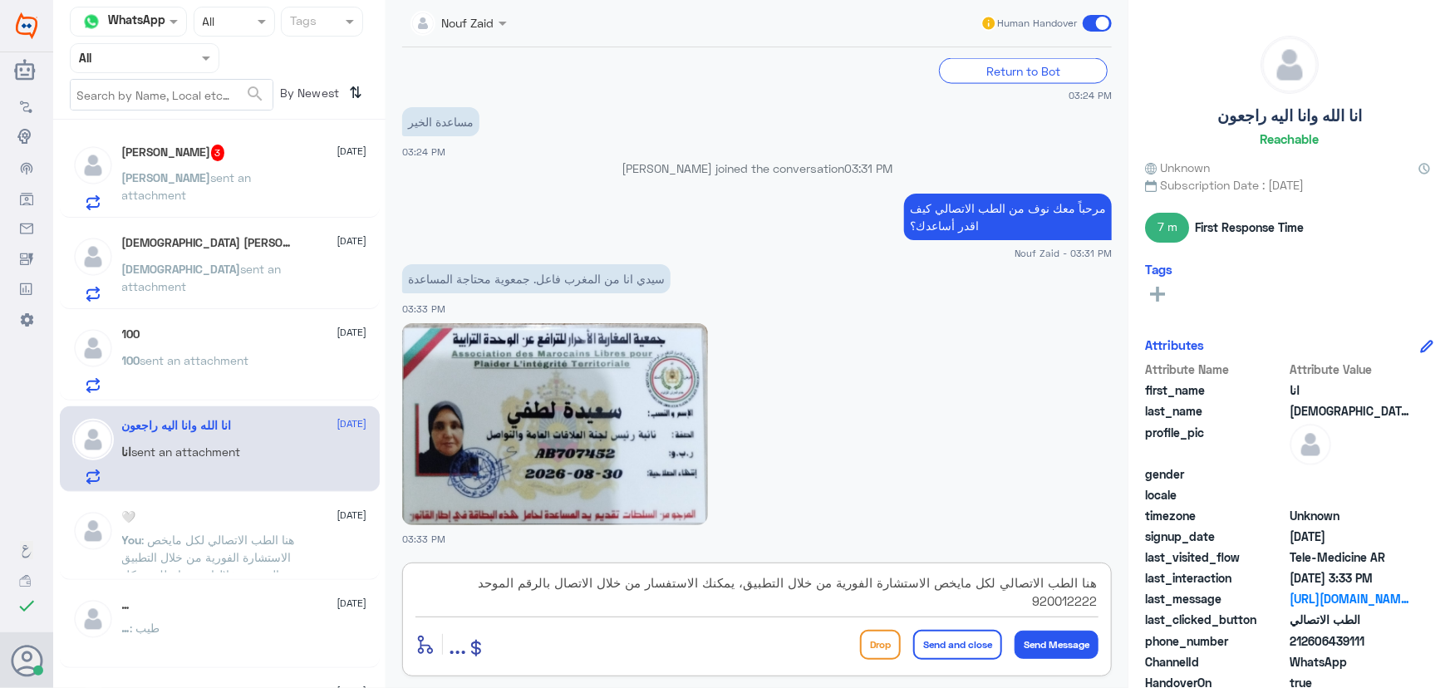
type textarea "هنا الطب الاتصالي لكل مايخص الاستشارة الفورية من خلال التطبيق، يمكنك الاستفسار …"
click at [944, 640] on button "Send and close" at bounding box center [957, 645] width 89 height 30
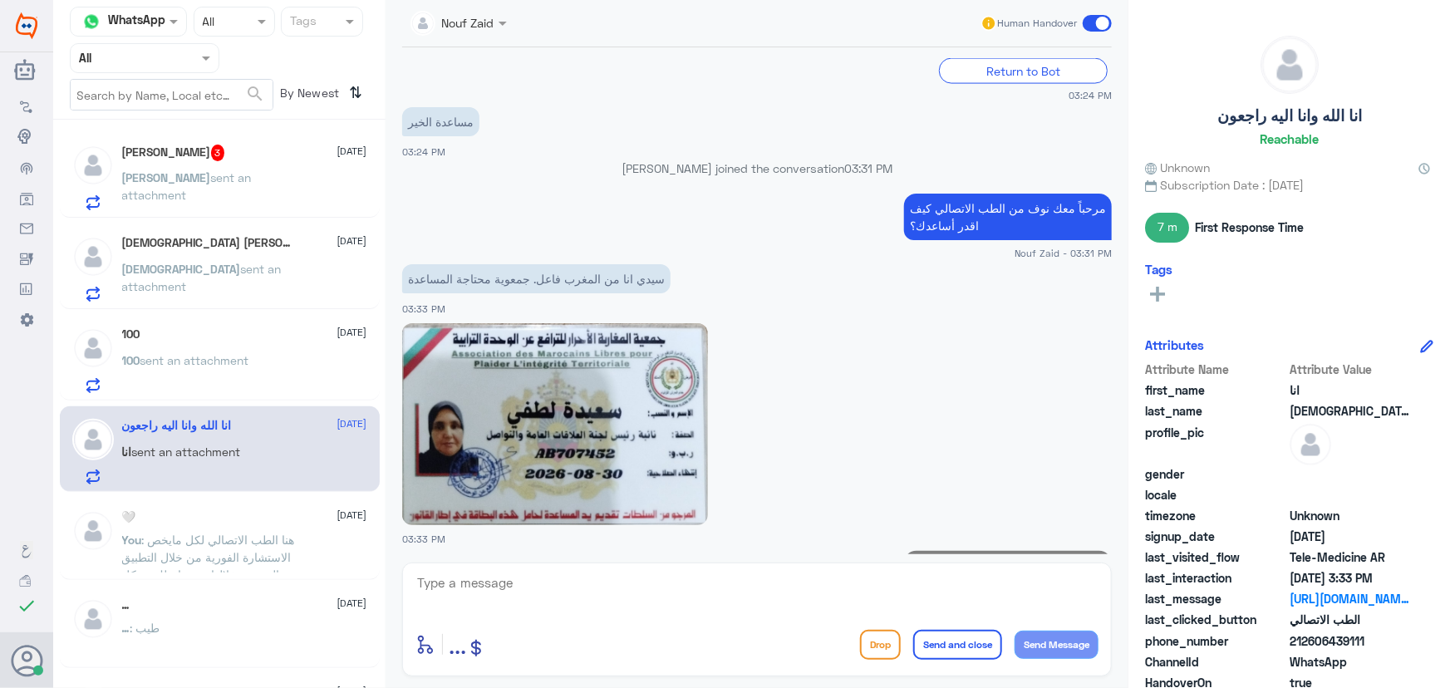
scroll to position [1409, 0]
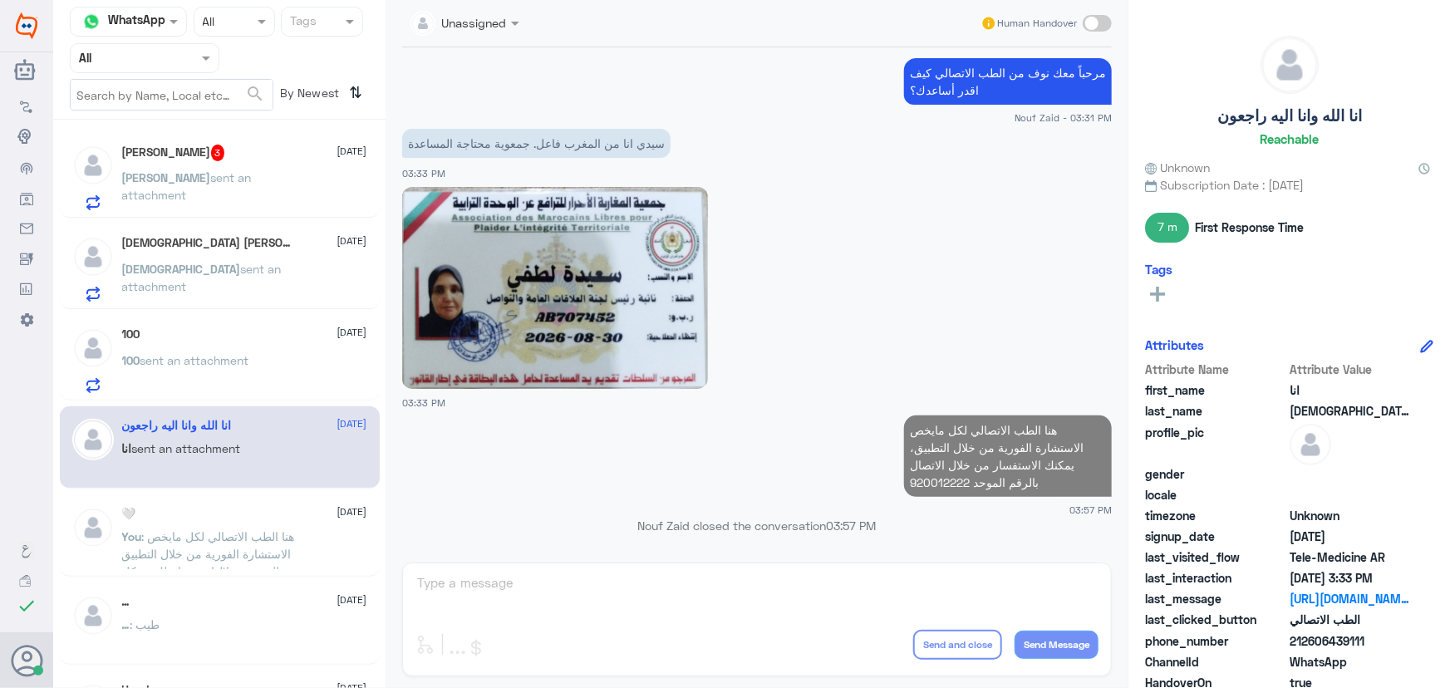
click at [212, 137] on div "Anas 3 [DATE] [PERSON_NAME] sent an attachment" at bounding box center [220, 175] width 320 height 86
click at [219, 156] on div "Anas 3 [DATE]" at bounding box center [244, 153] width 245 height 17
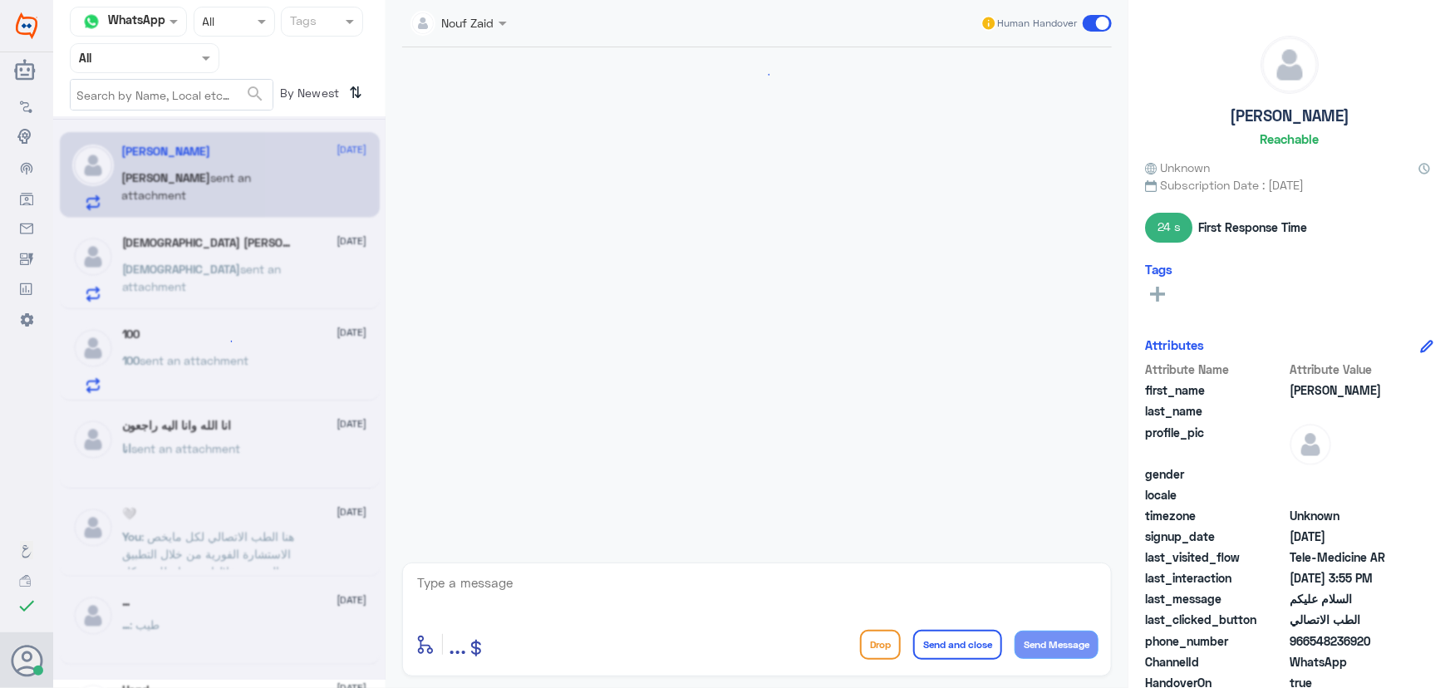
scroll to position [906, 0]
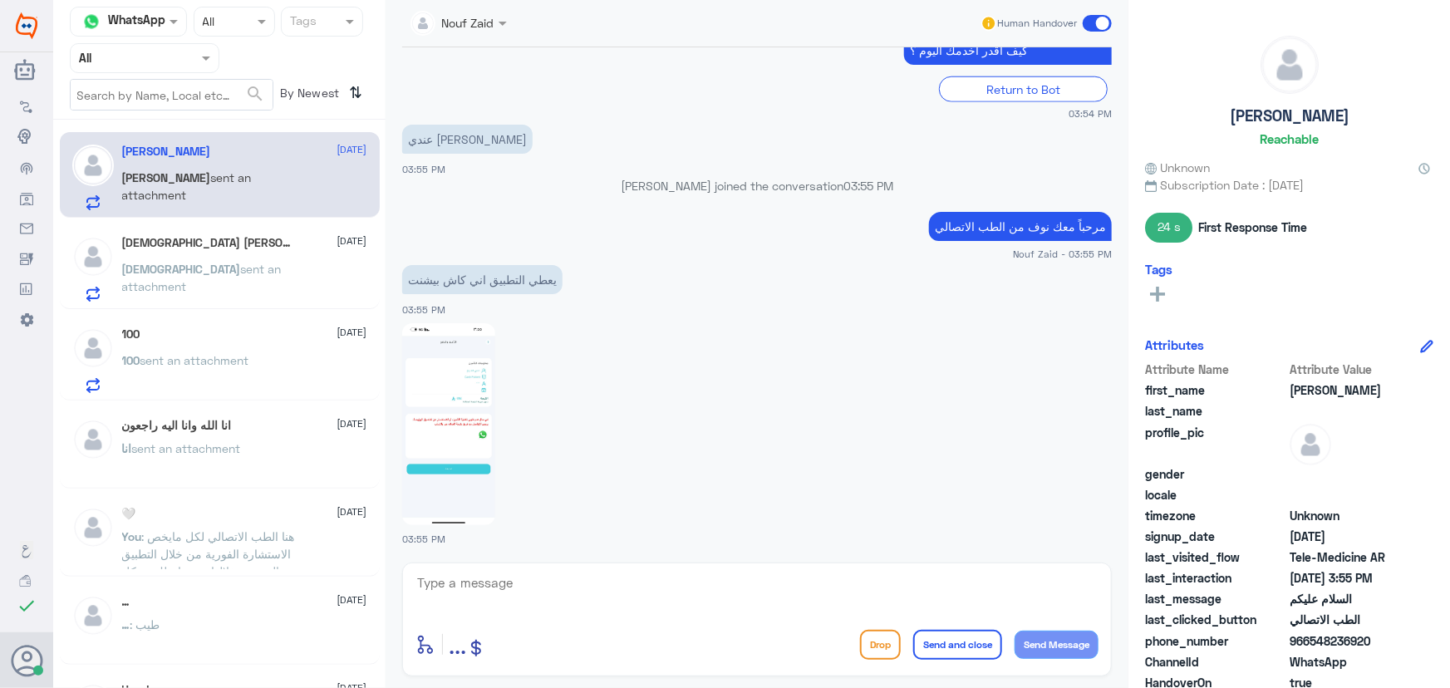
click at [639, 579] on textarea at bounding box center [757, 592] width 683 height 41
paste textarea "مرحباً معك نوف من الطب الاتصالي"
type textarea "مرحباً معك نوف من الطب الاتصالي"
click at [1039, 634] on button "Send Message" at bounding box center [1057, 645] width 84 height 28
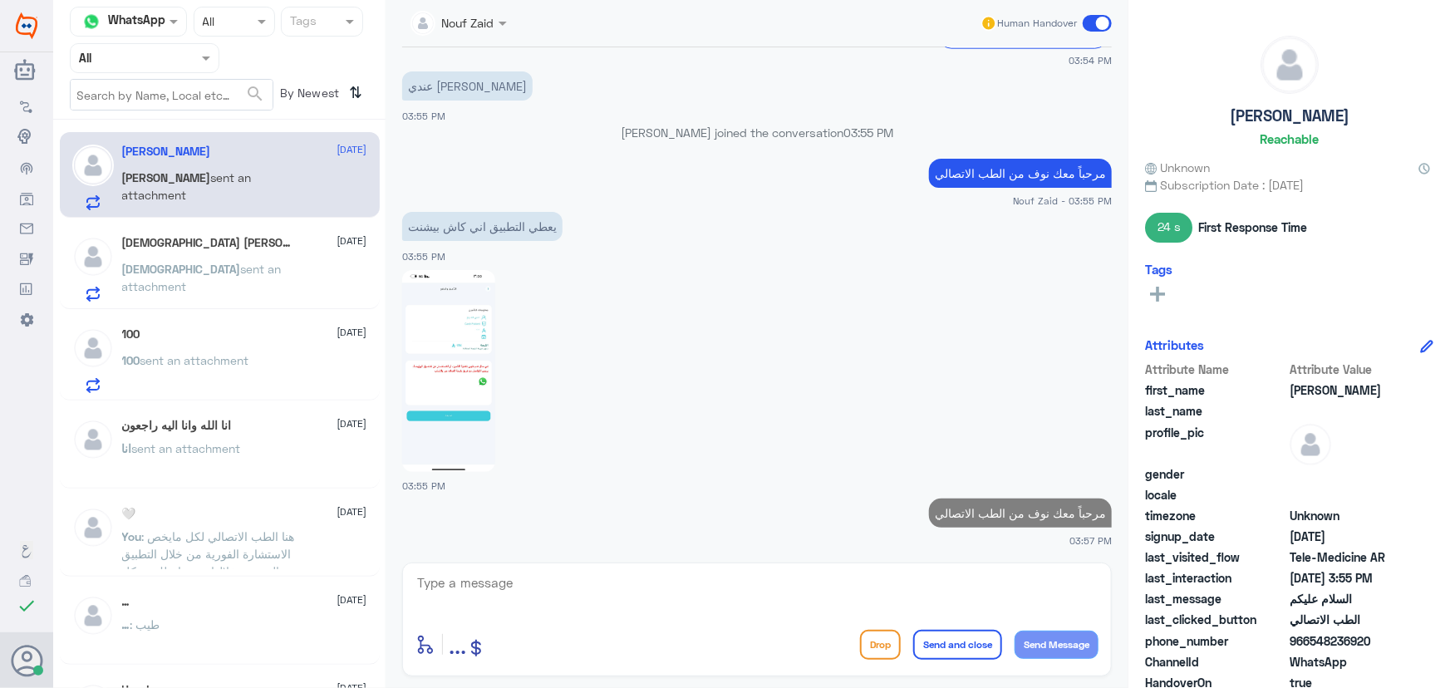
click at [830, 563] on div "enter flow name ... Drop Send and close Send Message" at bounding box center [757, 620] width 710 height 114
click at [822, 582] on textarea at bounding box center [757, 592] width 683 height 41
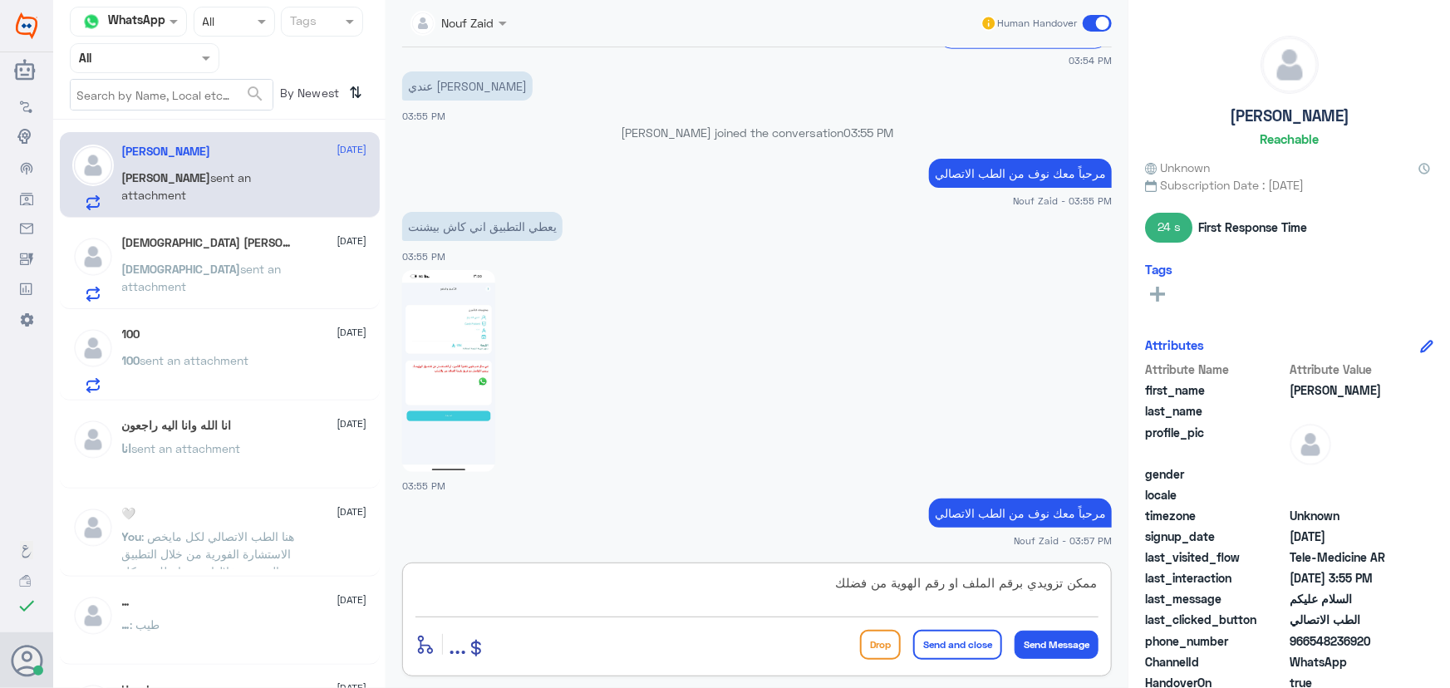
type textarea "ممكن تزويدي برقم الملف او رقم الهوية من فضلك؟"
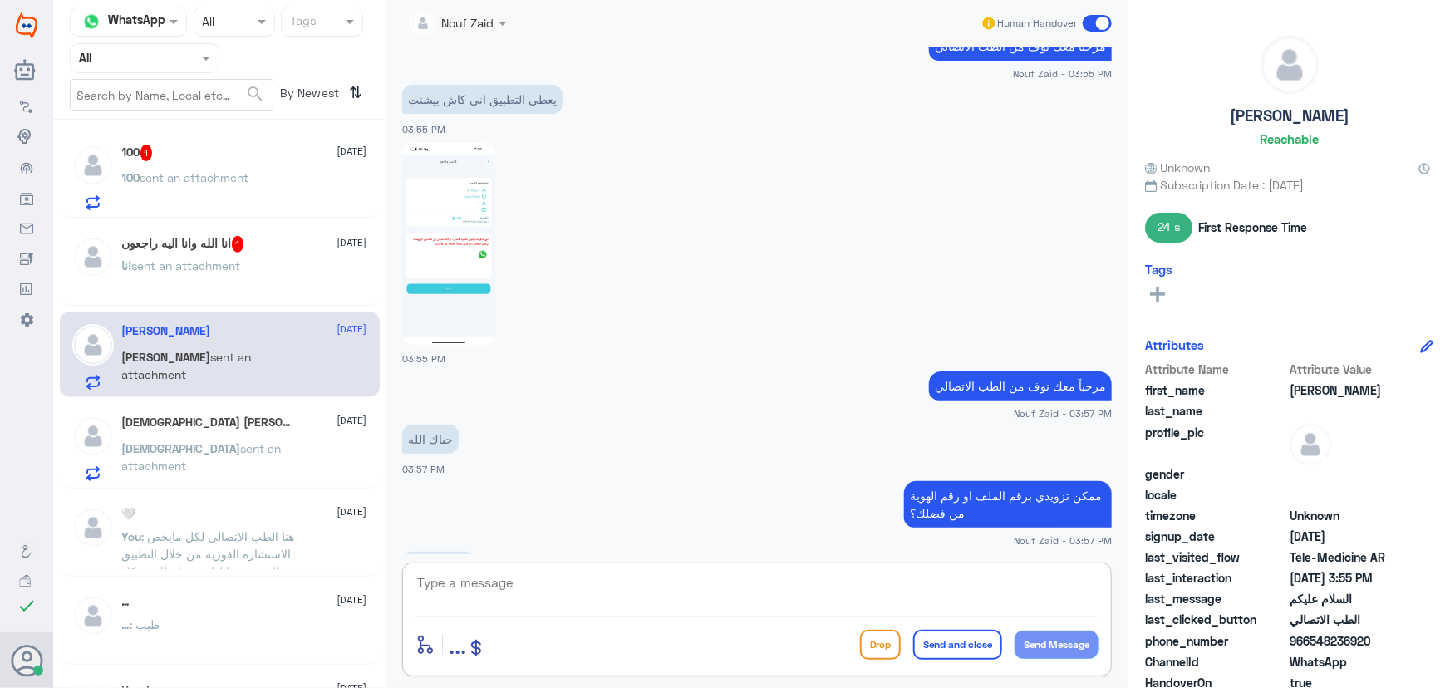
scroll to position [1130, 0]
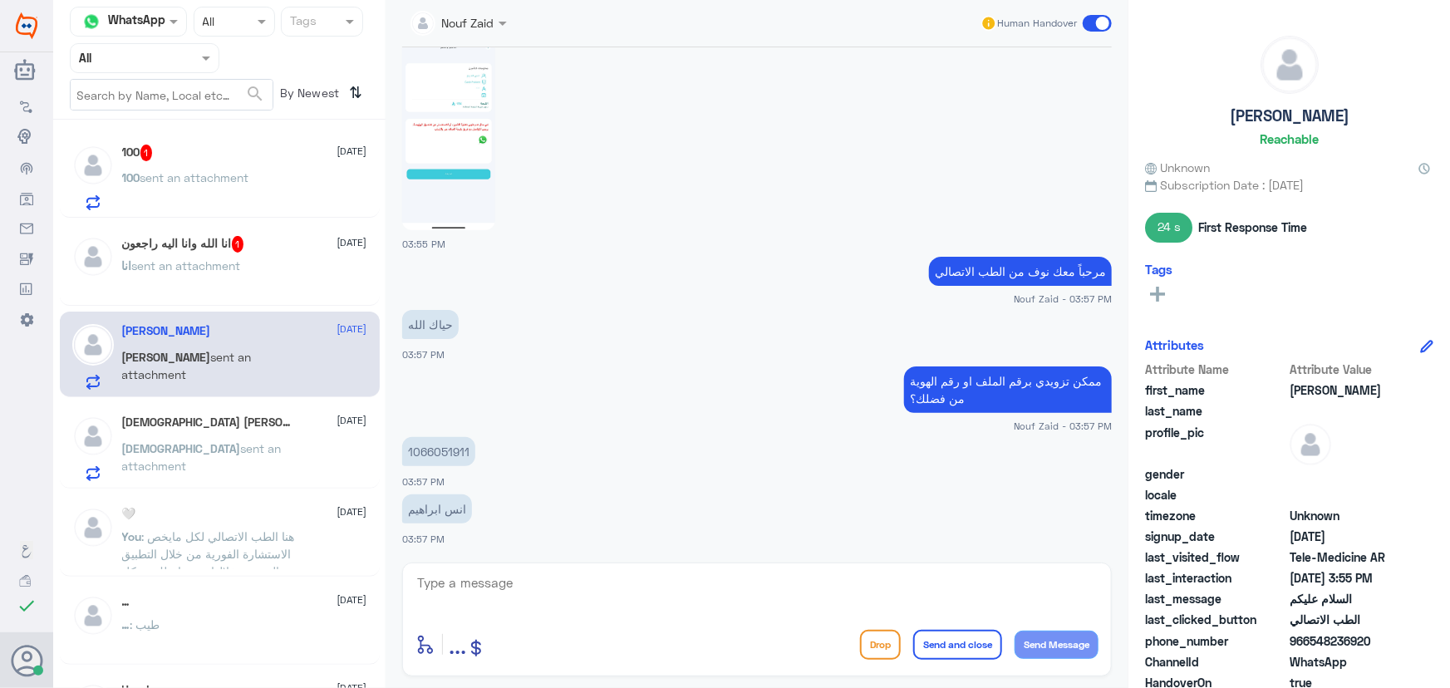
click at [251, 261] on div "انا sent an attachment" at bounding box center [244, 279] width 245 height 37
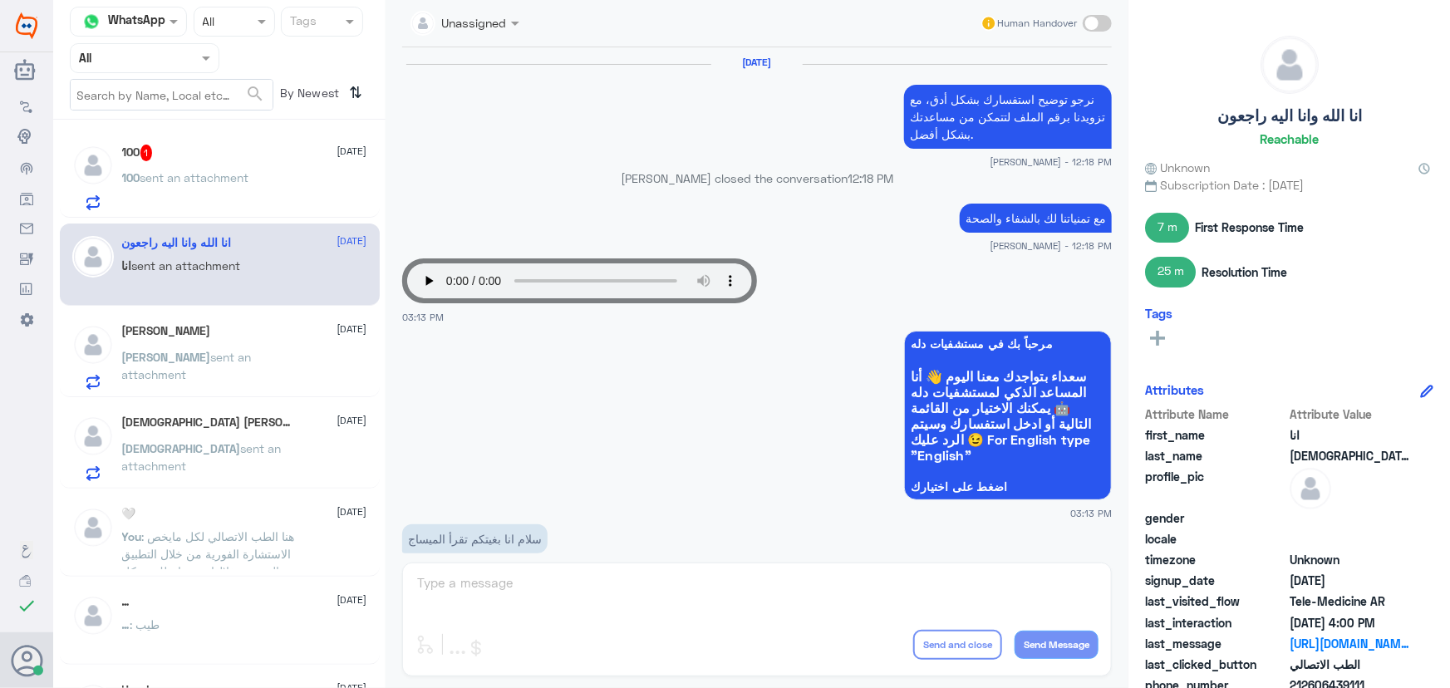
scroll to position [1287, 0]
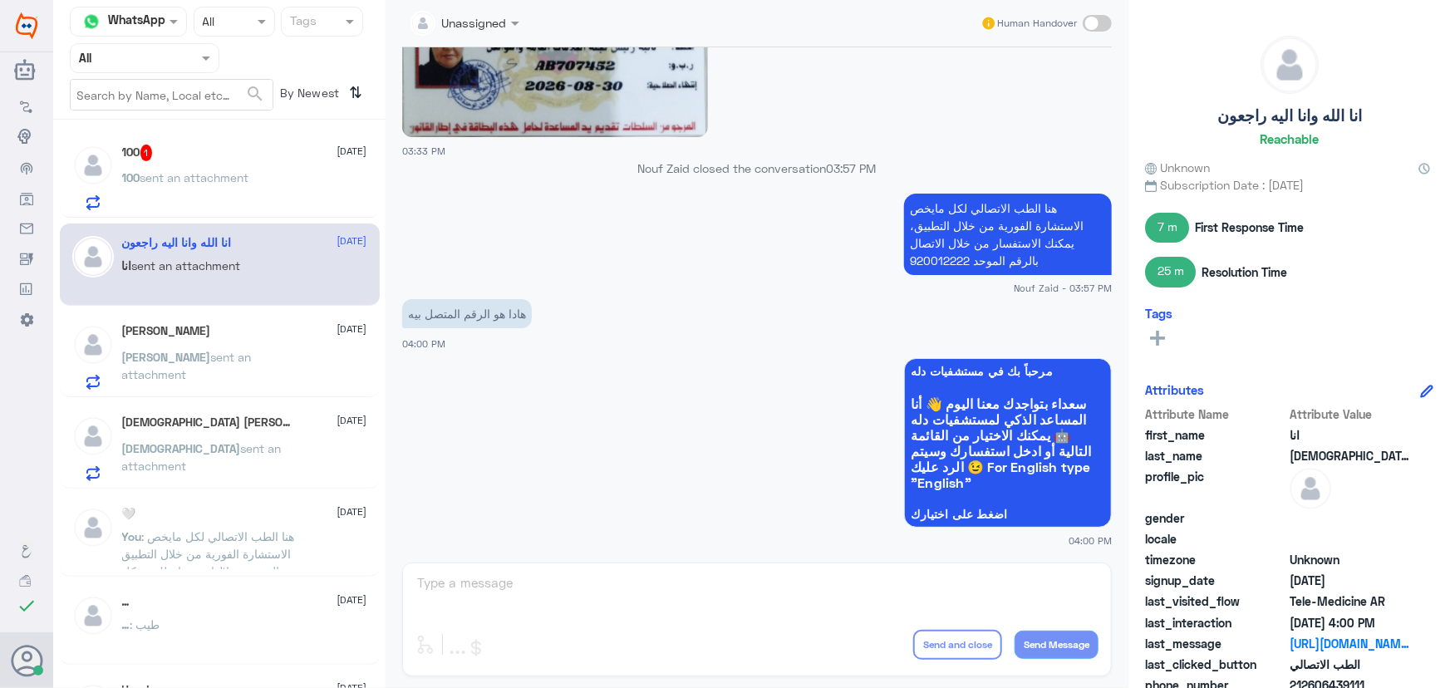
click at [234, 169] on p "100 sent an attachment" at bounding box center [185, 190] width 127 height 42
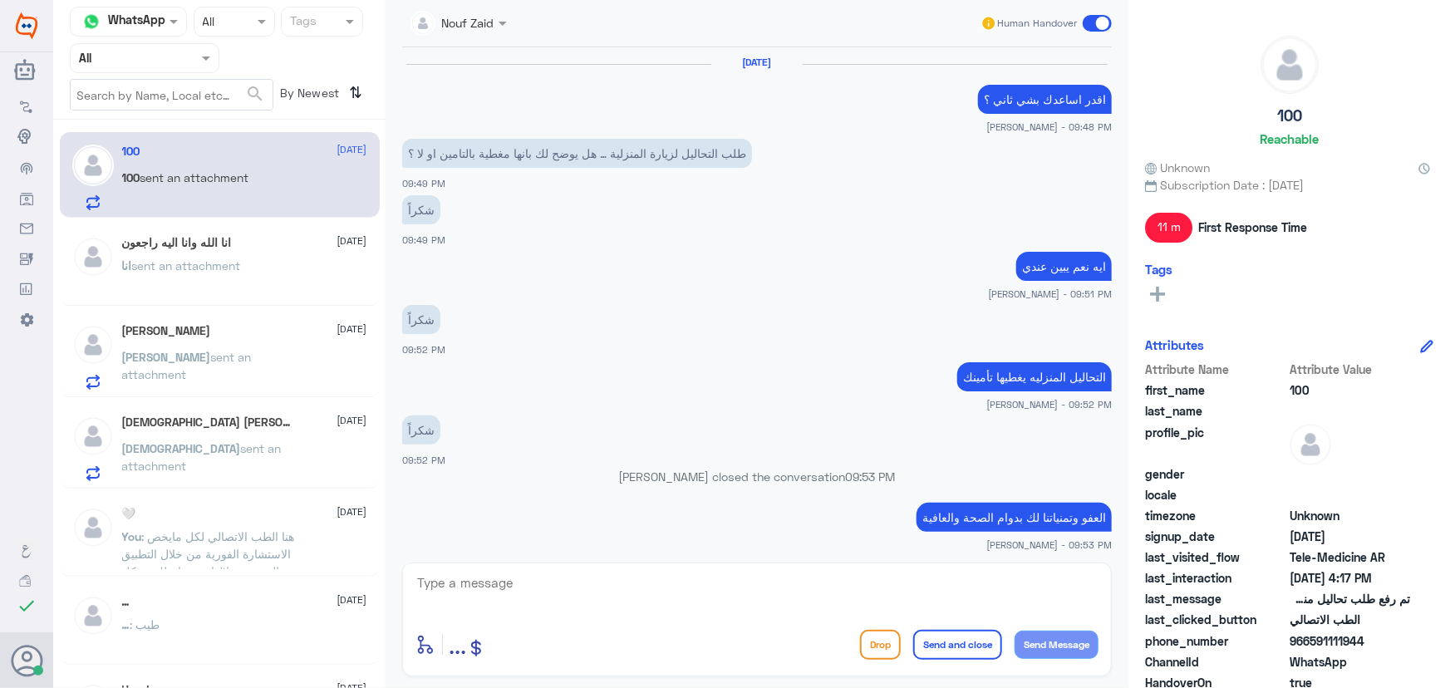
scroll to position [780, 0]
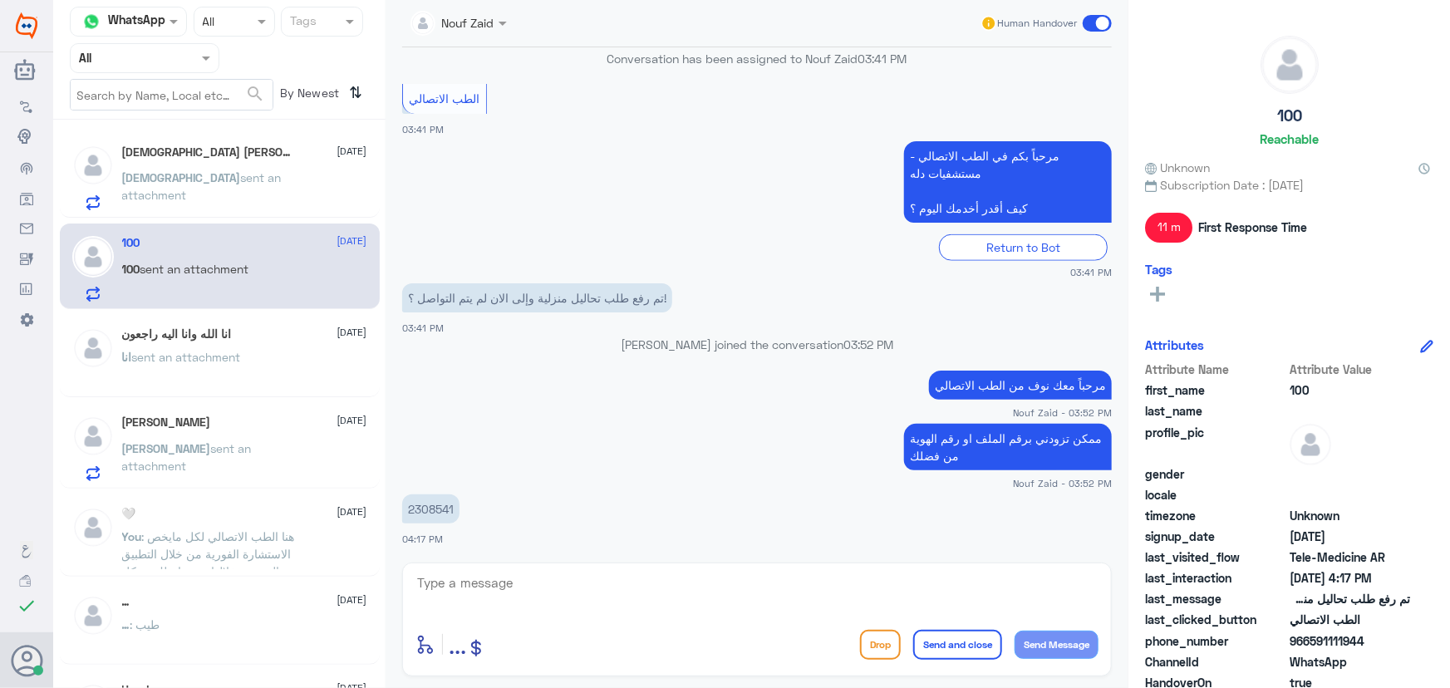
click at [194, 198] on p "مؤمن sent an attachment" at bounding box center [215, 190] width 187 height 42
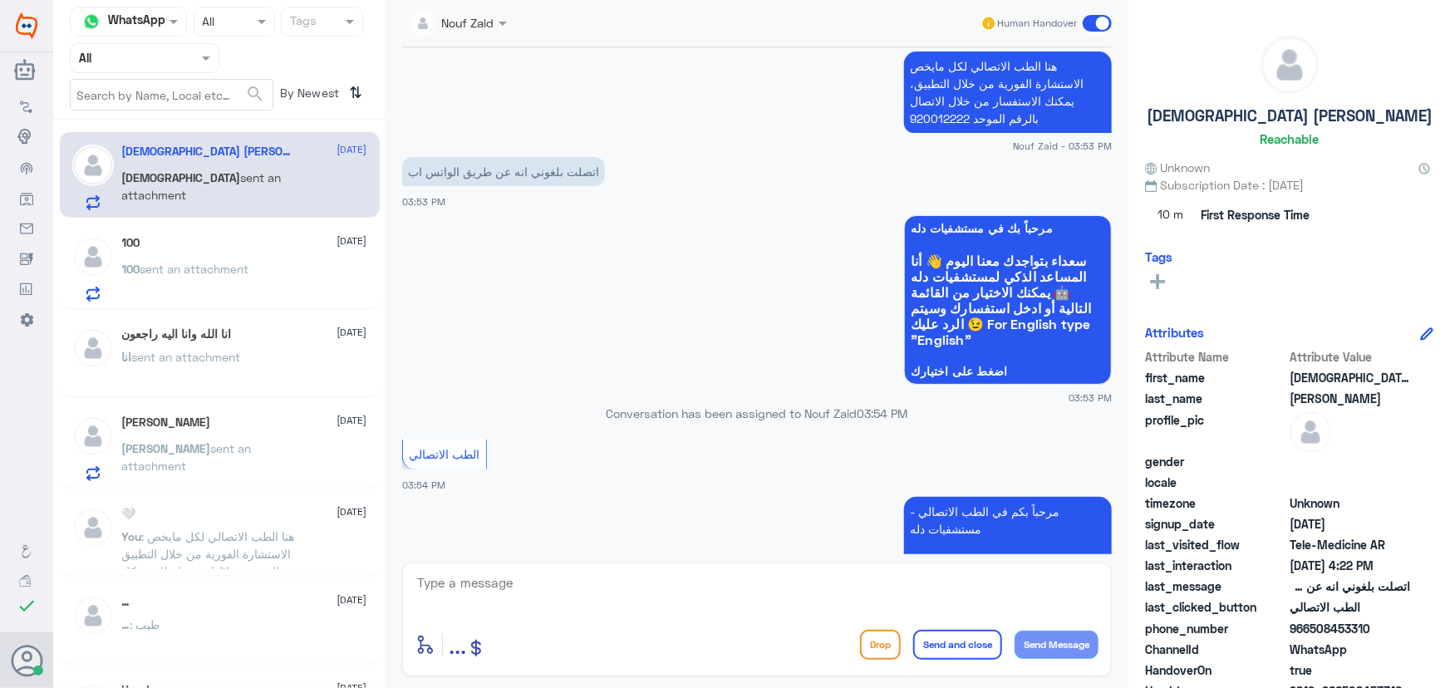
scroll to position [717, 0]
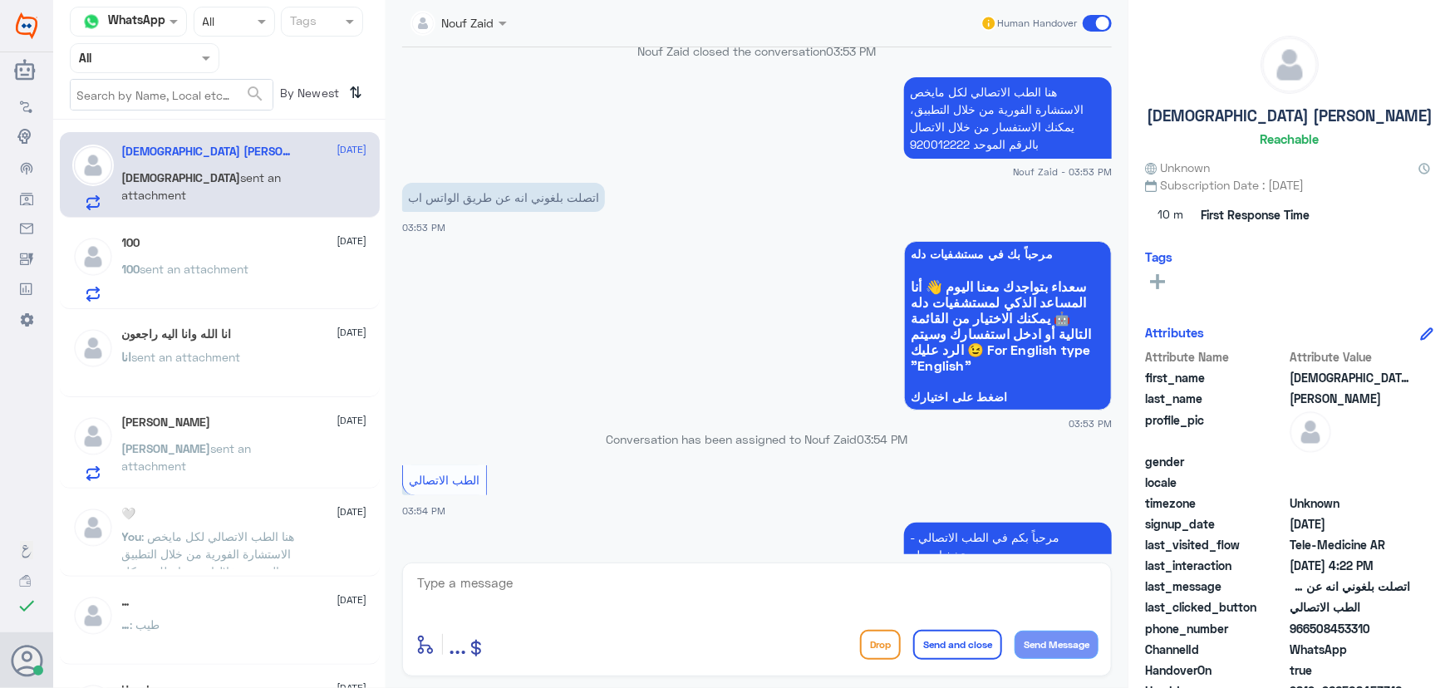
click at [478, 18] on div at bounding box center [458, 21] width 113 height 19
click at [793, 194] on app-msgs-text "اتصلت بلغوني انه عن طريق الواتس اب" at bounding box center [757, 198] width 710 height 31
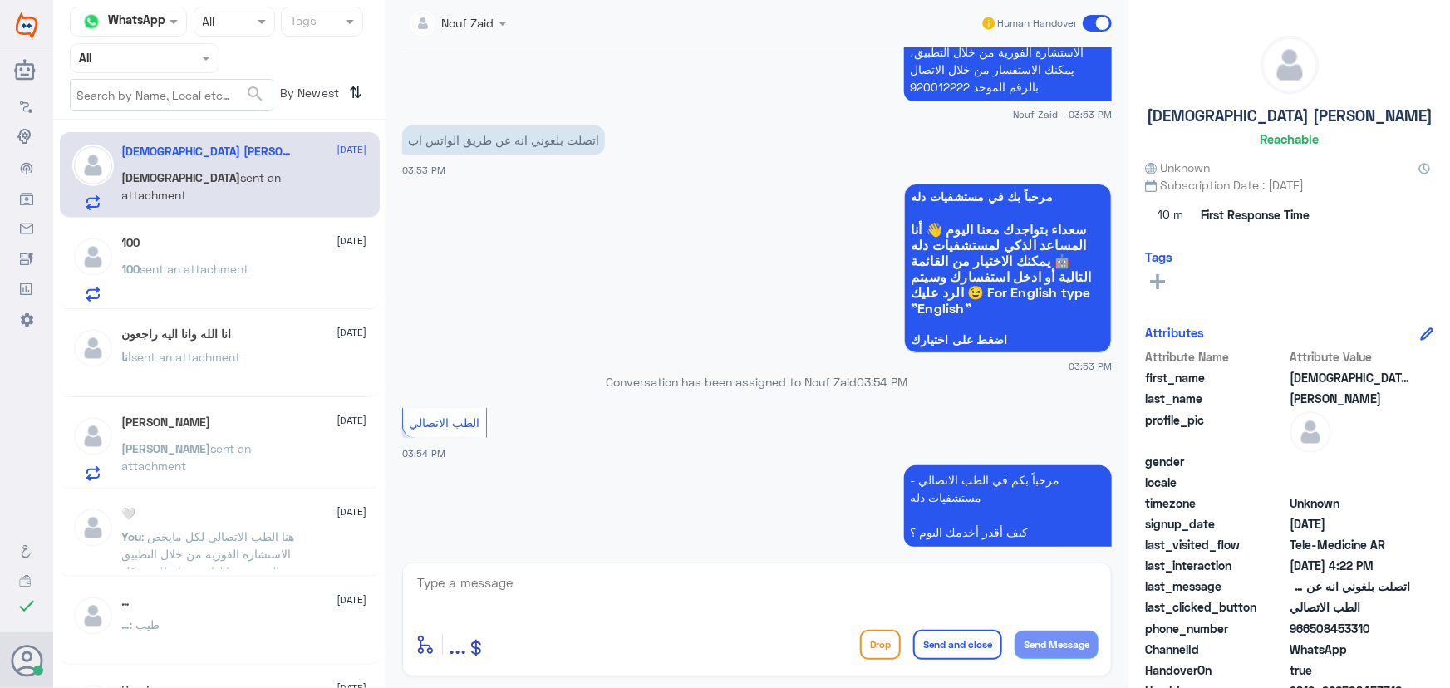
scroll to position [944, 0]
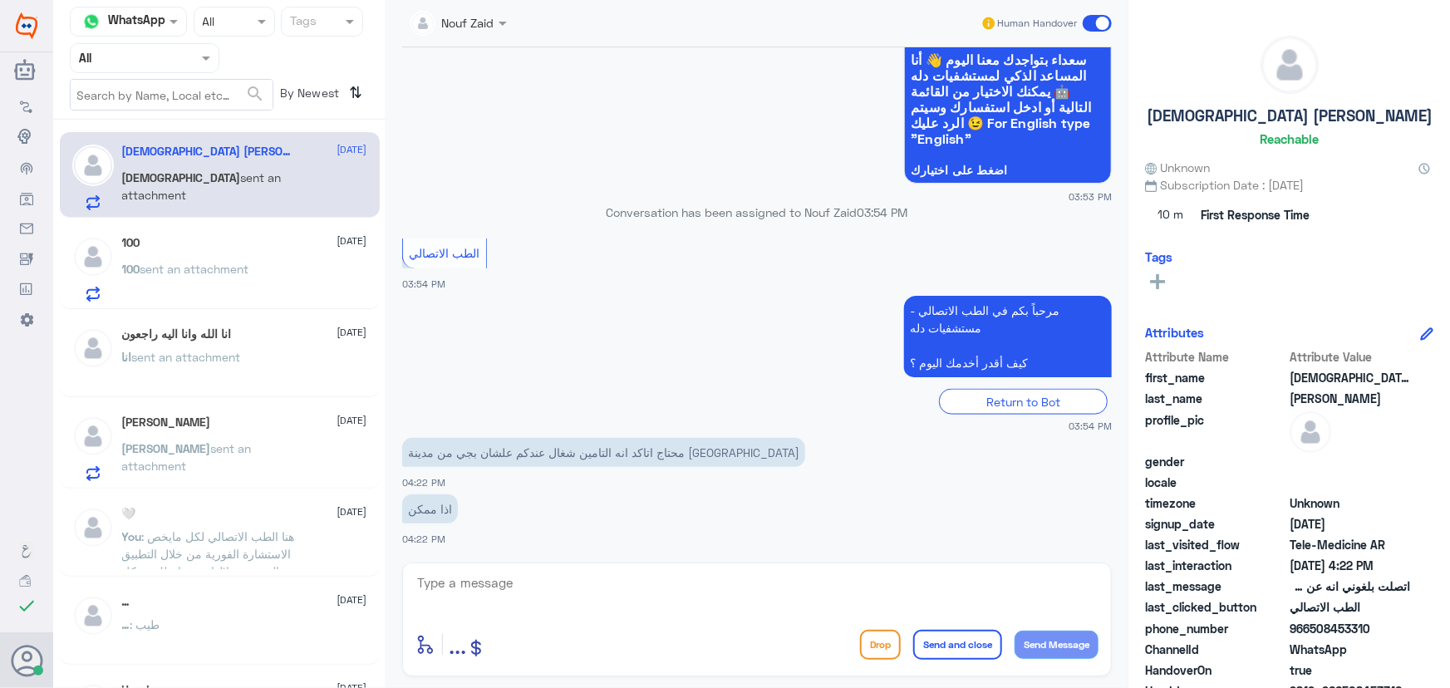
drag, startPoint x: 1308, startPoint y: 631, endPoint x: 1385, endPoint y: 640, distance: 77.8
click at [1385, 640] on div "Attribute Name Attribute Value first_name مؤمن last_name [PERSON_NAME] profile_…" at bounding box center [1289, 556] width 288 height 417
copy div "508453310 ChannelId WhatsApp"
click at [613, 602] on textarea at bounding box center [757, 592] width 683 height 41
drag, startPoint x: 514, startPoint y: 586, endPoint x: 501, endPoint y: 581, distance: 14.2
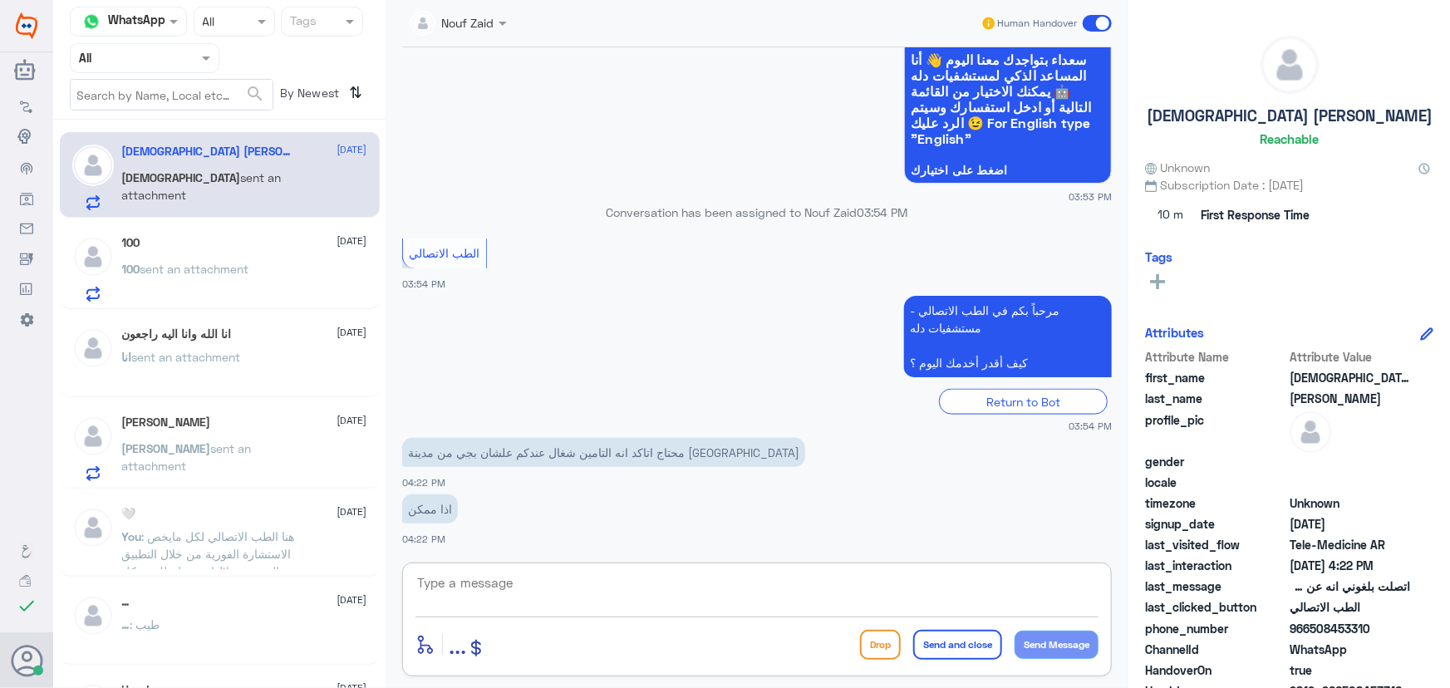
click at [514, 582] on textarea at bounding box center [757, 592] width 683 height 41
click at [543, 573] on textarea at bounding box center [757, 592] width 683 height 41
type textarea "d"
type textarea "يمكنك الاستفسار من قائمة الموافقات الطبية"
click at [961, 642] on button "Send and close" at bounding box center [957, 645] width 89 height 30
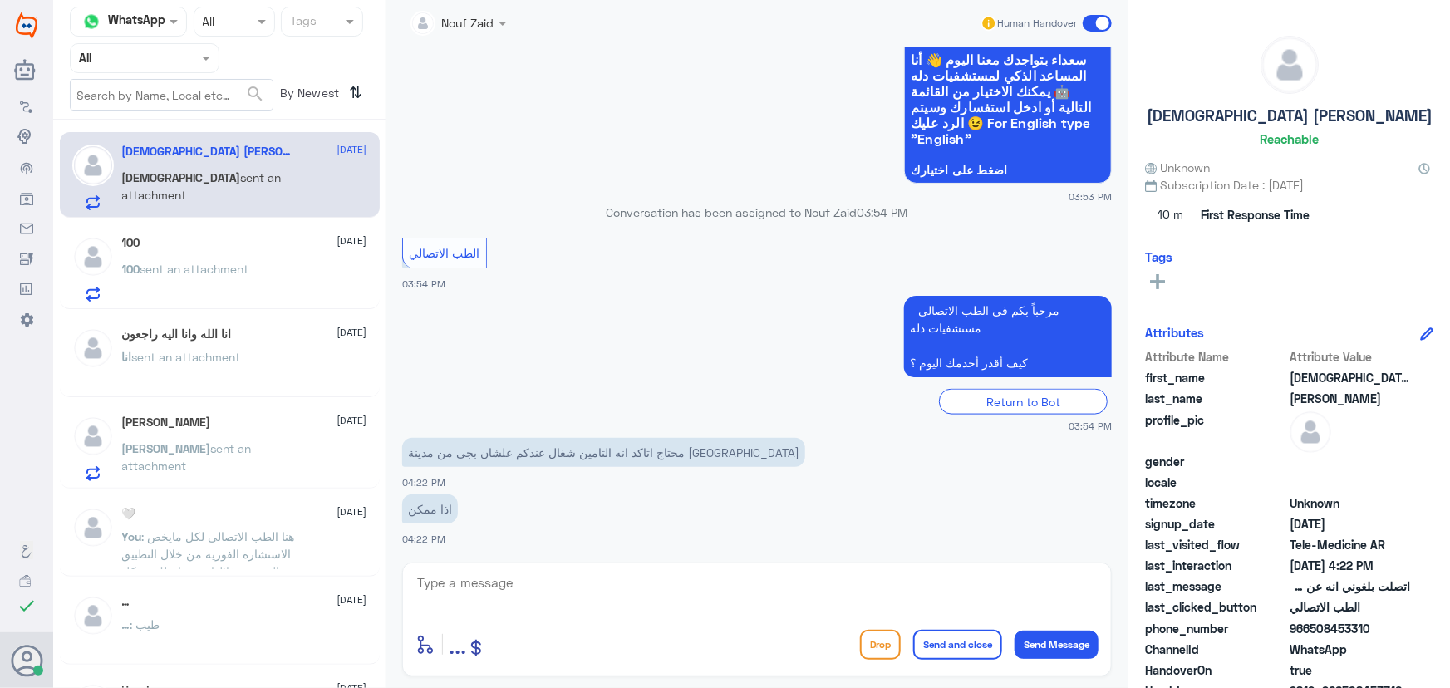
scroll to position [1014, 0]
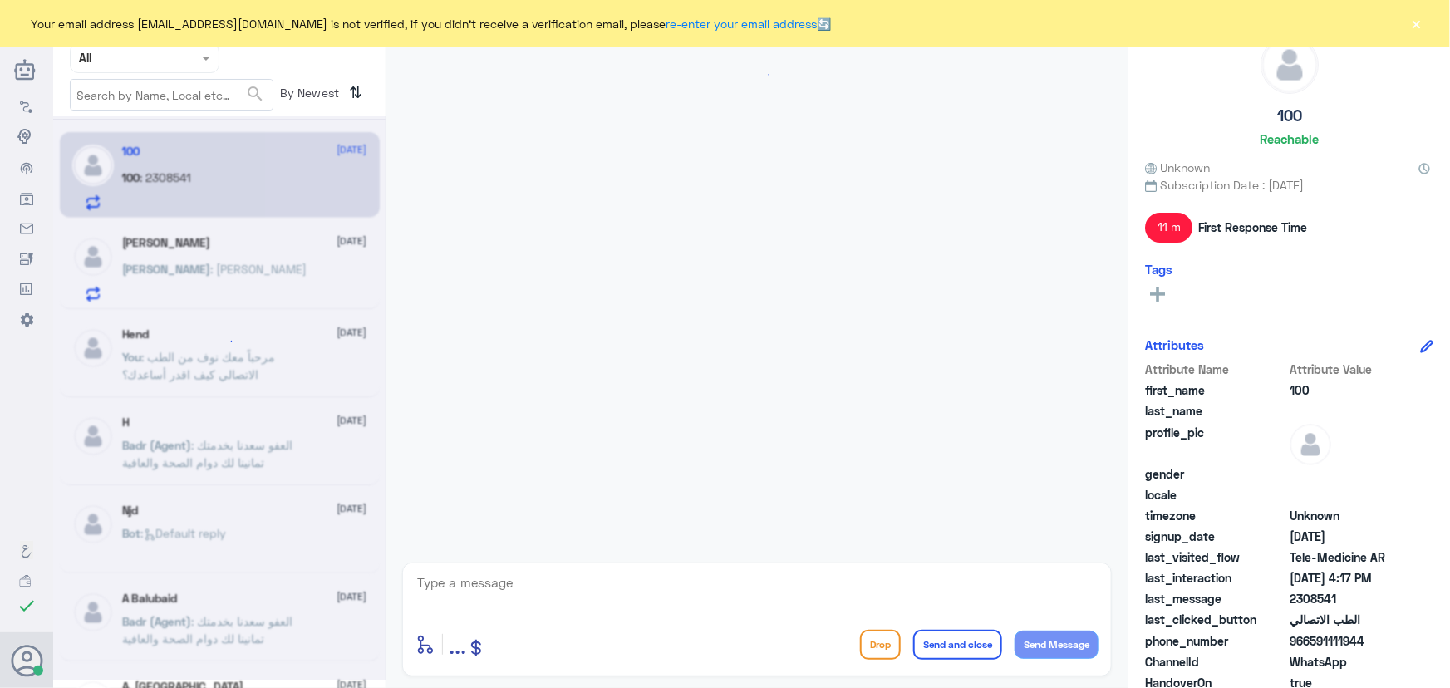
scroll to position [780, 0]
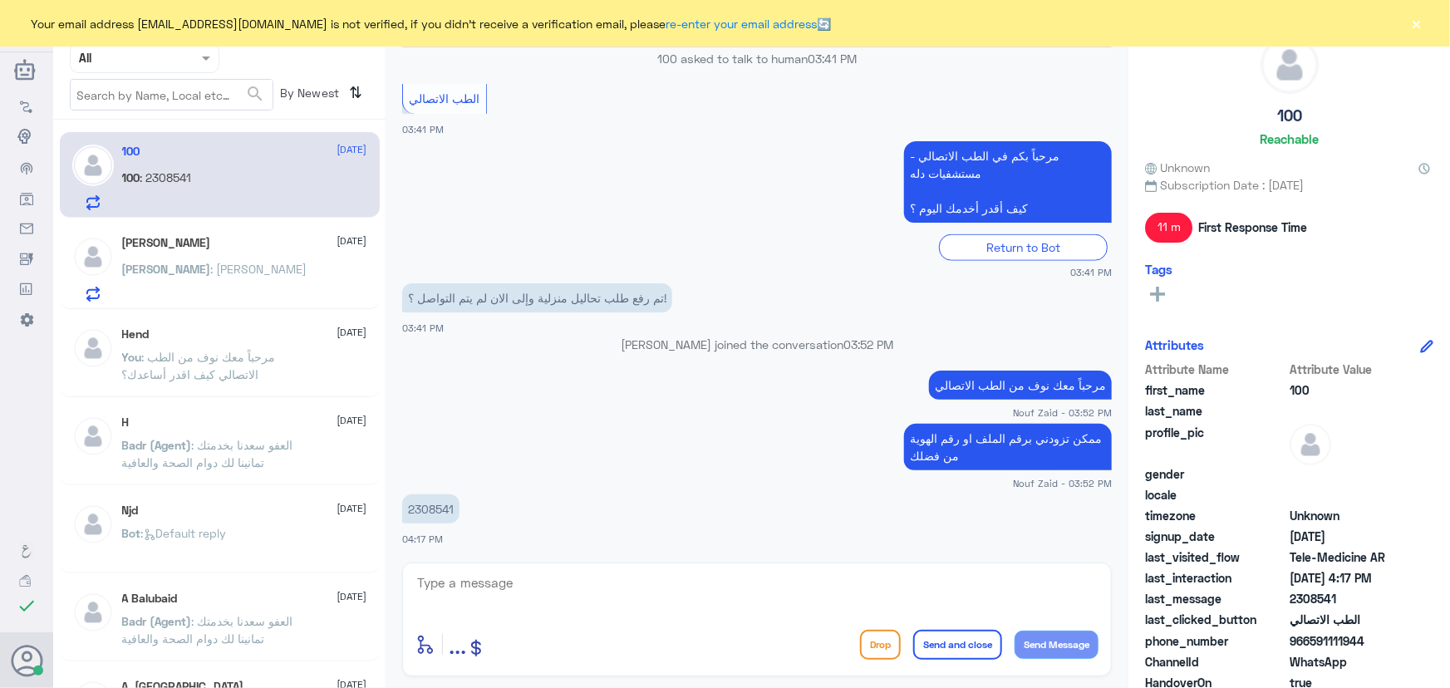
click at [427, 515] on p "2308541" at bounding box center [430, 508] width 57 height 29
click at [430, 503] on p "2308541" at bounding box center [430, 508] width 57 height 29
copy p "2308541"
click at [482, 583] on textarea at bounding box center [757, 592] width 683 height 41
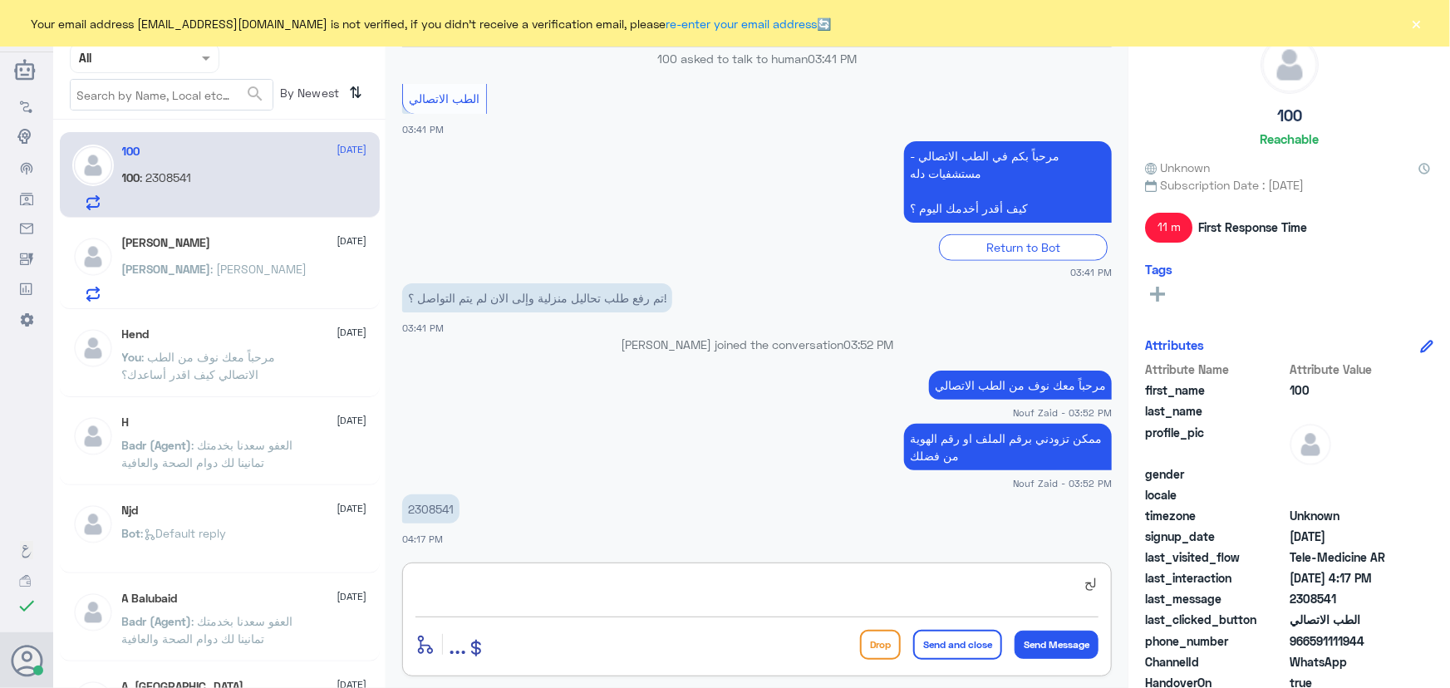
type textarea "ل"
click at [520, 576] on textarea at bounding box center [757, 592] width 683 height 41
type textarea "s"
type textarea "سيتم التواصل معك عزيزتي"
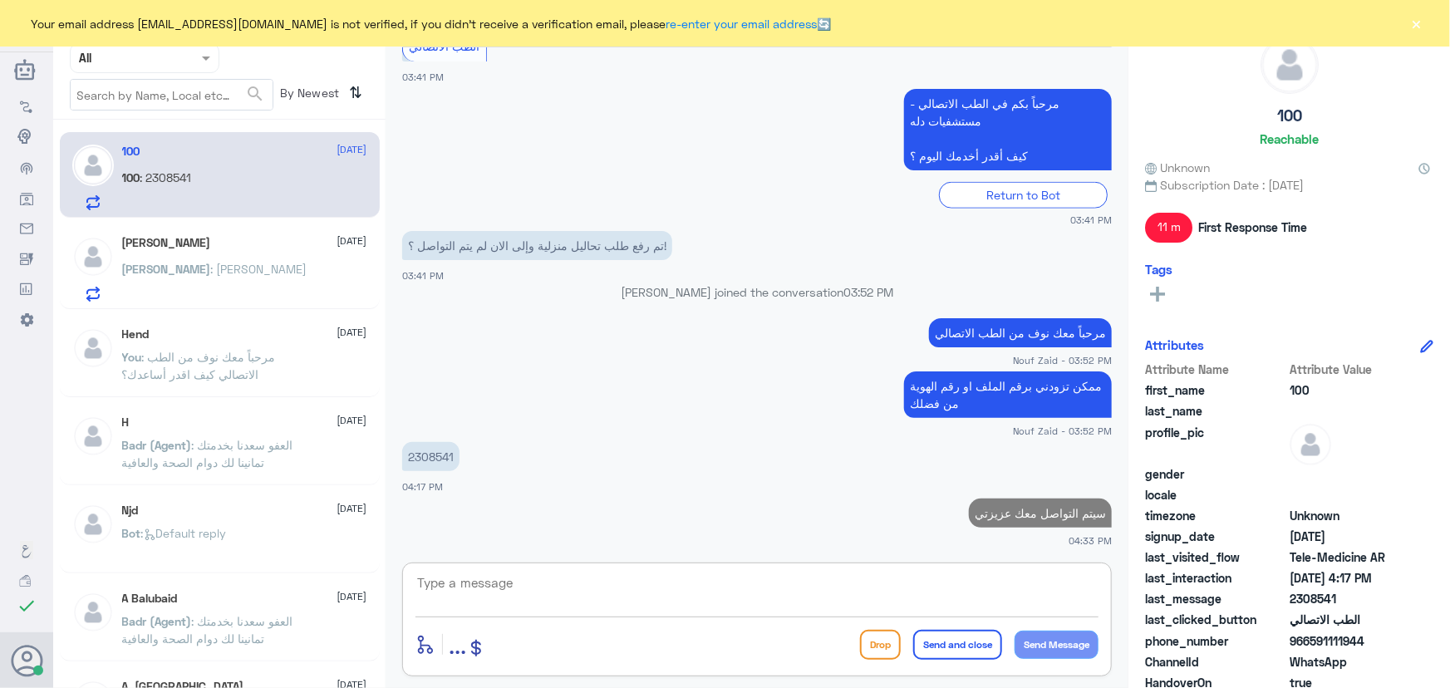
click at [211, 262] on span ": انس ابراهيم" at bounding box center [259, 269] width 96 height 14
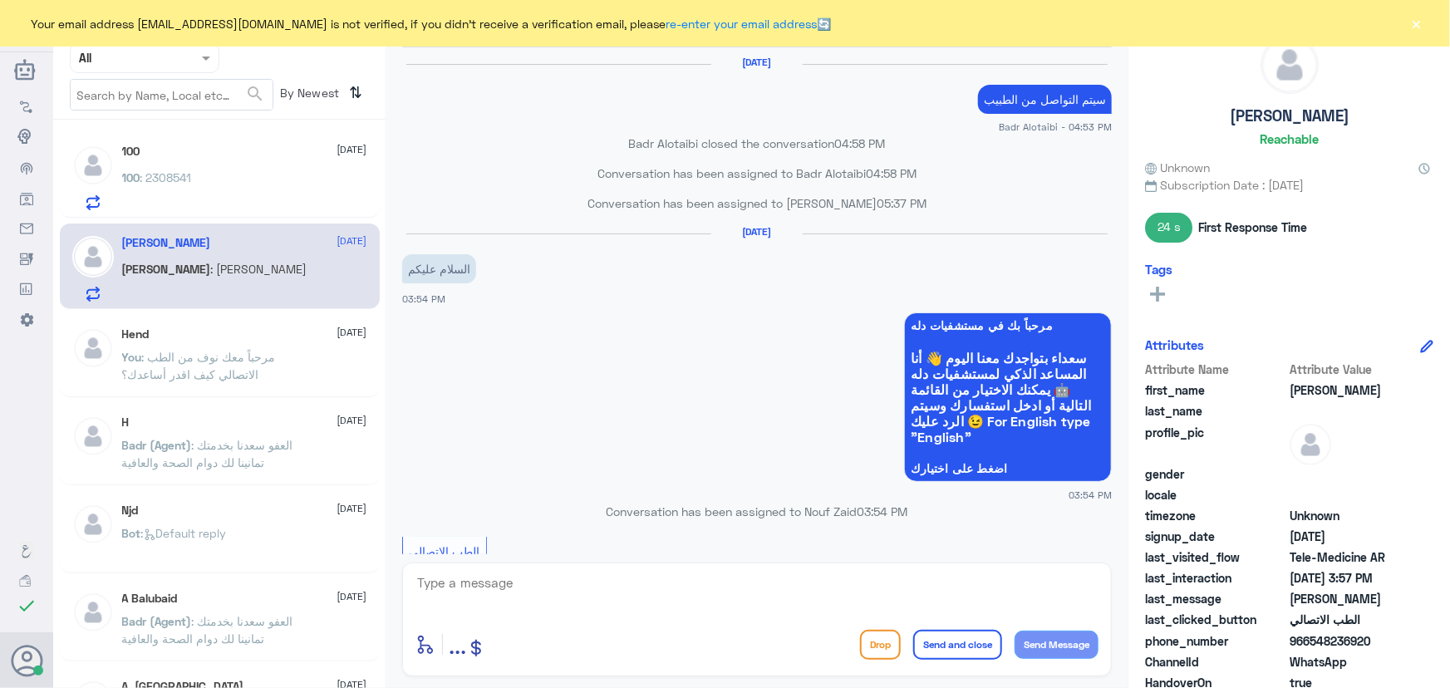
scroll to position [906, 0]
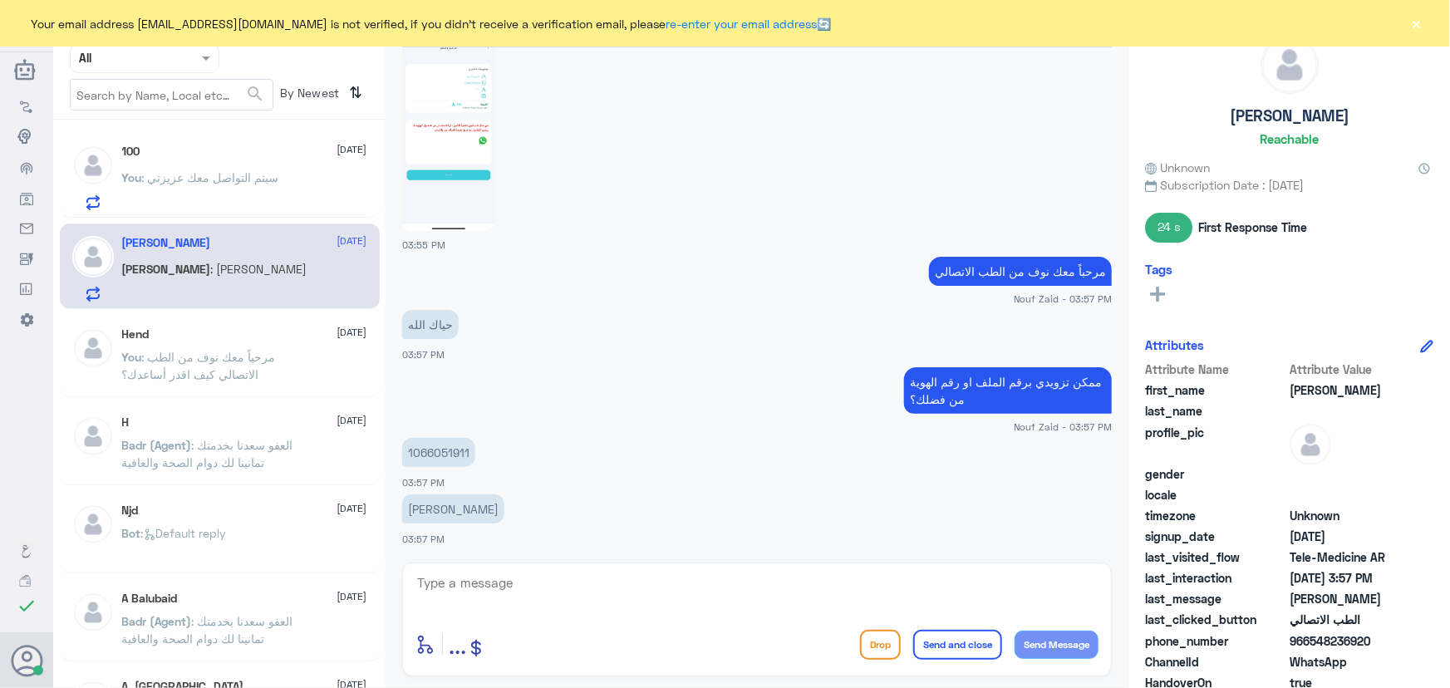
click at [432, 457] on p "1066051911" at bounding box center [438, 452] width 73 height 29
click at [432, 455] on p "1066051911" at bounding box center [438, 452] width 73 height 29
copy p "1066051911"
click at [430, 169] on img at bounding box center [448, 130] width 93 height 202
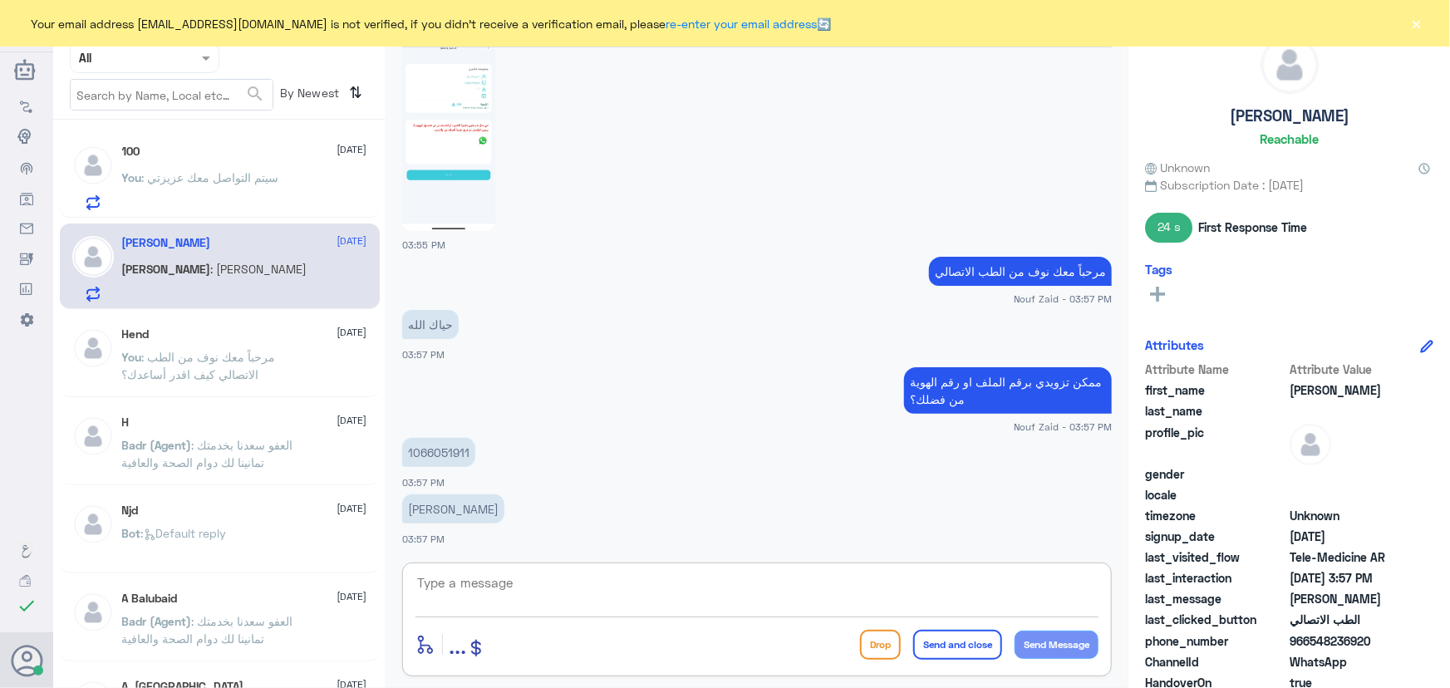
click at [598, 584] on textarea at bounding box center [757, 592] width 683 height 41
type textarea "ي"
type textarea "يرجى تحديث التطبيق من فضلك"
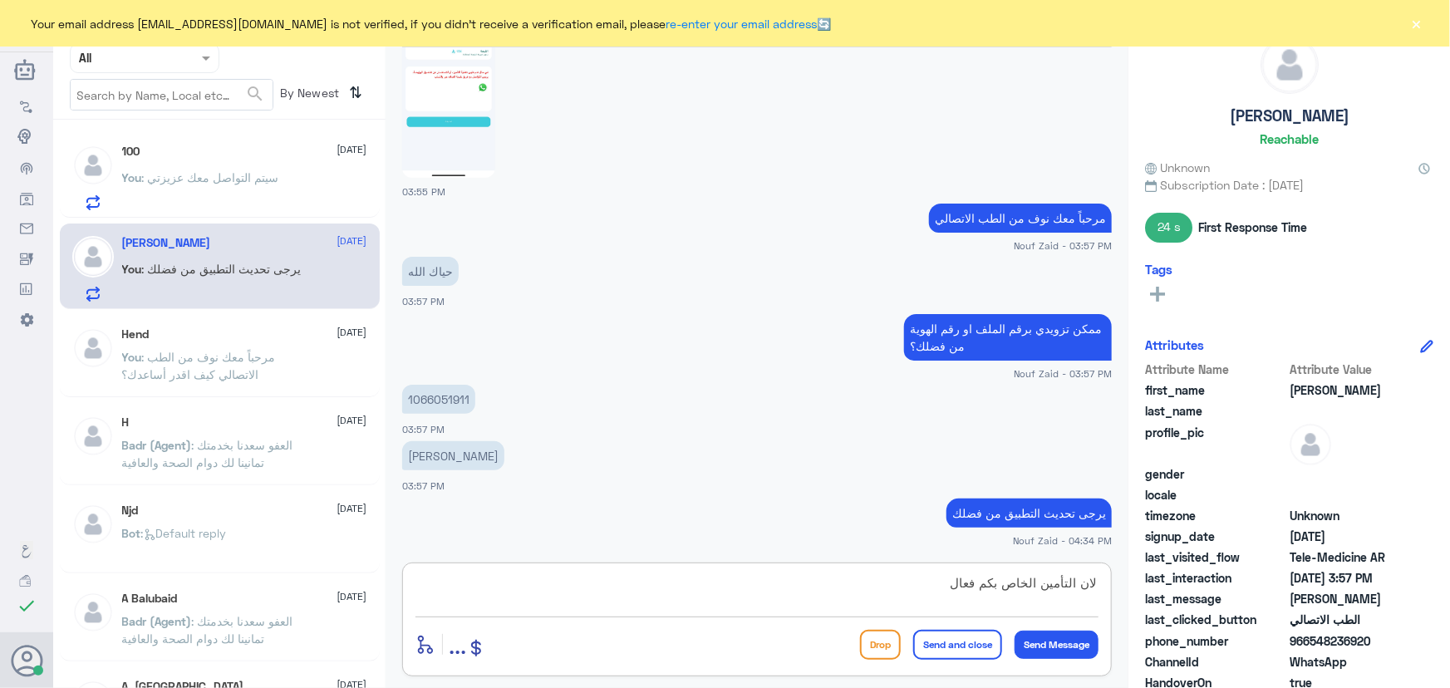
type textarea "لان التأمين الخاص بكم فعال"
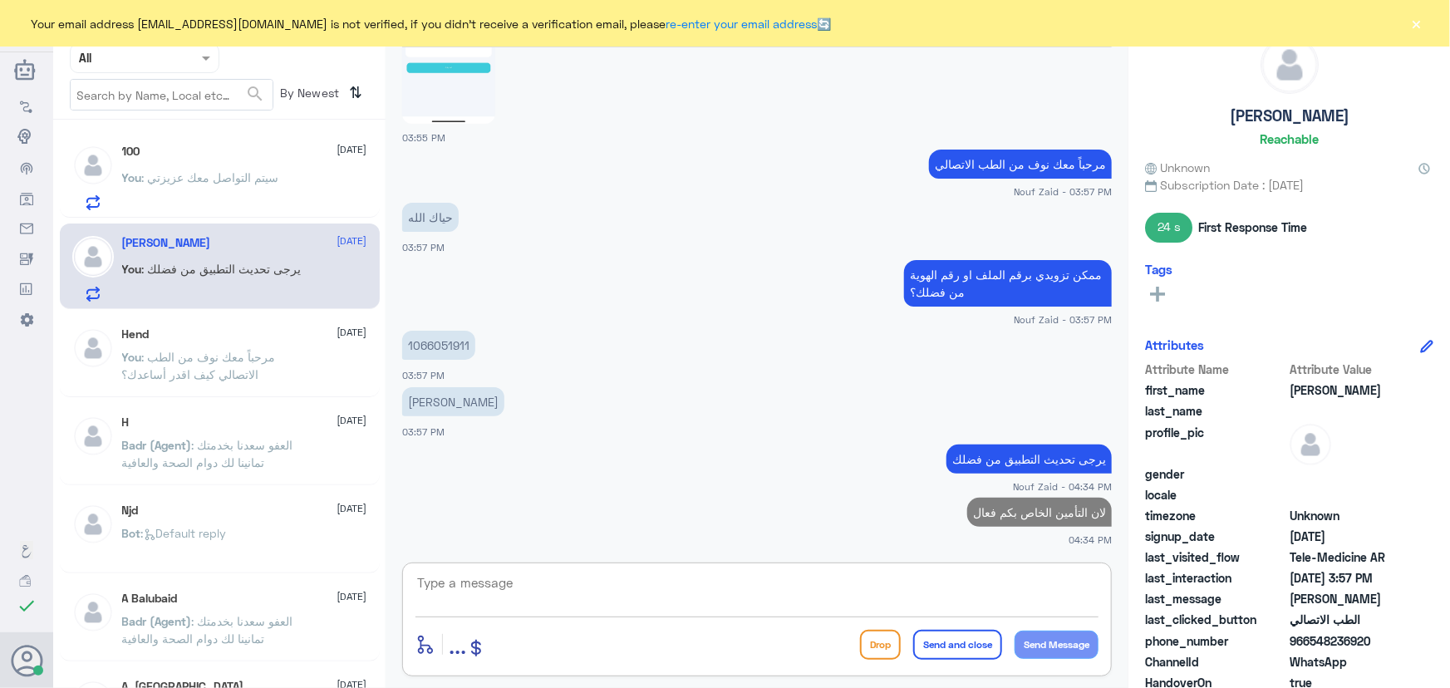
click at [235, 181] on span ": سيتم التواصل معك عزيزتي" at bounding box center [210, 177] width 137 height 14
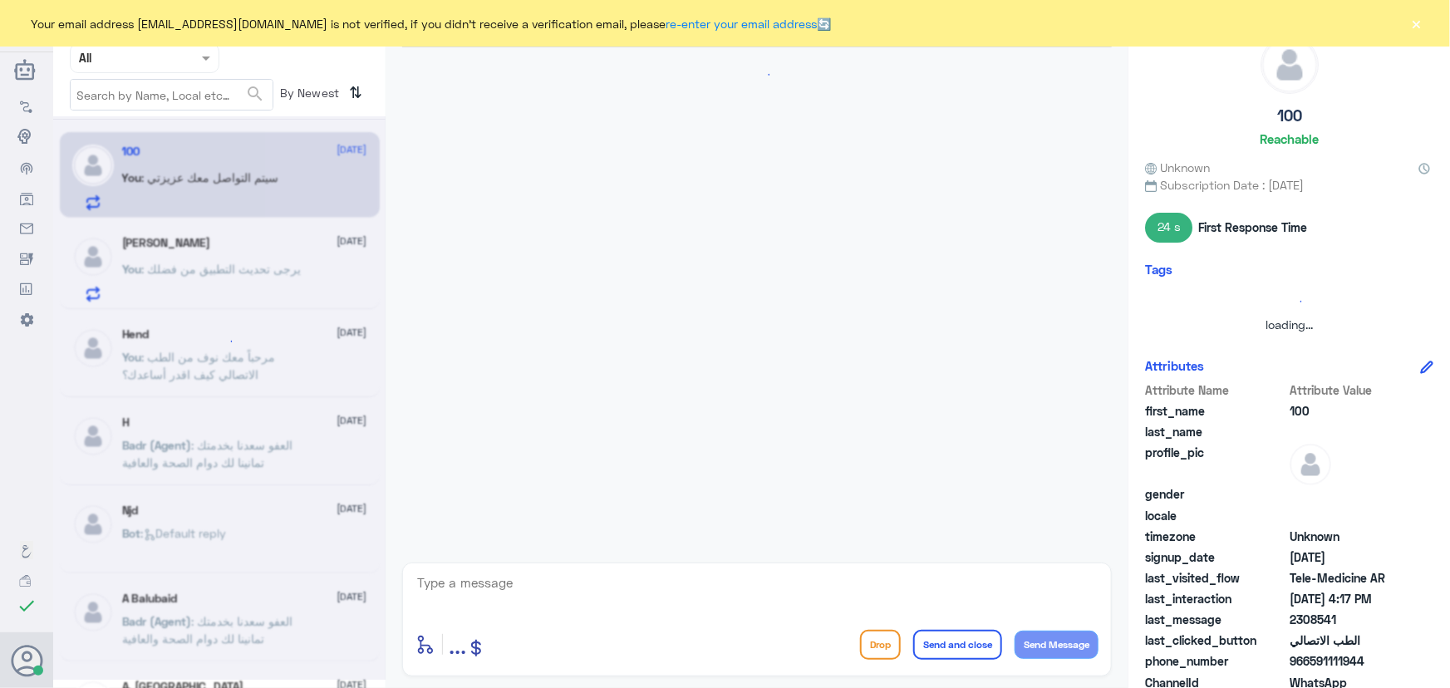
scroll to position [780, 0]
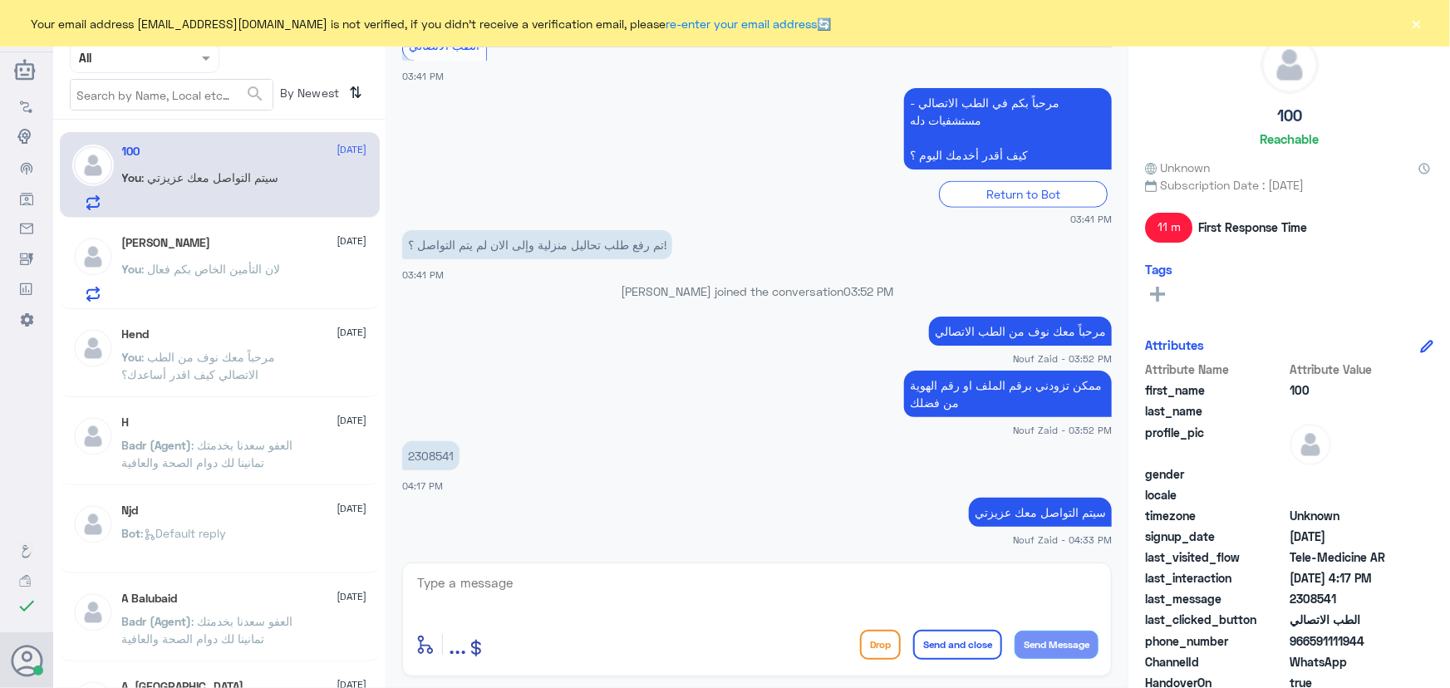
click at [1419, 26] on button "×" at bounding box center [1417, 23] width 17 height 17
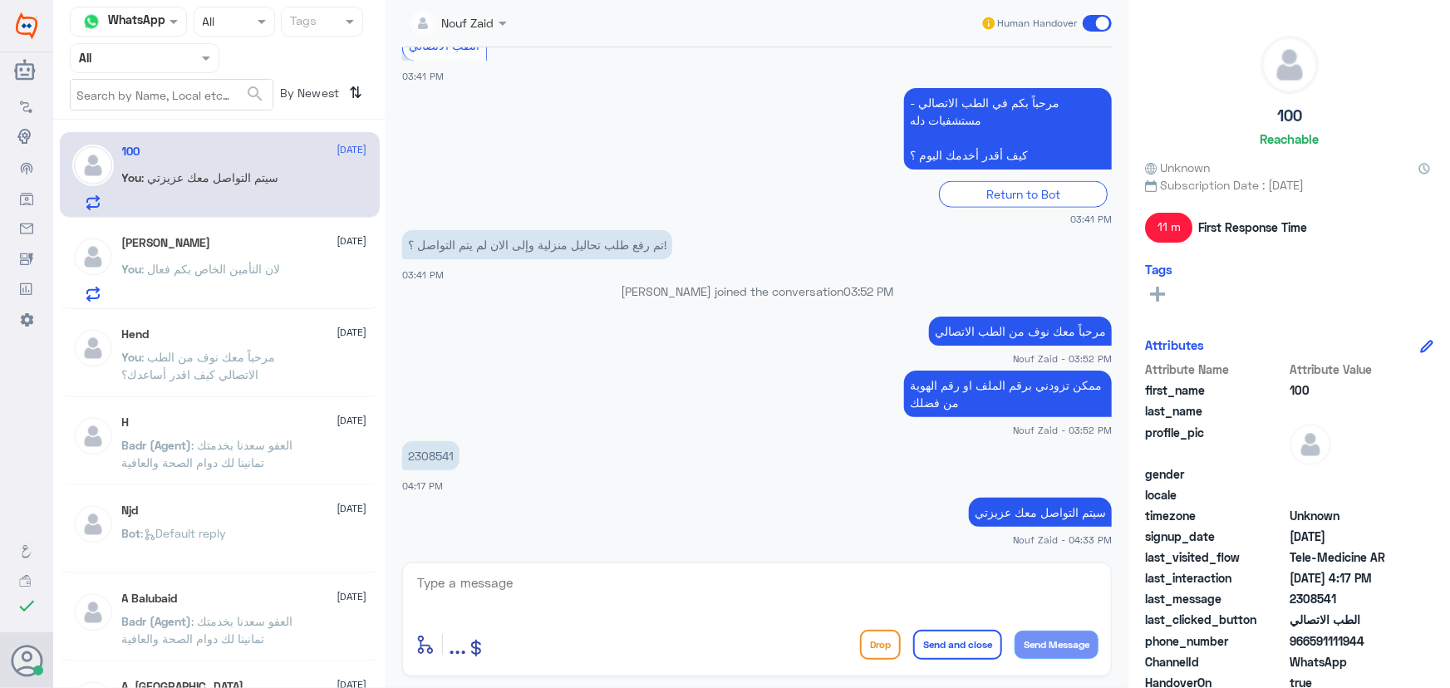
click at [316, 263] on div "Anas 11 September You : لان التأمين الخاص بكم فعال" at bounding box center [244, 269] width 245 height 66
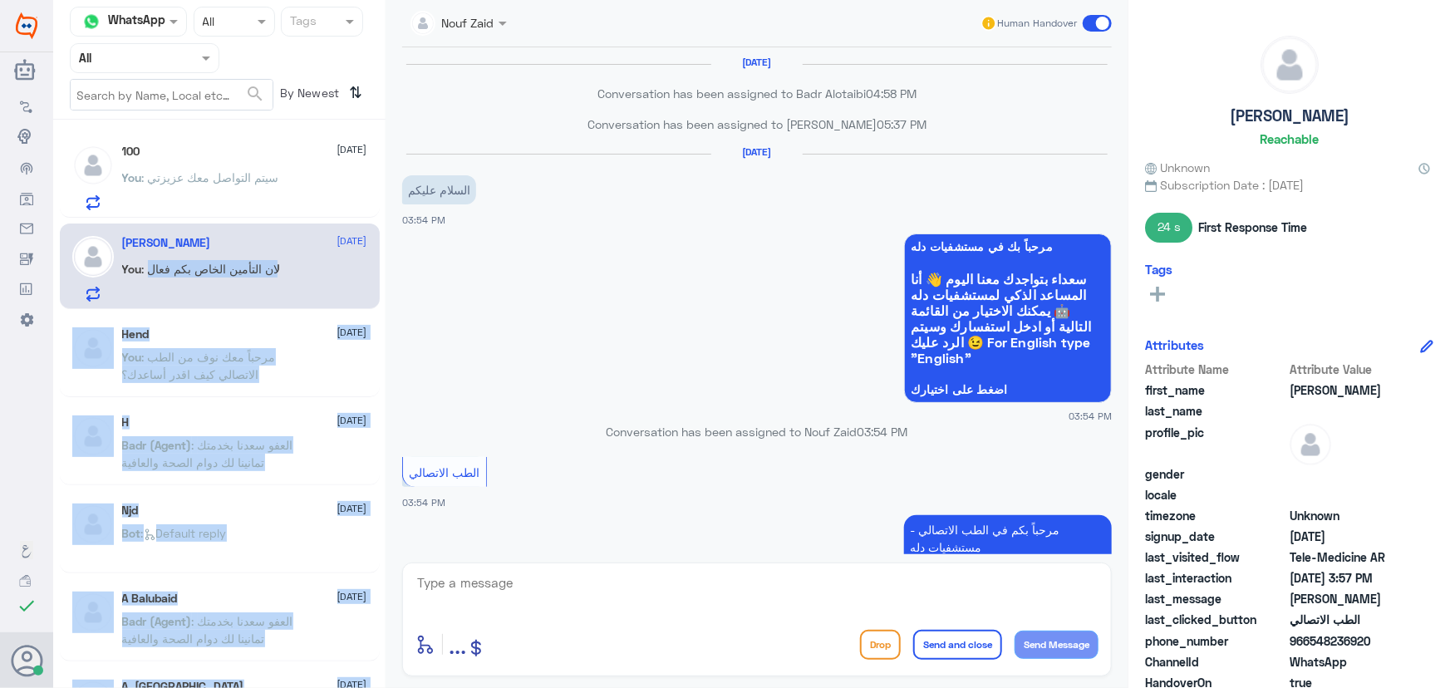
drag, startPoint x: 282, startPoint y: 307, endPoint x: 266, endPoint y: 302, distance: 16.6
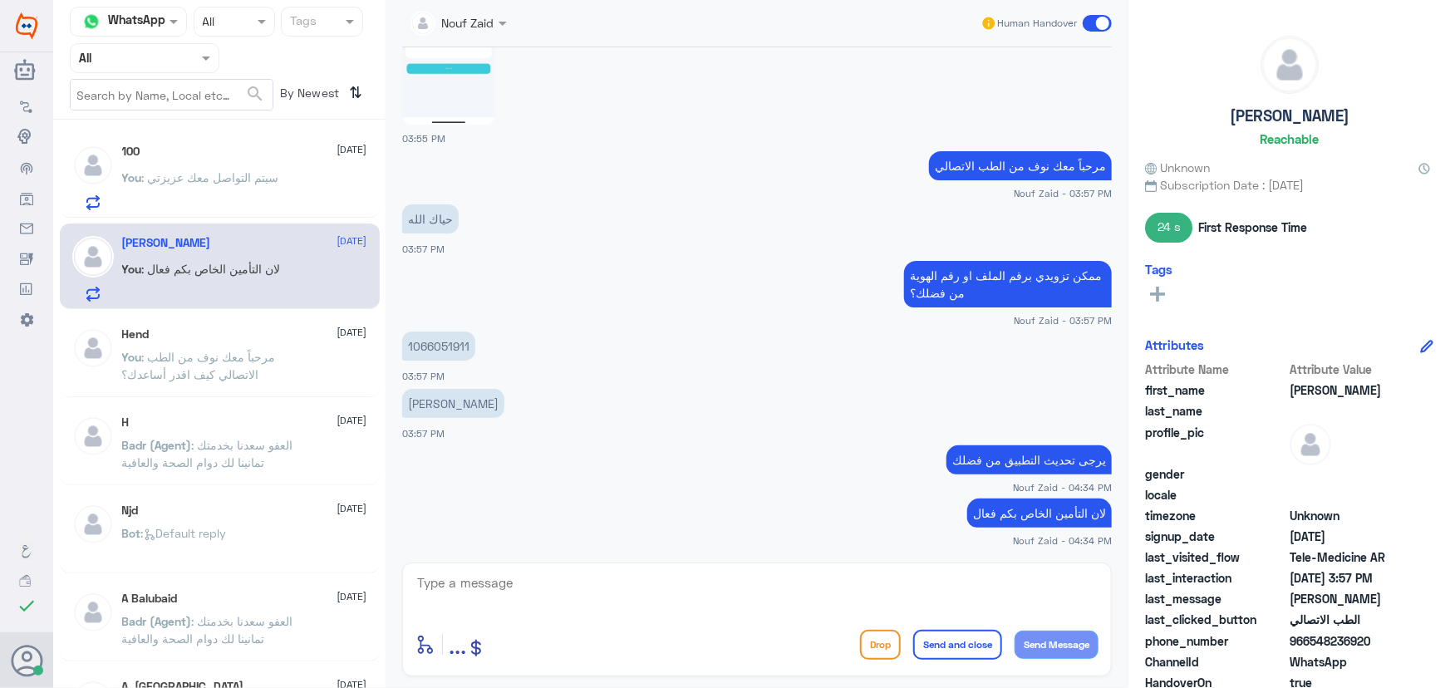
click at [263, 170] on p "You : سيتم التواصل معك عزيزتي" at bounding box center [200, 190] width 157 height 42
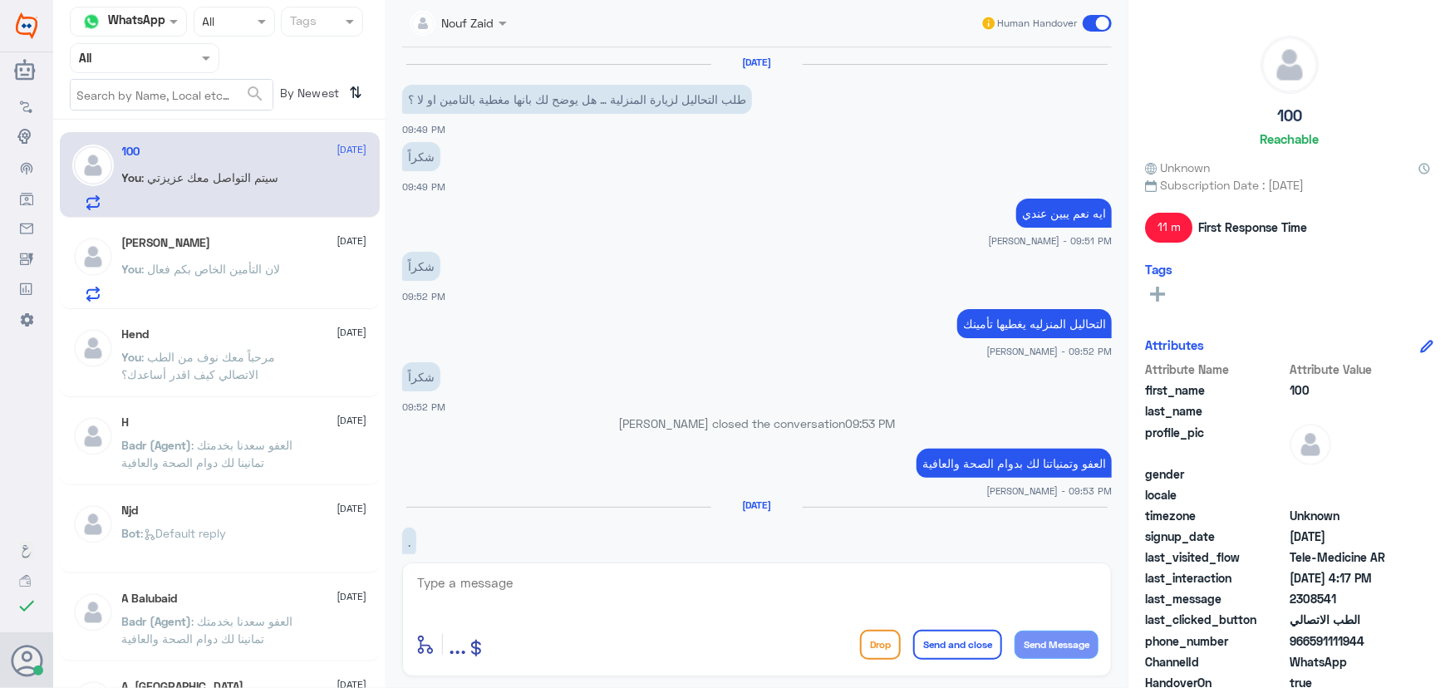
scroll to position [780, 0]
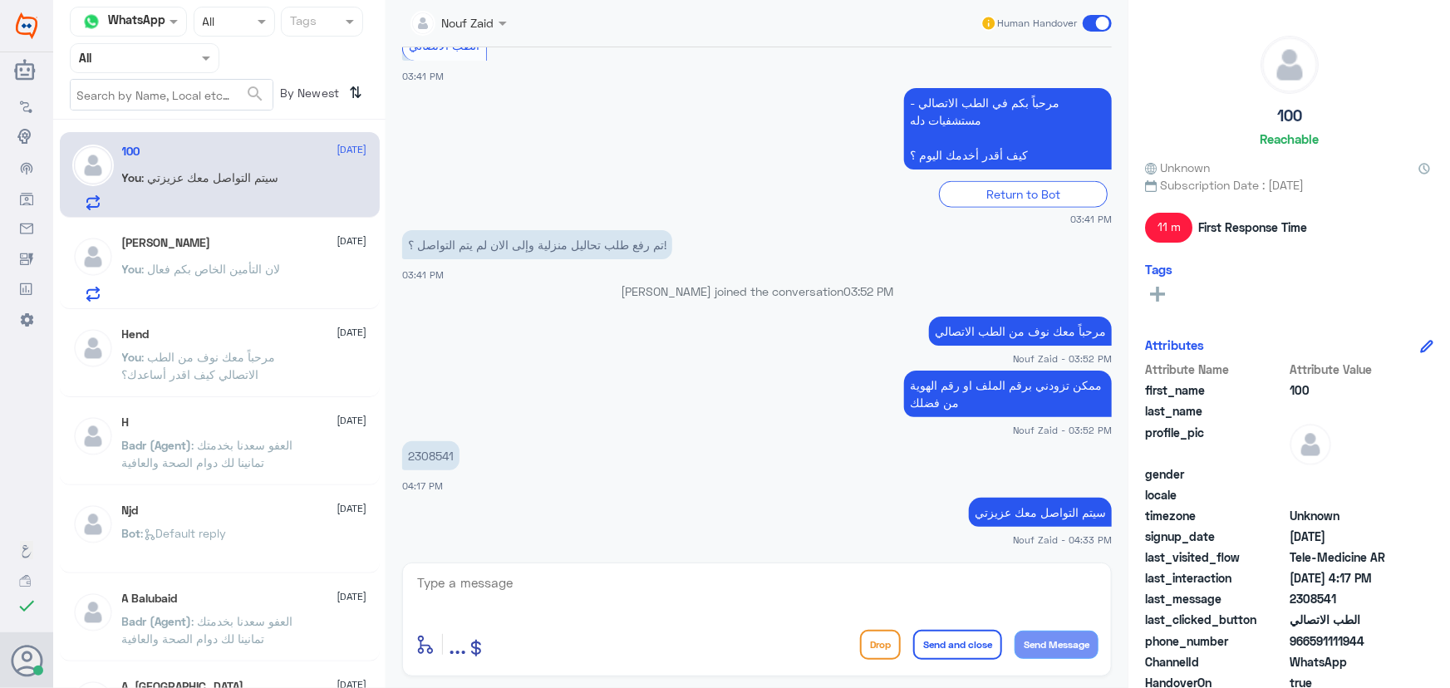
click at [222, 266] on span ": لان التأمين الخاص بكم فعال" at bounding box center [211, 269] width 139 height 14
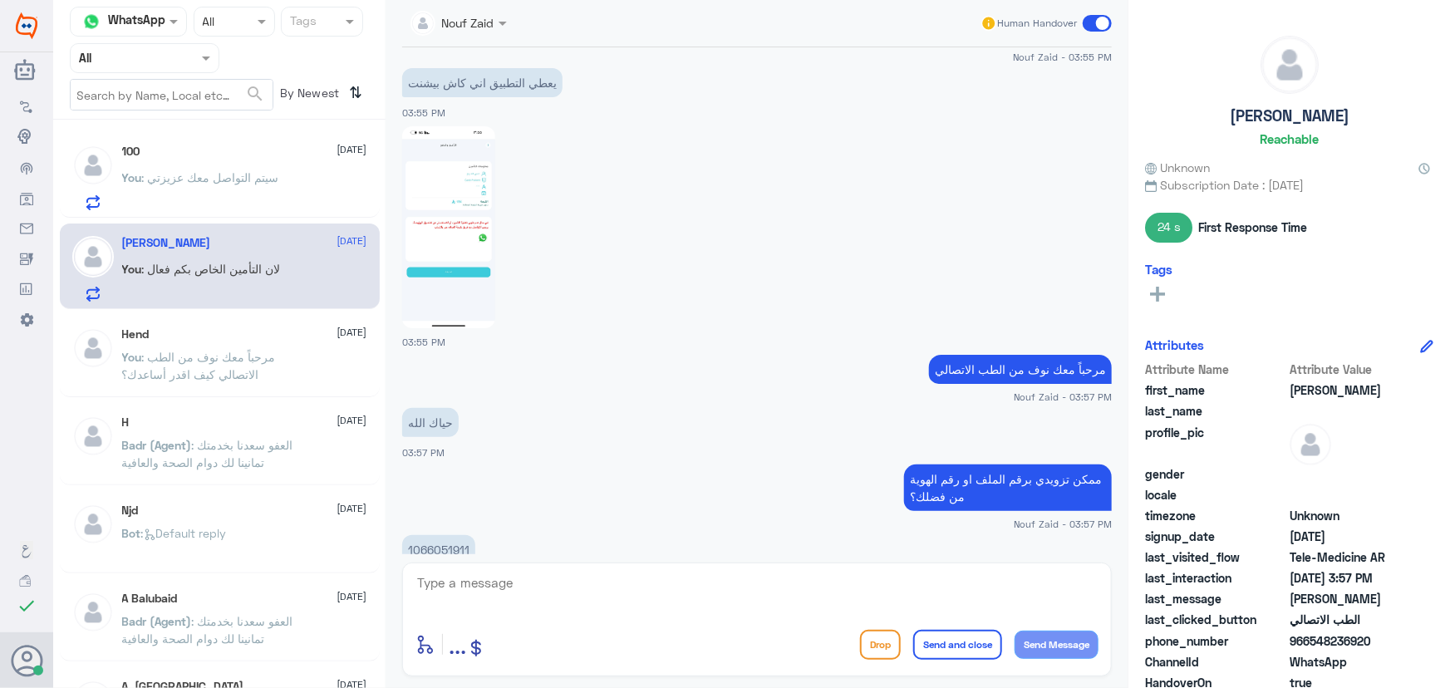
scroll to position [706, 0]
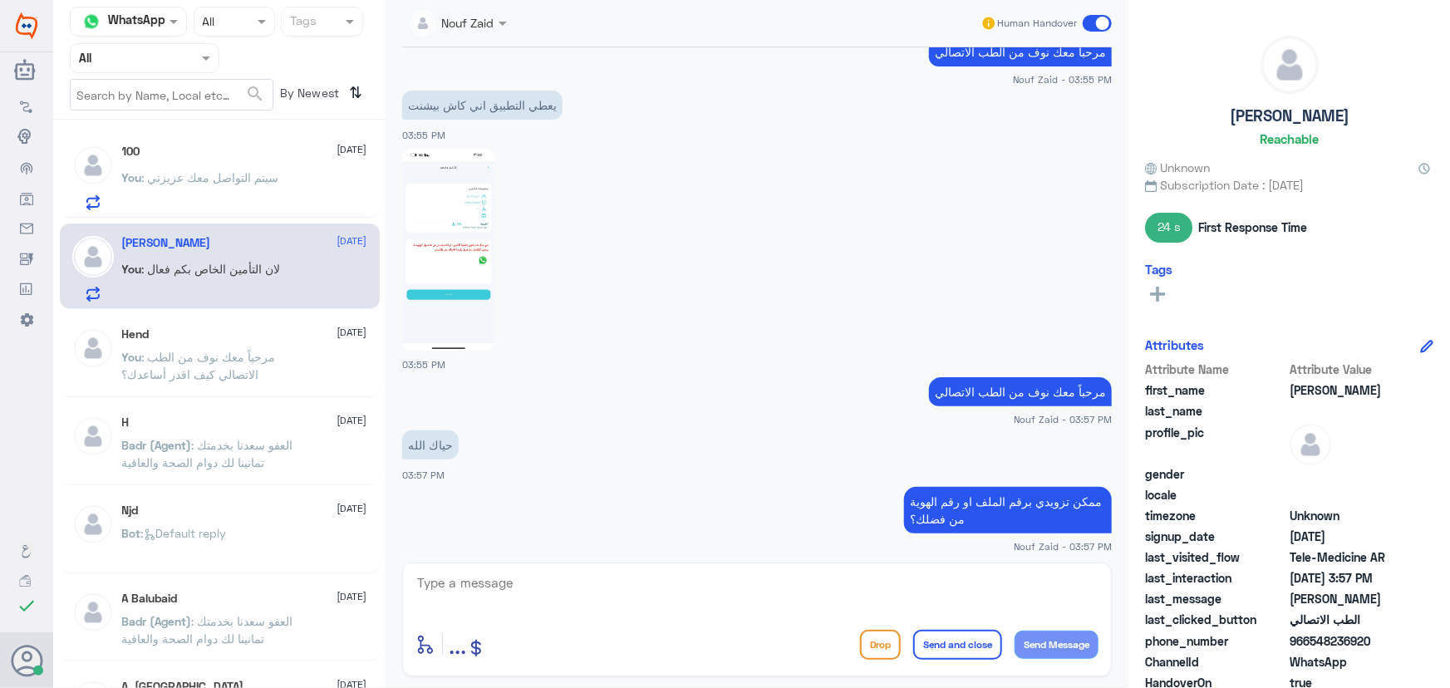
click at [407, 167] on img at bounding box center [448, 250] width 93 height 202
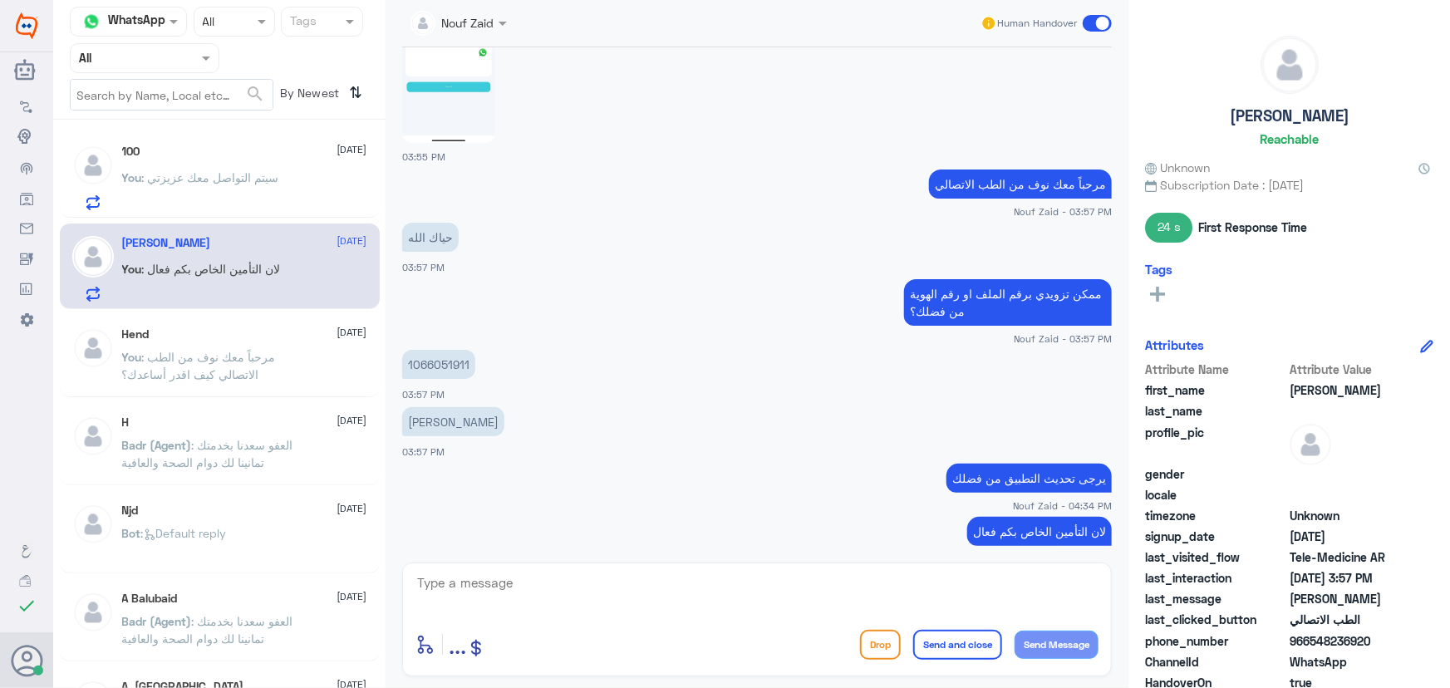
scroll to position [933, 0]
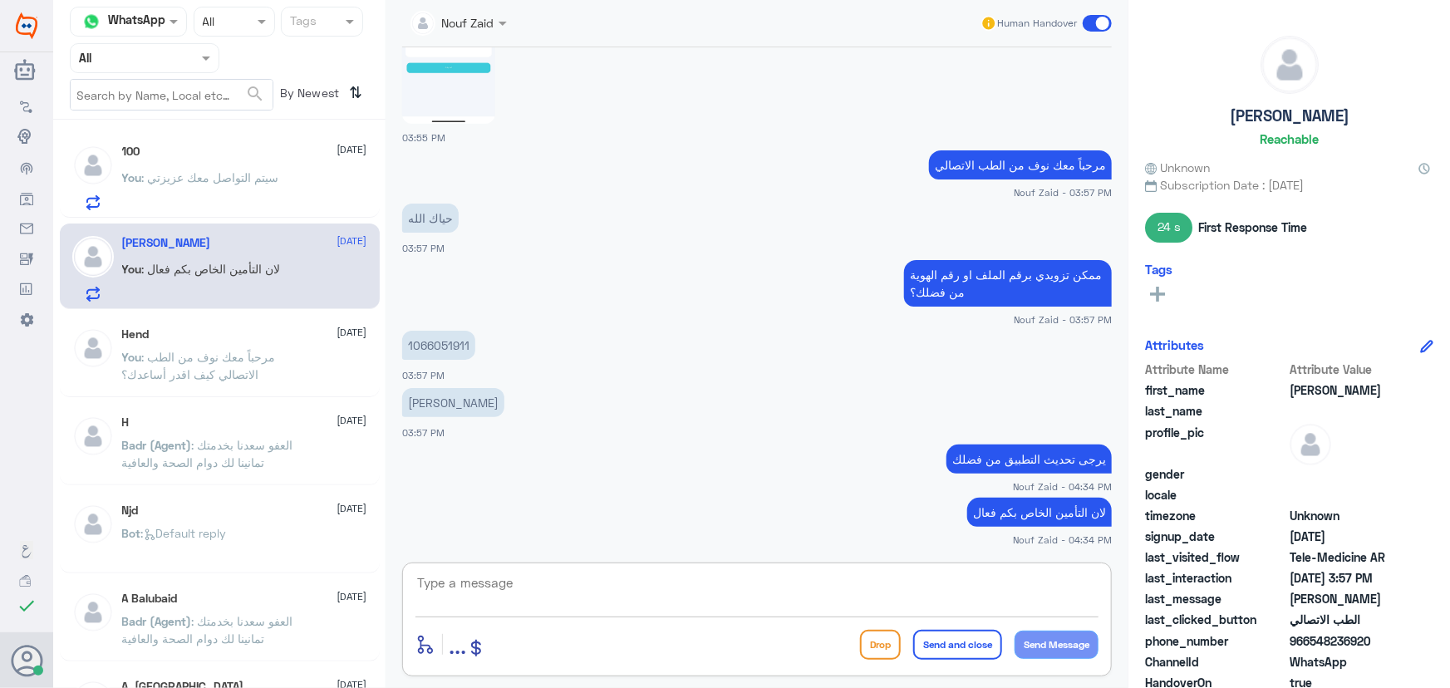
click at [657, 581] on textarea at bounding box center [757, 592] width 683 height 41
type textarea "تم التواصل من خلال الاتصال الهاتفي، سعدنا بخدمتك"
click at [975, 634] on button "Send and close" at bounding box center [957, 645] width 89 height 30
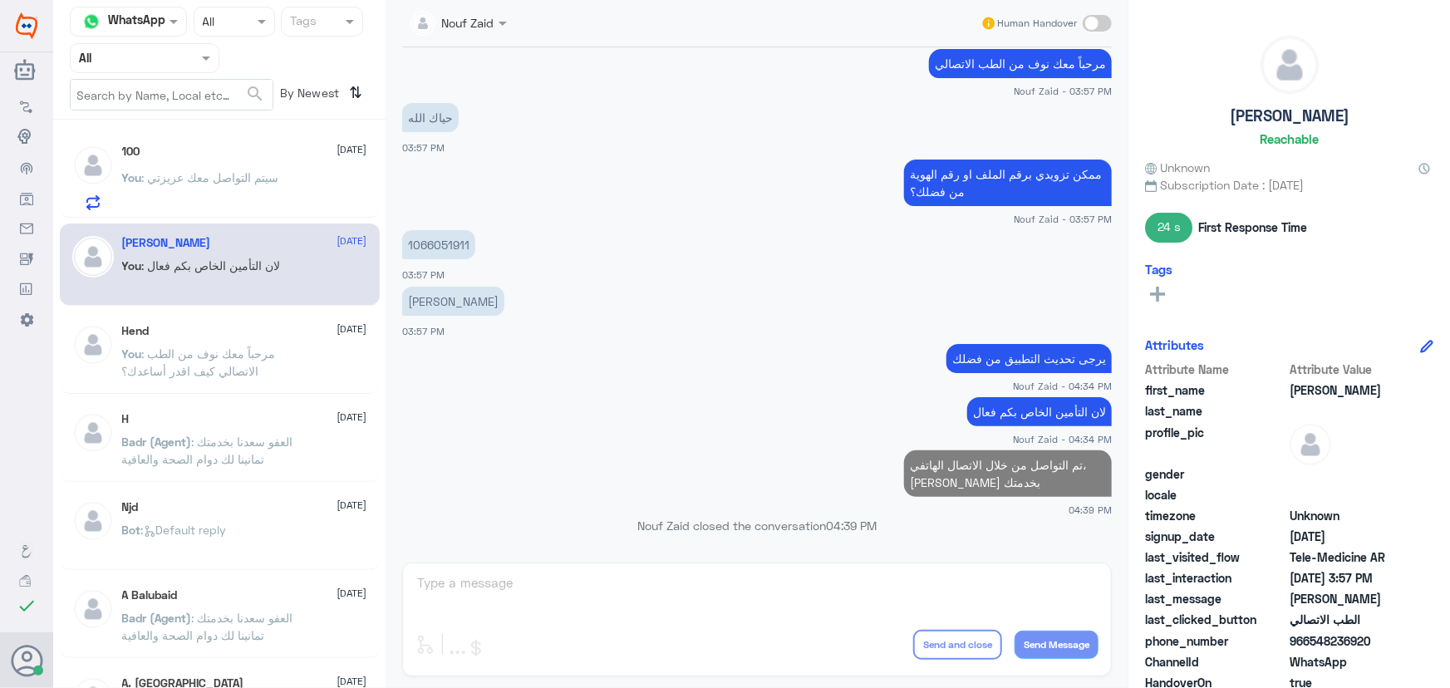
click at [133, 188] on p "You : سيتم التواصل معك عزيزتي" at bounding box center [200, 190] width 157 height 42
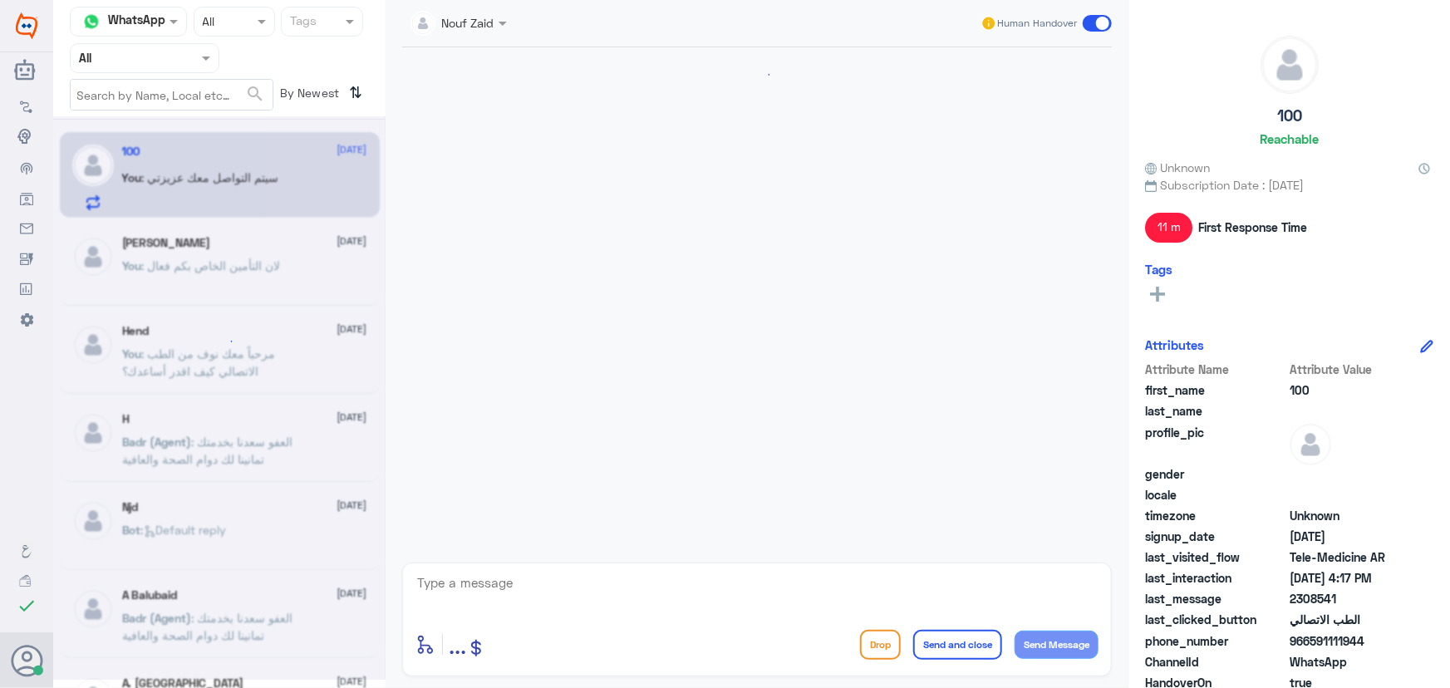
scroll to position [780, 0]
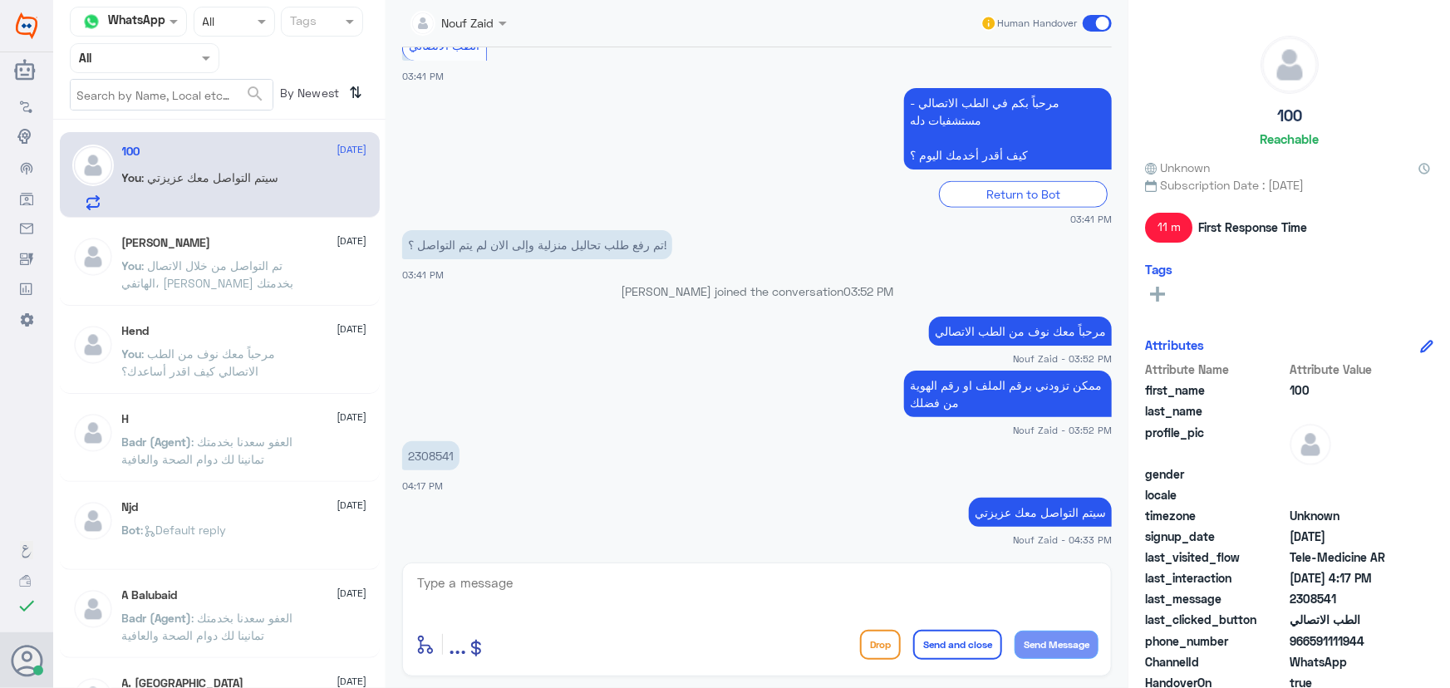
click at [179, 56] on div at bounding box center [145, 57] width 148 height 19
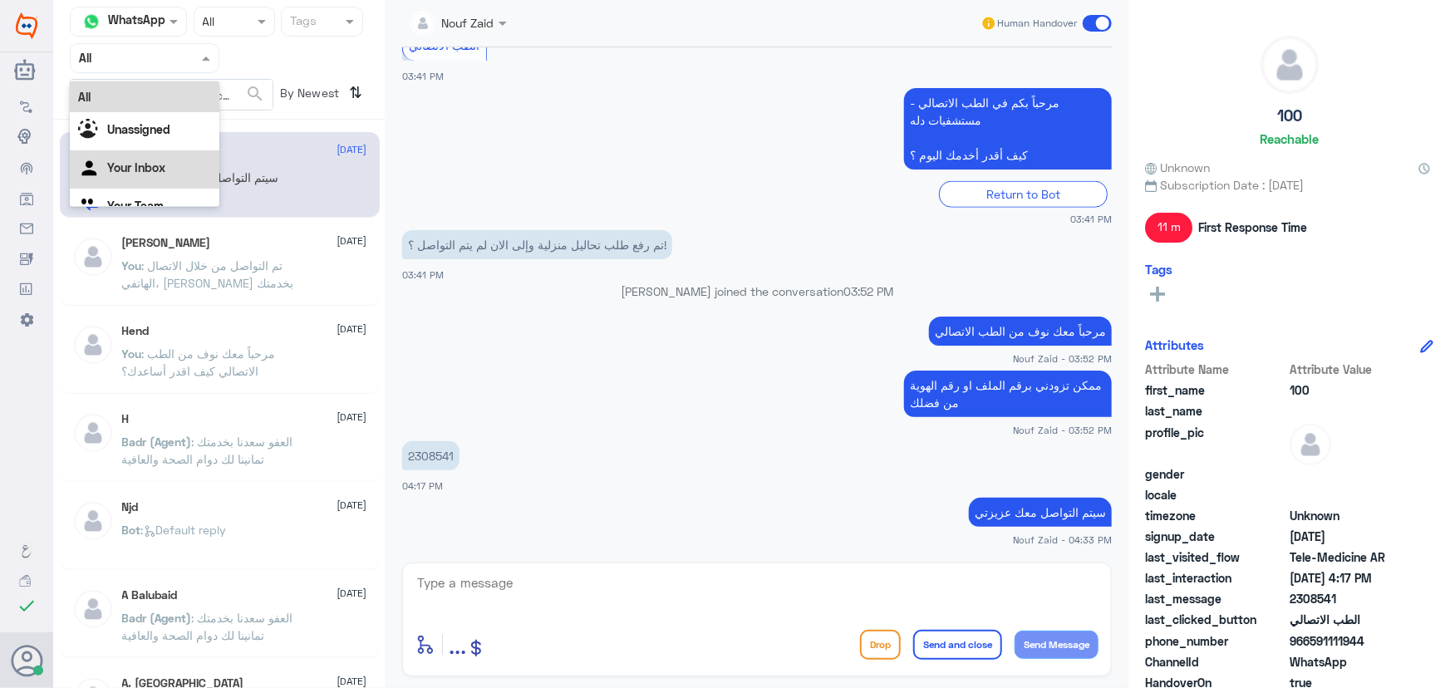
click at [156, 170] on Inbox "Your Inbox" at bounding box center [136, 167] width 58 height 14
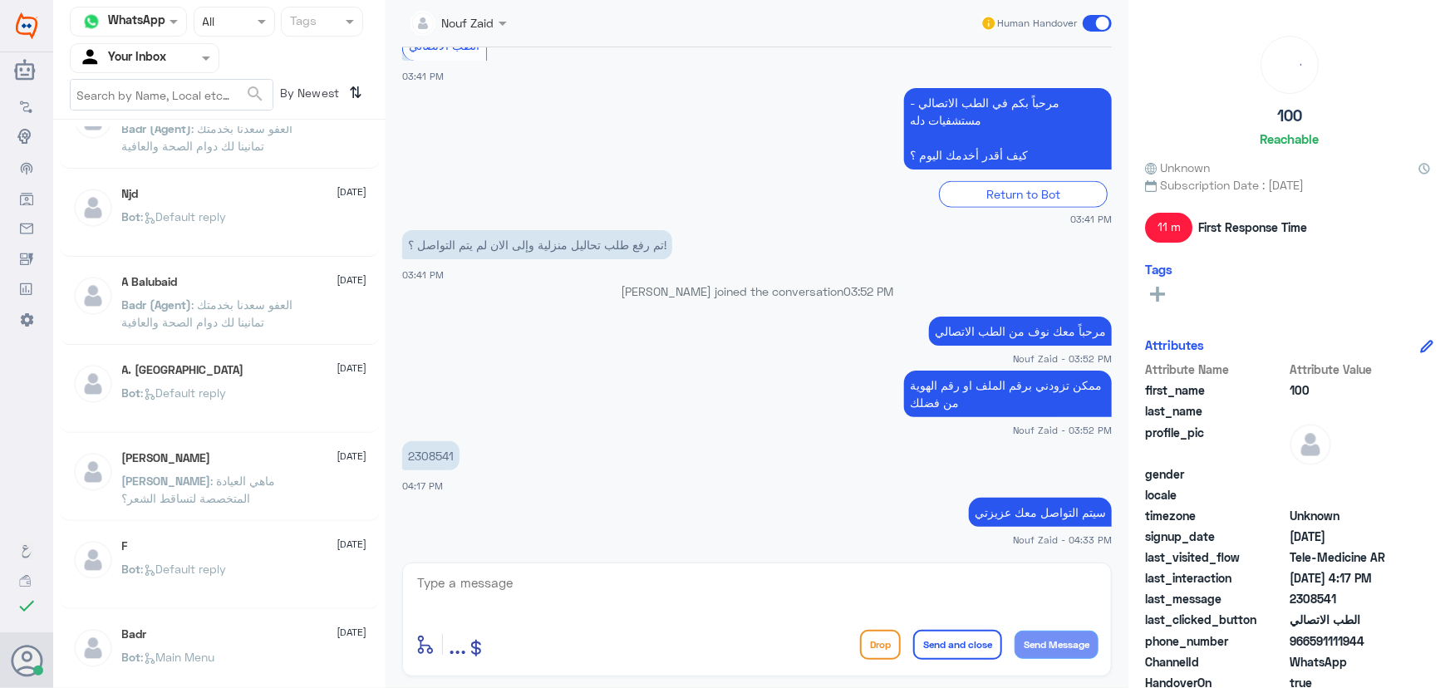
scroll to position [226, 0]
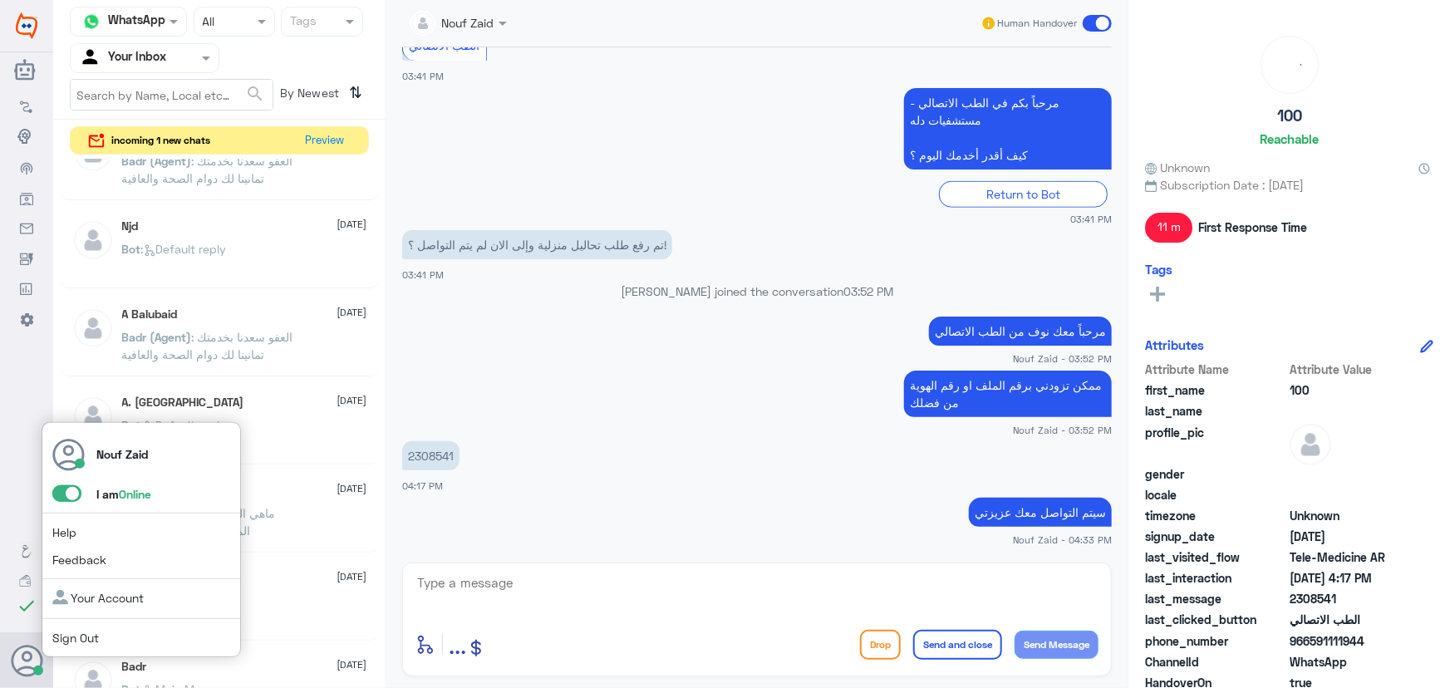
click at [65, 491] on span at bounding box center [66, 493] width 29 height 17
click at [0, 0] on input "checkbox" at bounding box center [0, 0] width 0 height 0
